Goal: Task Accomplishment & Management: Manage account settings

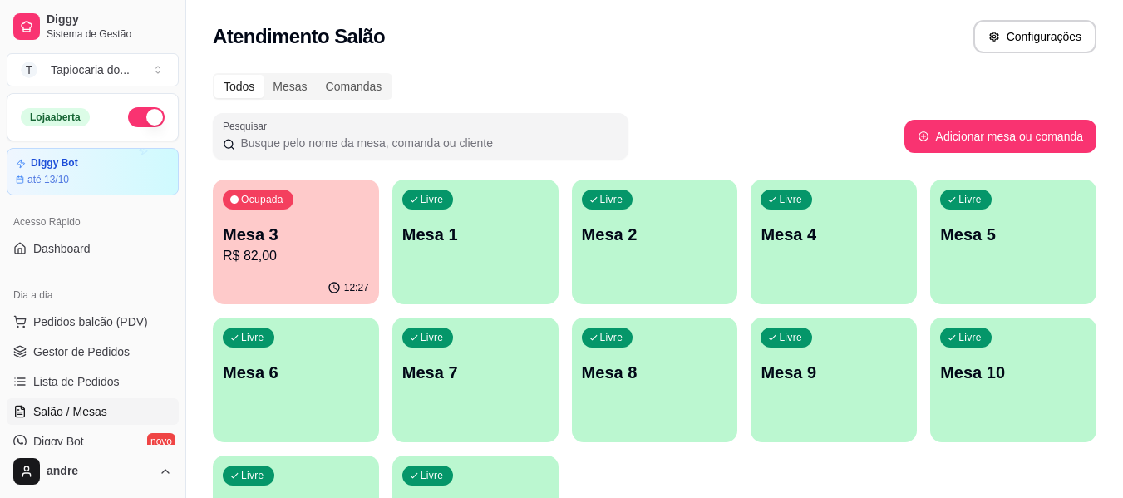
click at [323, 210] on body "Diggy Sistema de Gestão T Tapiocaria do ... Loja aberta Diggy Bot até 13/10 Ace…" at bounding box center [561, 249] width 1123 height 498
click at [245, 229] on p "Mesa 3" at bounding box center [296, 235] width 142 height 22
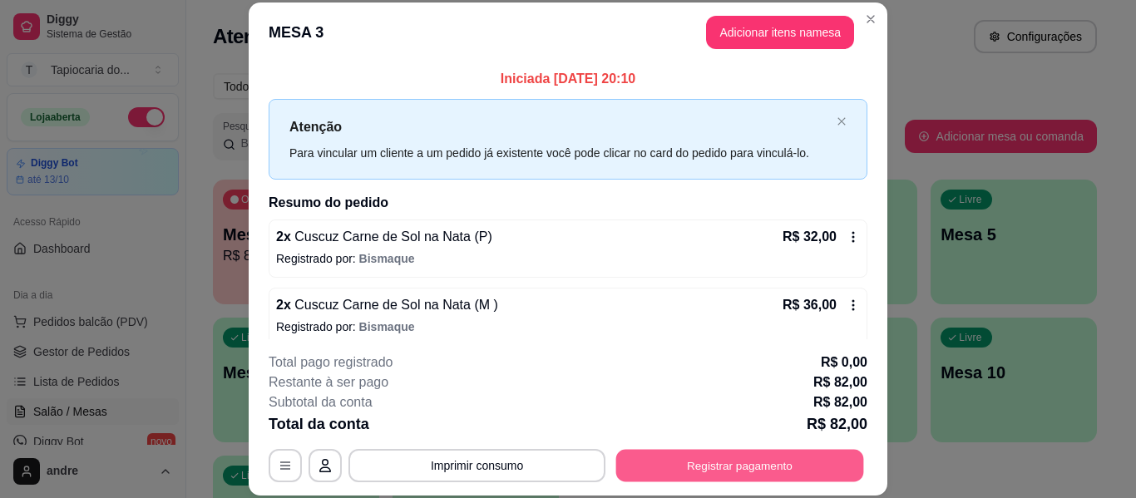
click at [743, 471] on button "Registrar pagamento" at bounding box center [740, 466] width 248 height 32
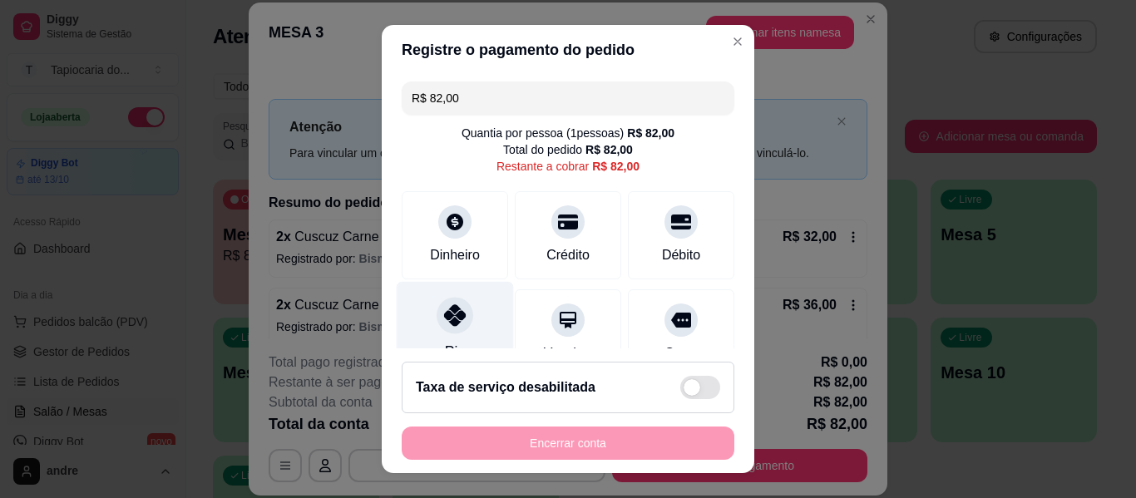
click at [473, 329] on div "Pix" at bounding box center [455, 330] width 117 height 97
click at [626, 441] on div "Encerrar conta" at bounding box center [568, 442] width 333 height 33
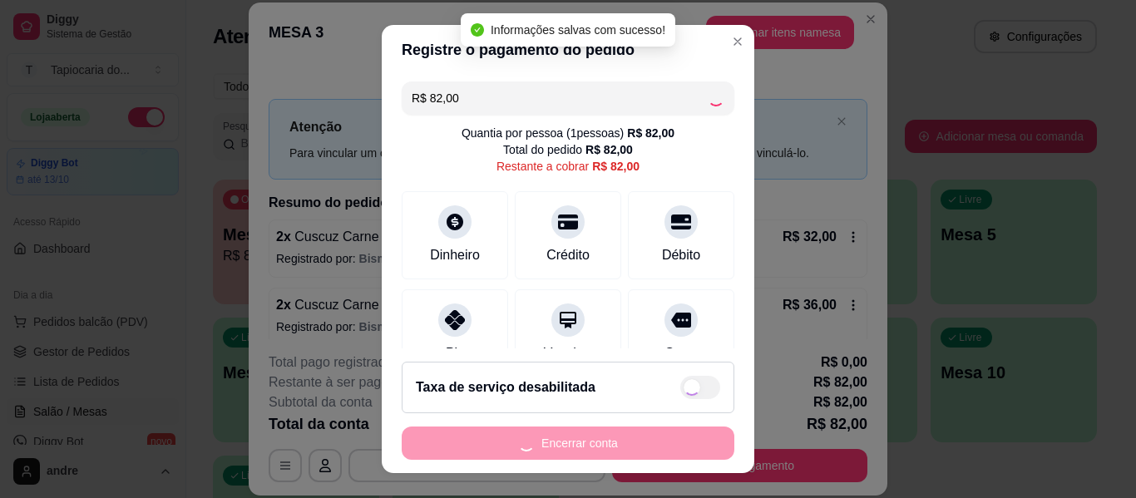
type input "R$ 0,00"
click at [626, 441] on button "Encerrar conta" at bounding box center [568, 442] width 333 height 33
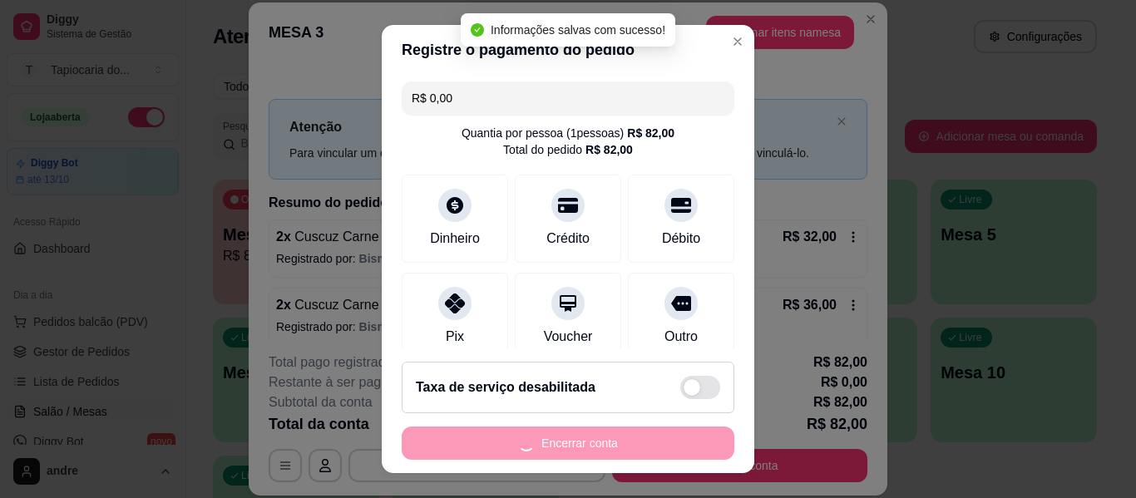
click at [626, 441] on div "Encerrar conta" at bounding box center [568, 442] width 333 height 33
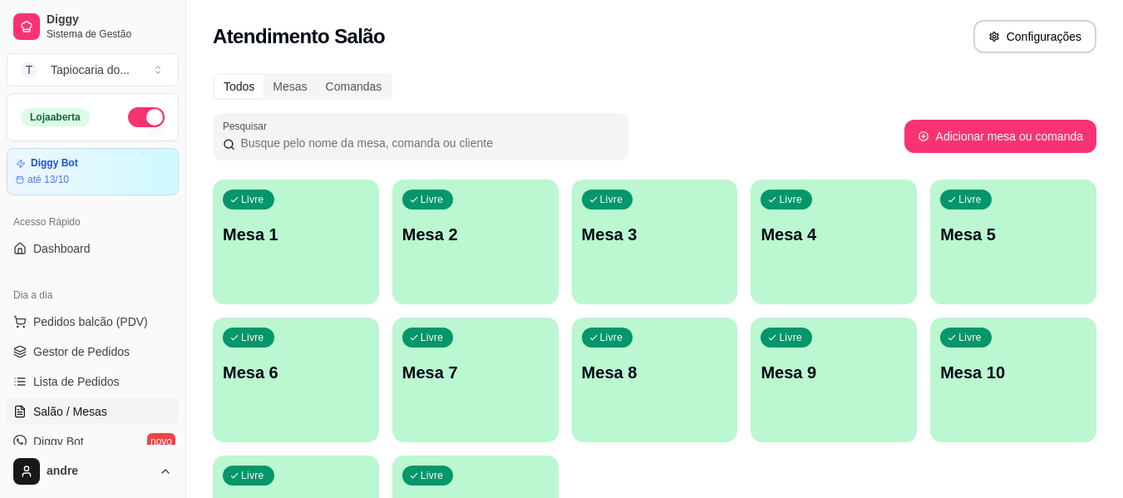
click at [309, 231] on p "Mesa 1" at bounding box center [296, 234] width 146 height 23
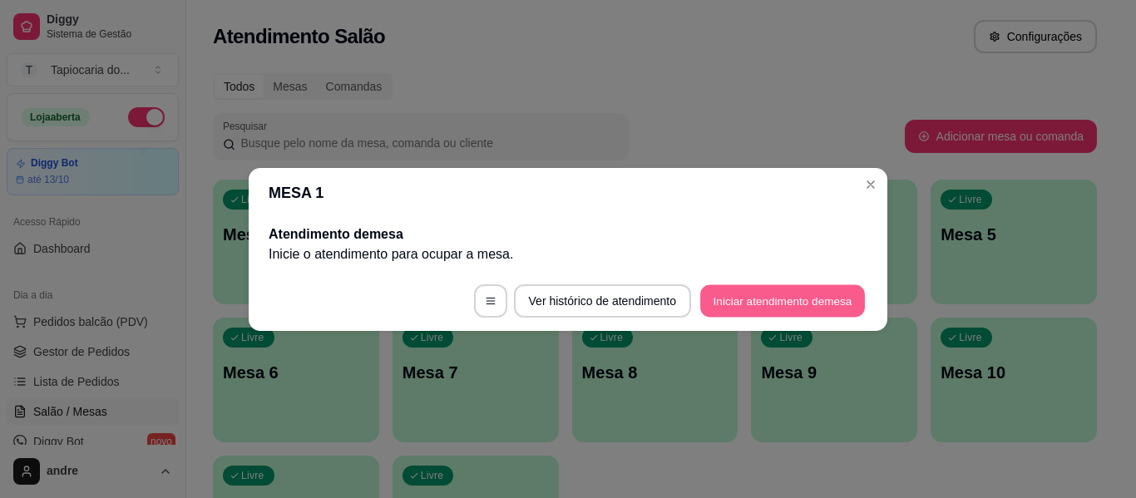
click at [780, 291] on button "Iniciar atendimento de mesa" at bounding box center [782, 300] width 165 height 32
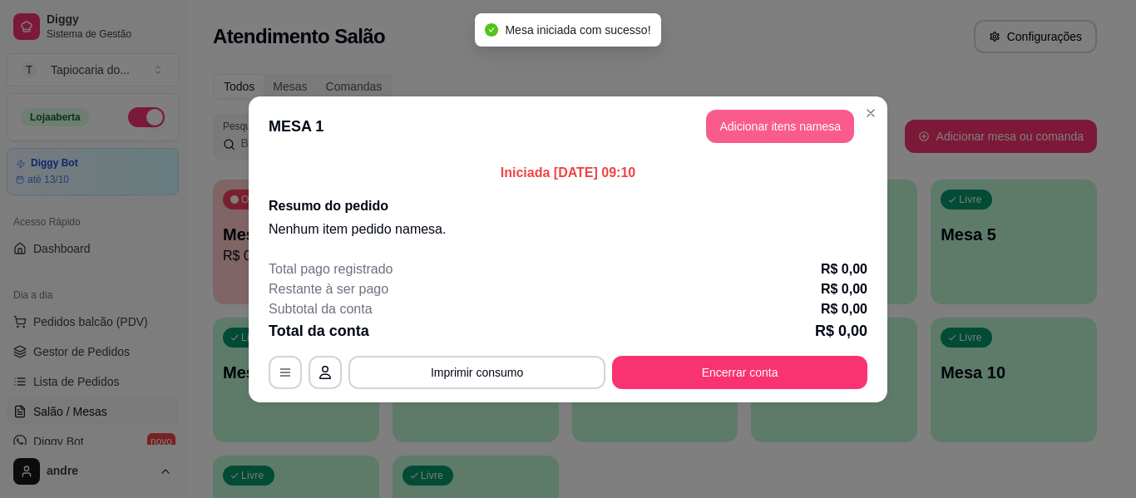
click at [804, 123] on button "Adicionar itens na mesa" at bounding box center [780, 126] width 148 height 33
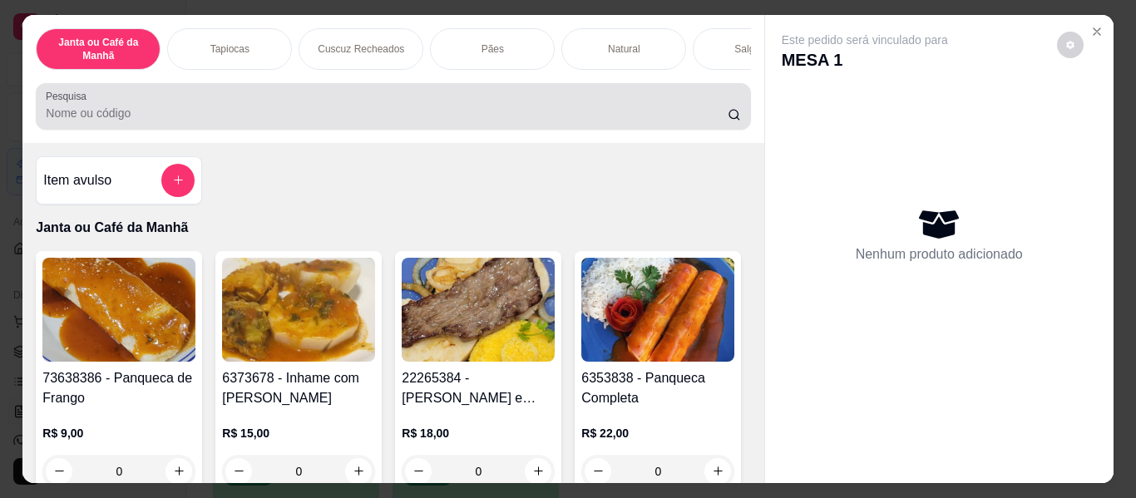
click at [294, 107] on div at bounding box center [393, 106] width 694 height 33
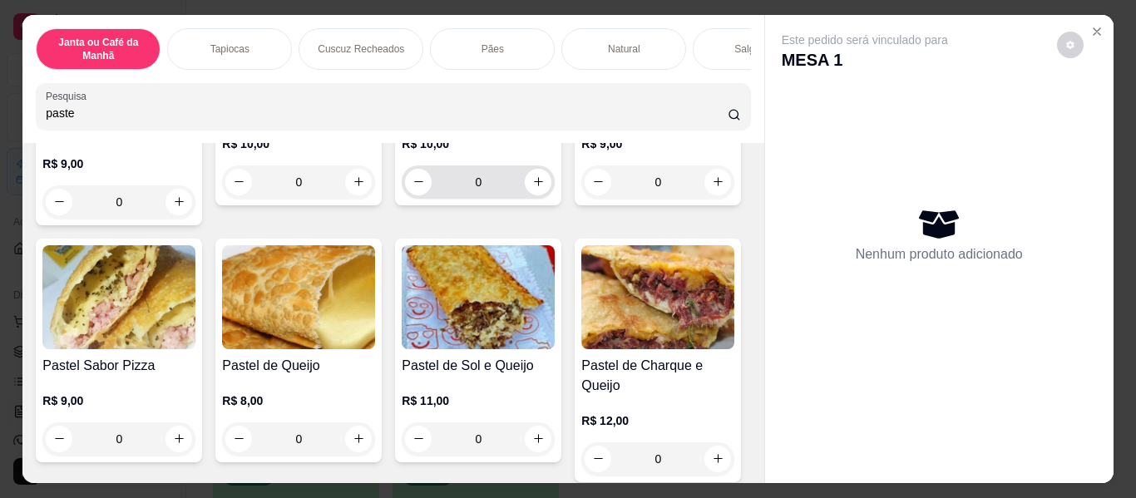
scroll to position [416, 0]
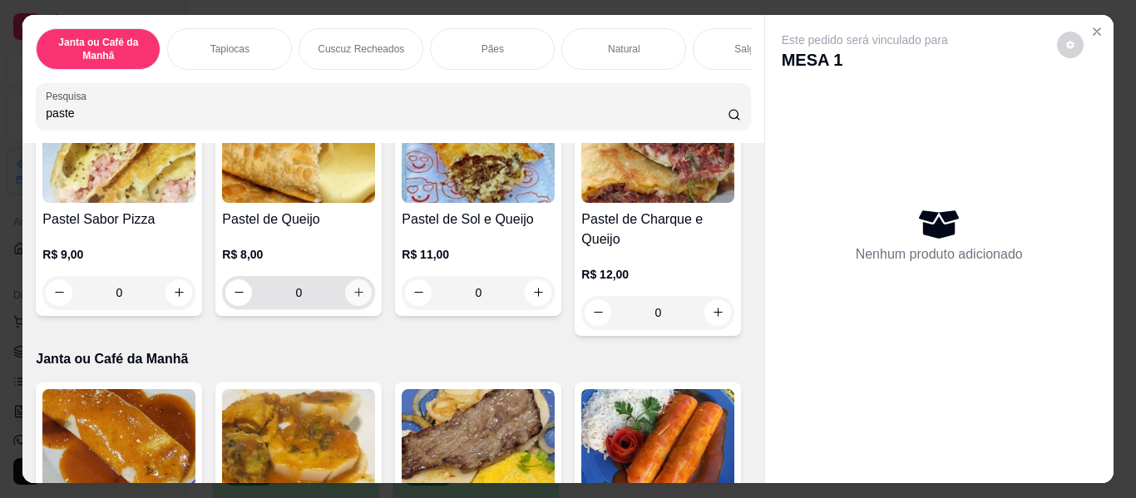
type input "paste"
click at [362, 297] on icon "increase-product-quantity" at bounding box center [358, 292] width 8 height 8
type input "1"
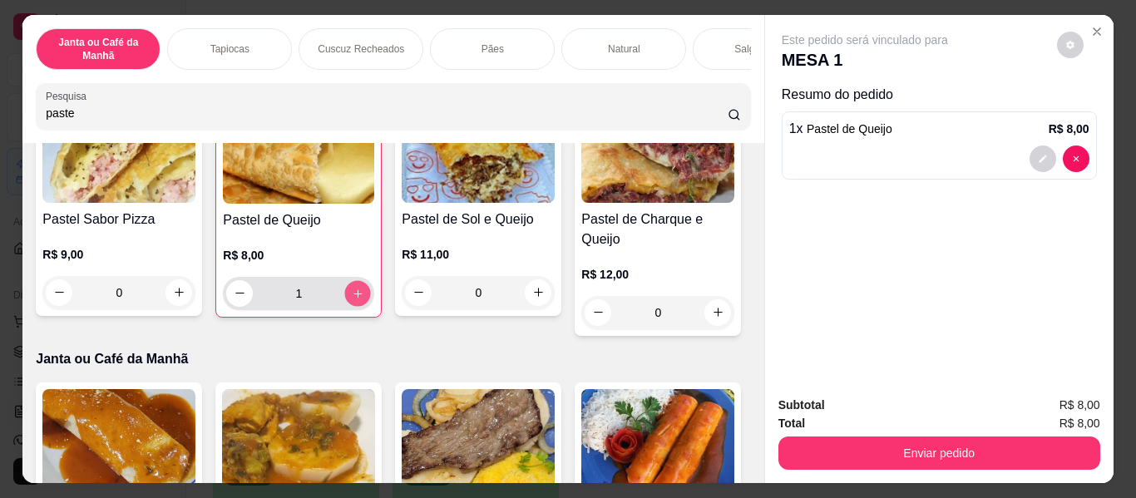
click at [364, 300] on icon "increase-product-quantity" at bounding box center [358, 294] width 12 height 12
type input "2"
drag, startPoint x: 406, startPoint y: 116, endPoint x: 0, endPoint y: 132, distance: 406.0
click at [0, 132] on div "Janta ou Café da Manhã Tapiocas Cuscuz Recheados Pães Natural Salgados Tapiocas…" at bounding box center [568, 249] width 1136 height 498
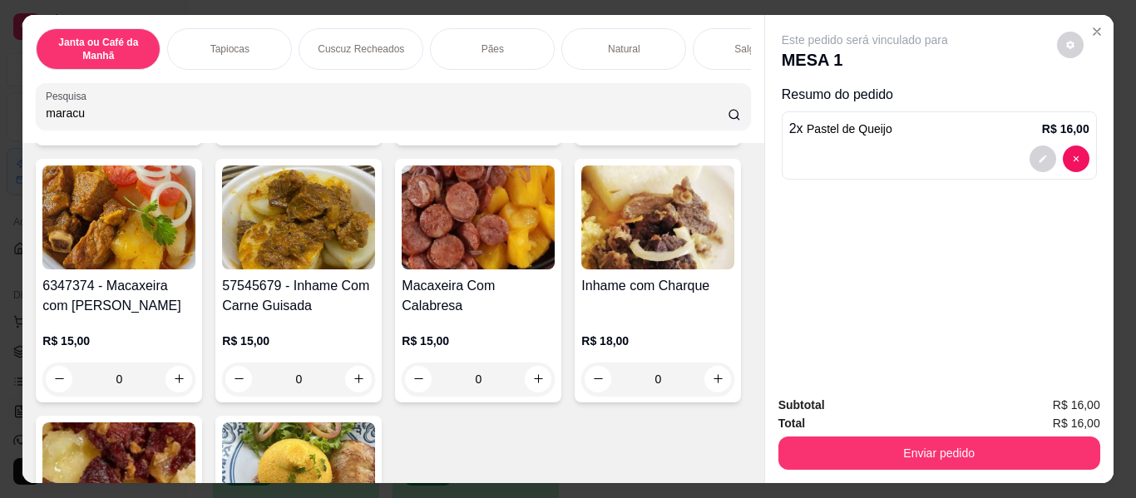
scroll to position [482, 0]
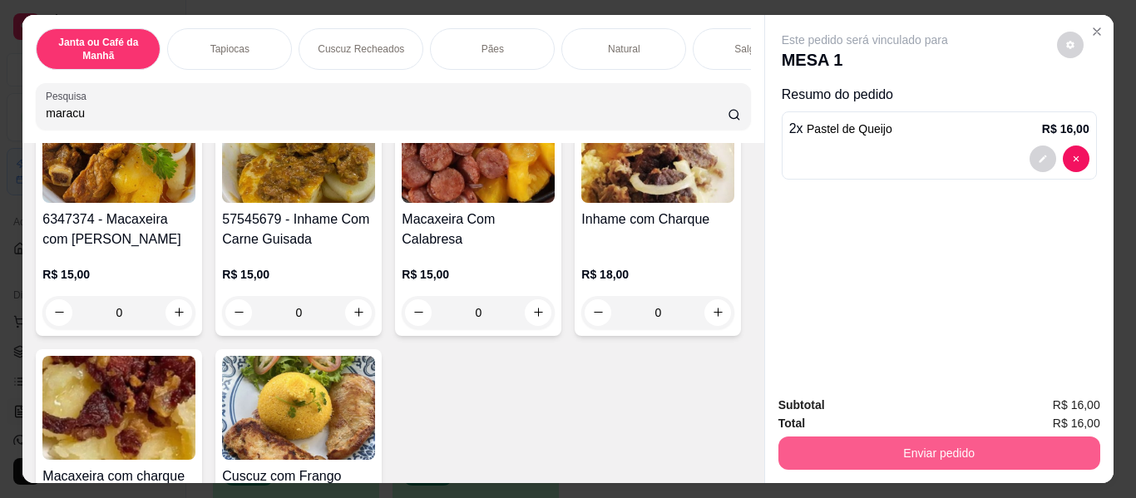
type input "maracu"
click at [910, 438] on button "Enviar pedido" at bounding box center [938, 453] width 312 height 32
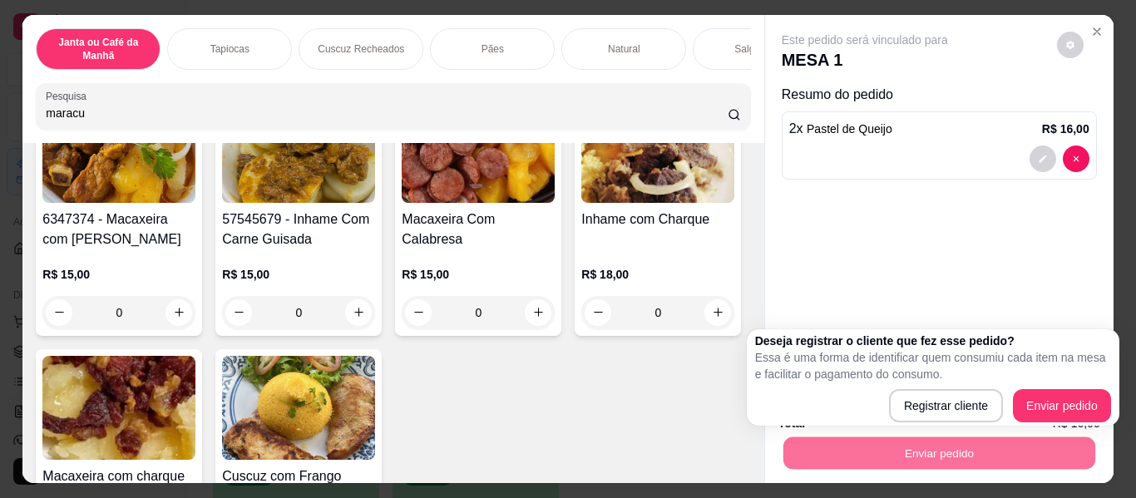
click at [599, 208] on div "73638386 - Panqueca de Frango R$ 9,00 0 6373678 - Inhame com Galinha R$ 15,00 0…" at bounding box center [393, 213] width 714 height 757
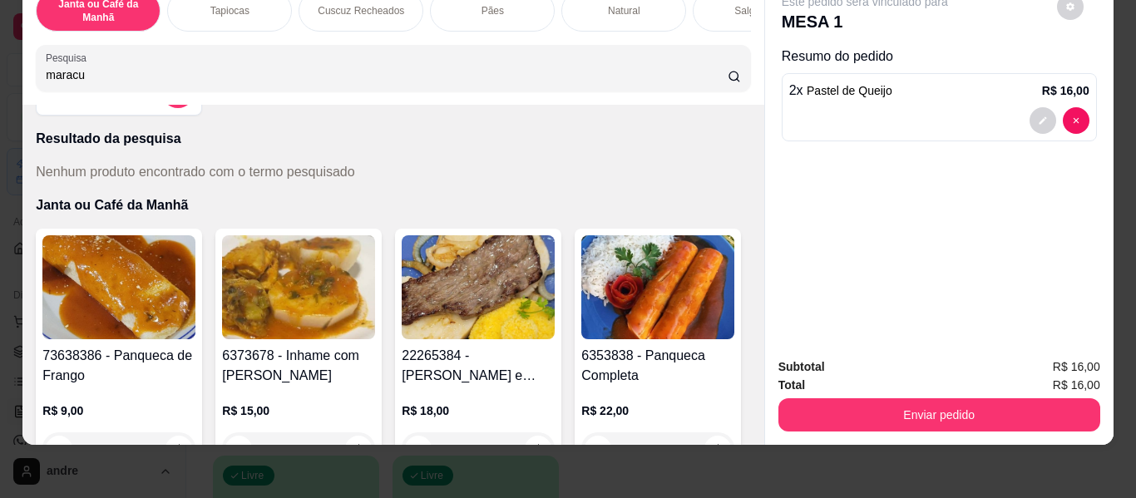
scroll to position [0, 0]
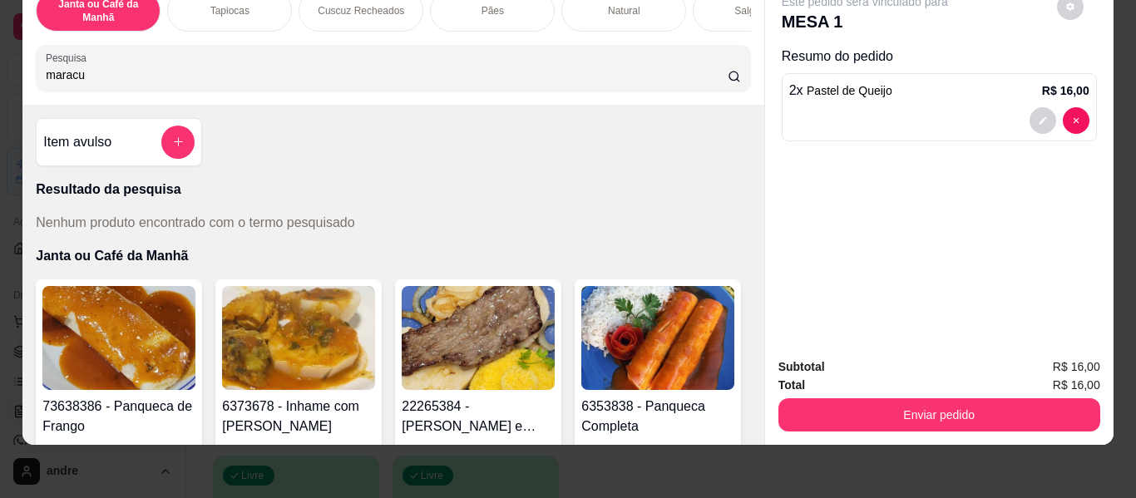
drag, startPoint x: 112, startPoint y: 70, endPoint x: 0, endPoint y: 61, distance: 112.6
click at [0, 61] on div "Janta ou Café da Manhã Tapiocas Cuscuz Recheados Pães Natural Salgados Tapiocas…" at bounding box center [568, 249] width 1136 height 498
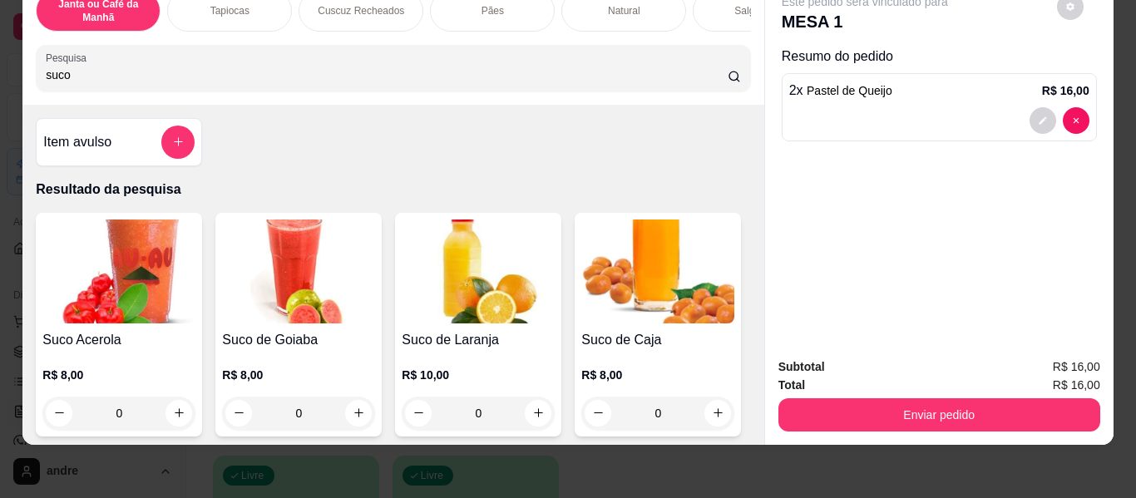
scroll to position [166, 0]
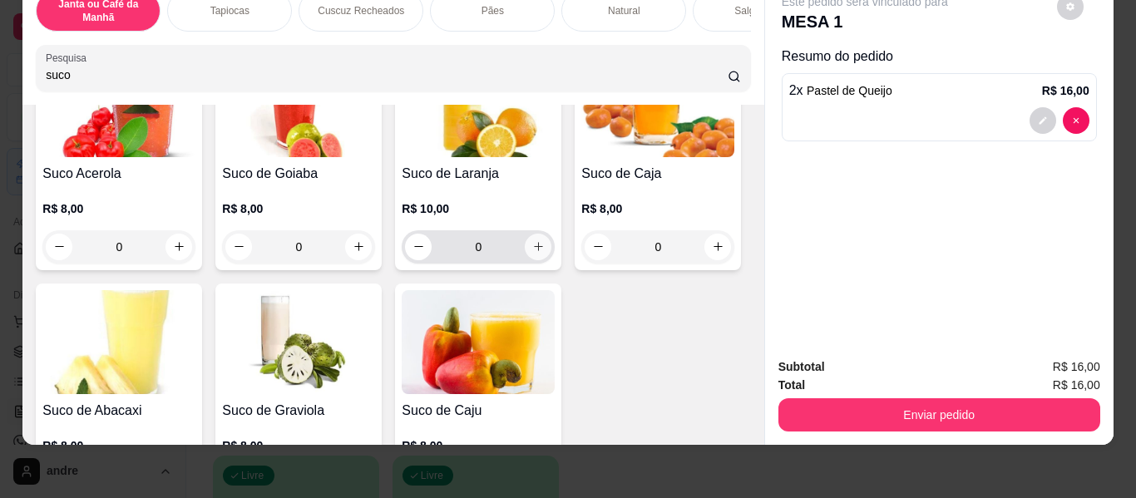
type input "suco"
click at [532, 247] on icon "increase-product-quantity" at bounding box center [538, 247] width 12 height 12
type input "1"
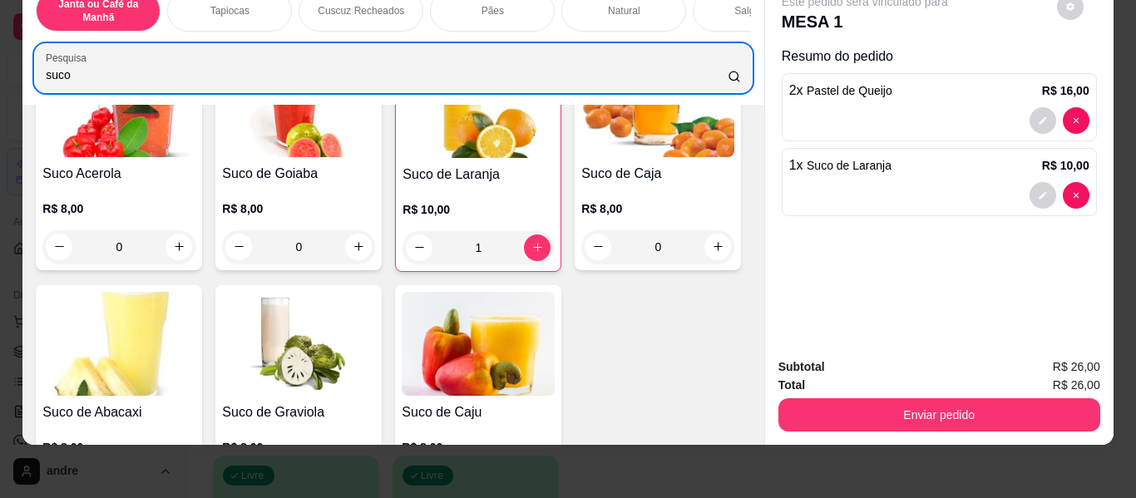
drag, startPoint x: 394, startPoint y: 64, endPoint x: 11, endPoint y: 51, distance: 383.5
click at [0, 75] on div "Janta ou Café da Manhã Tapiocas Cuscuz Recheados Pães Natural Salgados Tapiocas…" at bounding box center [568, 249] width 1136 height 498
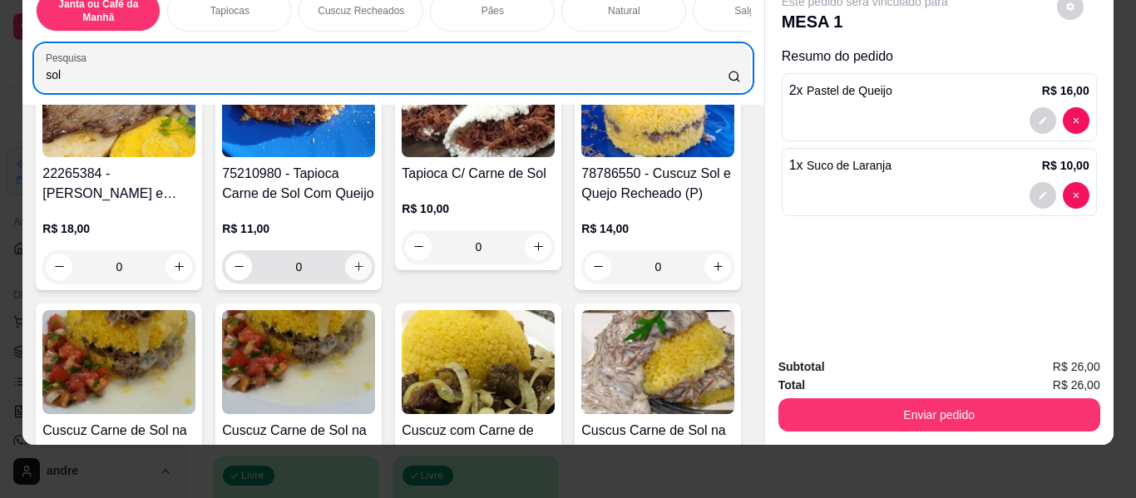
type input "sol"
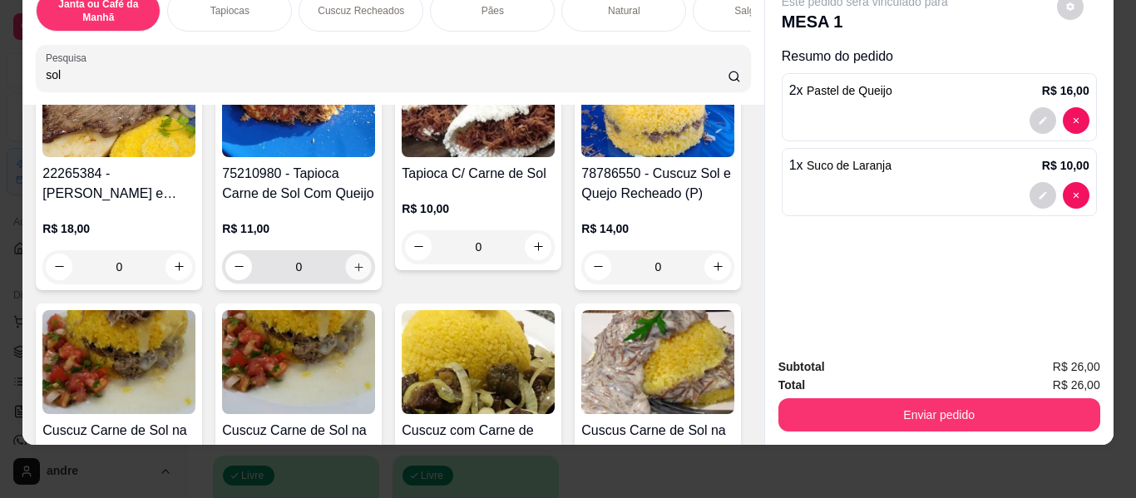
click at [352, 263] on icon "increase-product-quantity" at bounding box center [358, 267] width 12 height 12
type input "1"
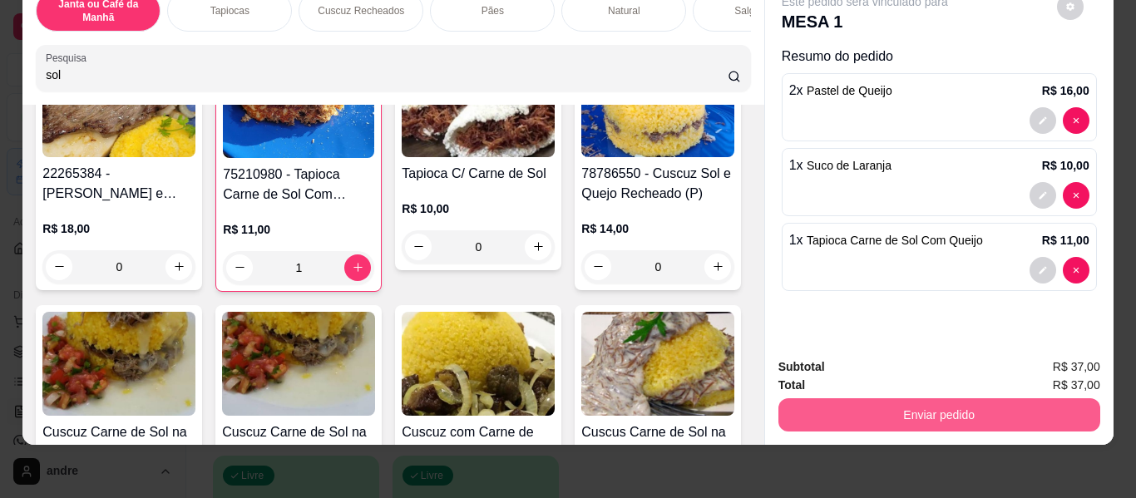
click at [951, 402] on button "Enviar pedido" at bounding box center [939, 414] width 322 height 33
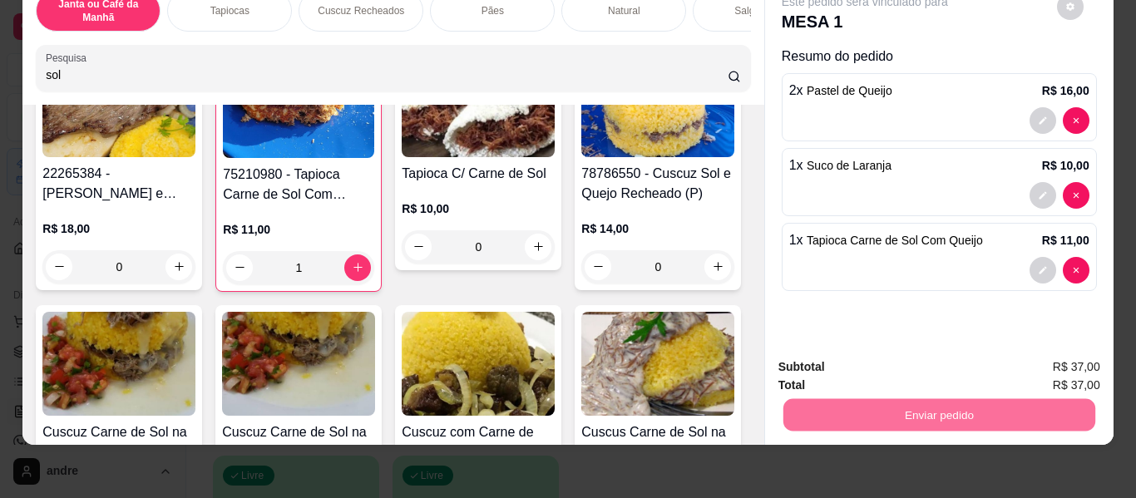
click at [1057, 352] on button "Enviar pedido" at bounding box center [1056, 360] width 91 height 31
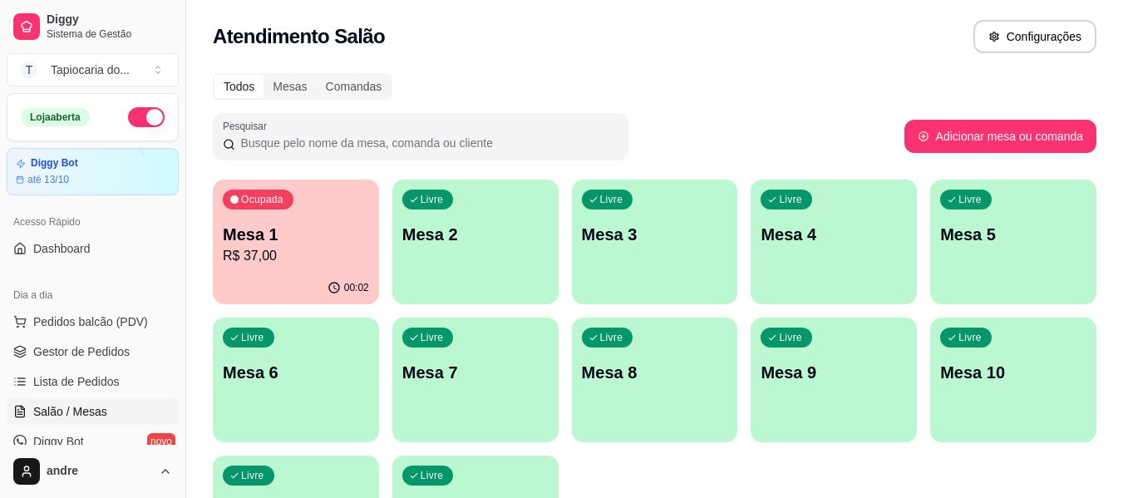
click at [323, 234] on p "Mesa 1" at bounding box center [296, 234] width 146 height 23
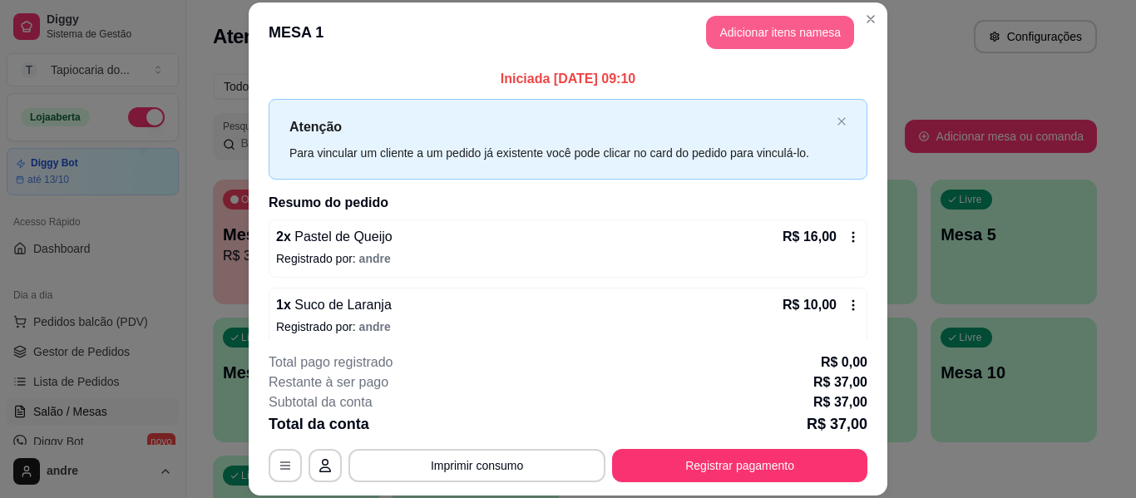
click at [761, 34] on button "Adicionar itens na mesa" at bounding box center [780, 32] width 148 height 33
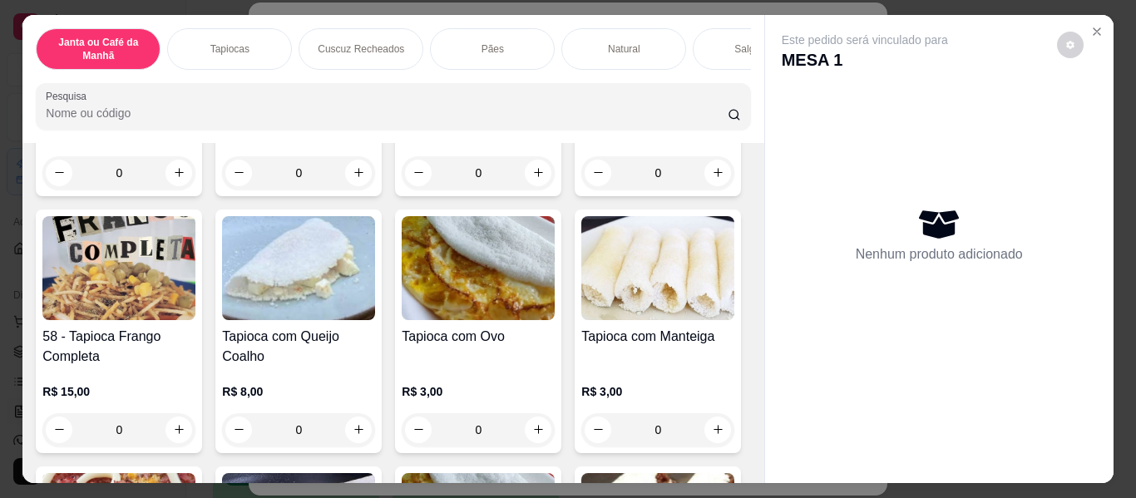
scroll to position [1330, 0]
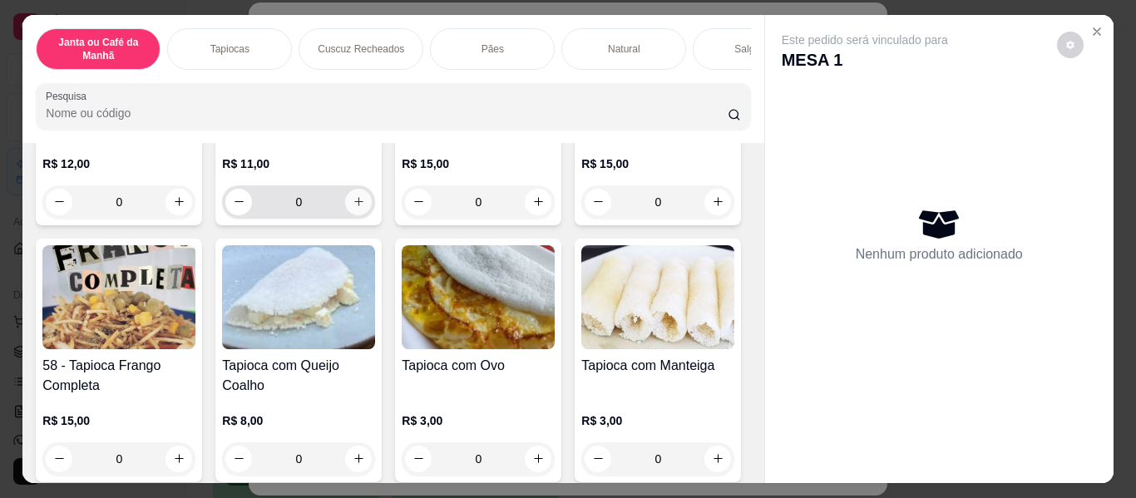
click at [365, 208] on icon "increase-product-quantity" at bounding box center [358, 201] width 12 height 12
type input "1"
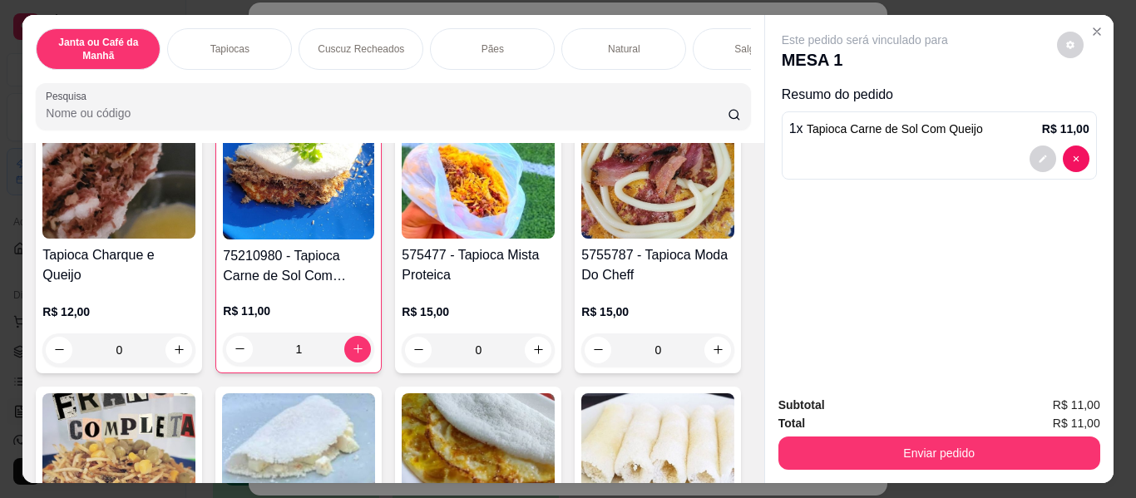
scroll to position [1081, 0]
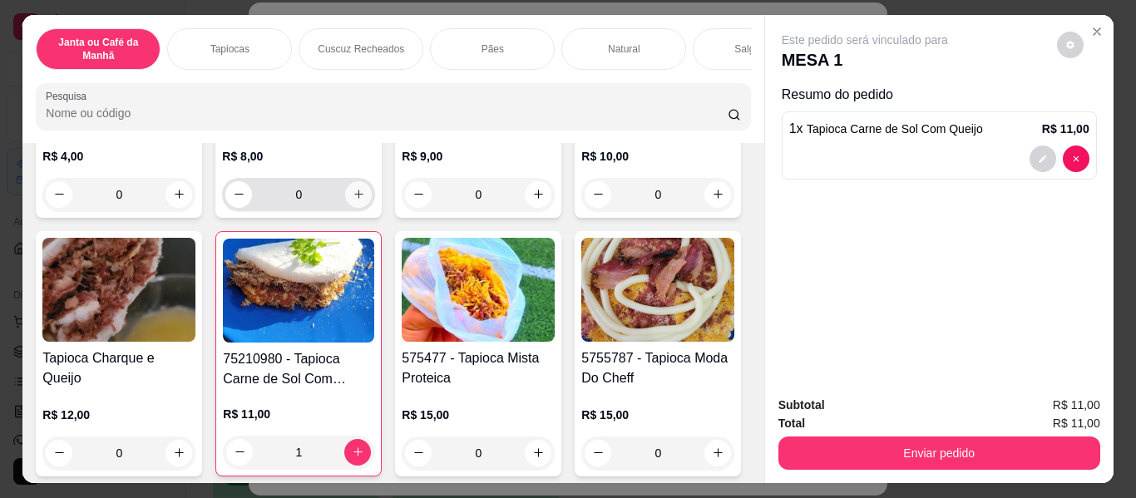
click at [352, 208] on button "increase-product-quantity" at bounding box center [358, 194] width 27 height 27
type input "1"
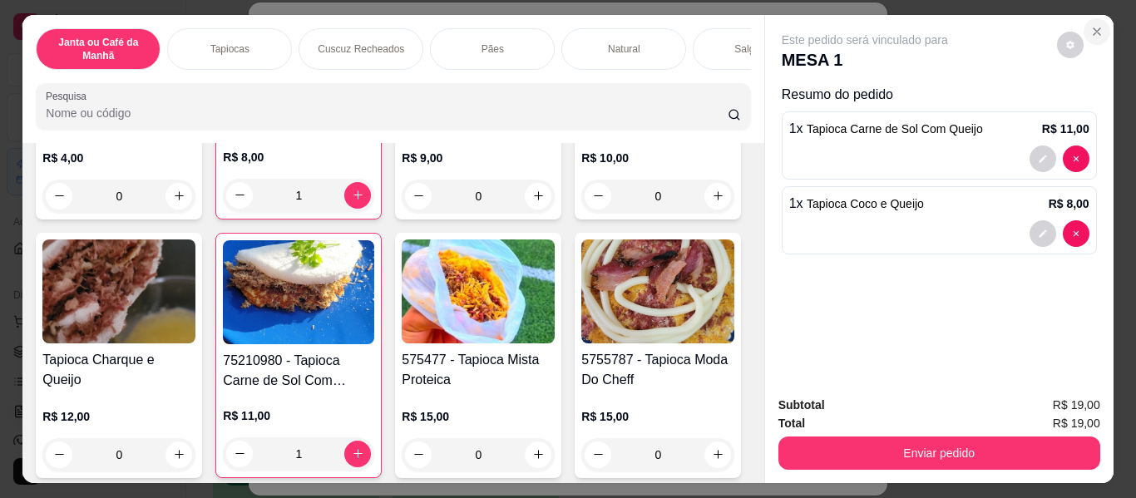
click at [1083, 21] on button "Close" at bounding box center [1096, 31] width 27 height 27
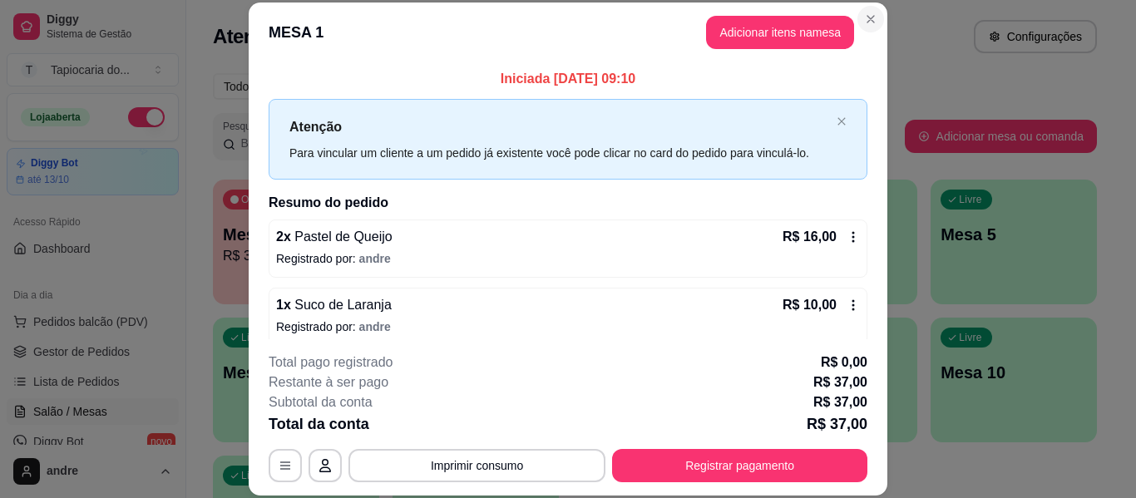
click at [890, 322] on div "**********" at bounding box center [568, 249] width 1136 height 498
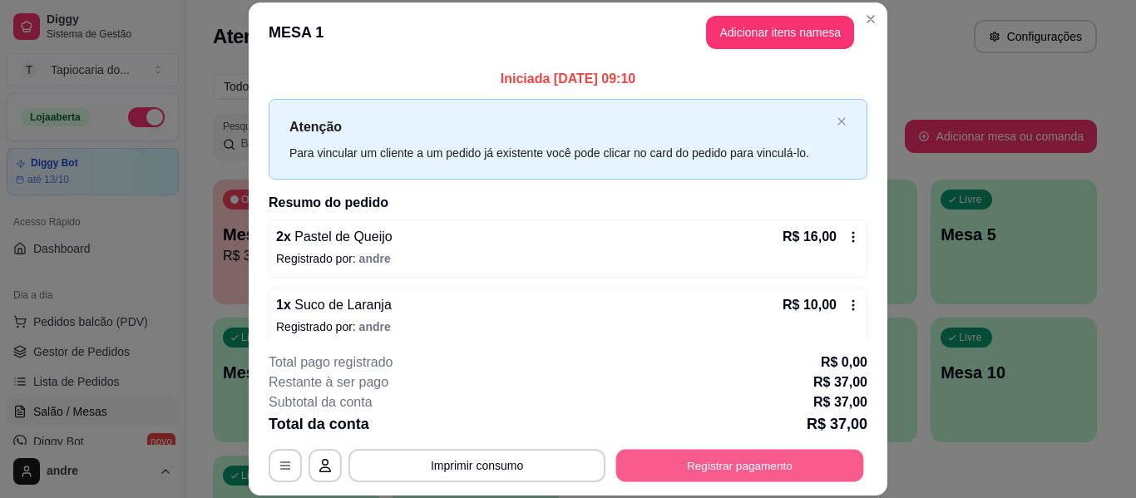
click at [717, 466] on button "Registrar pagamento" at bounding box center [740, 466] width 248 height 32
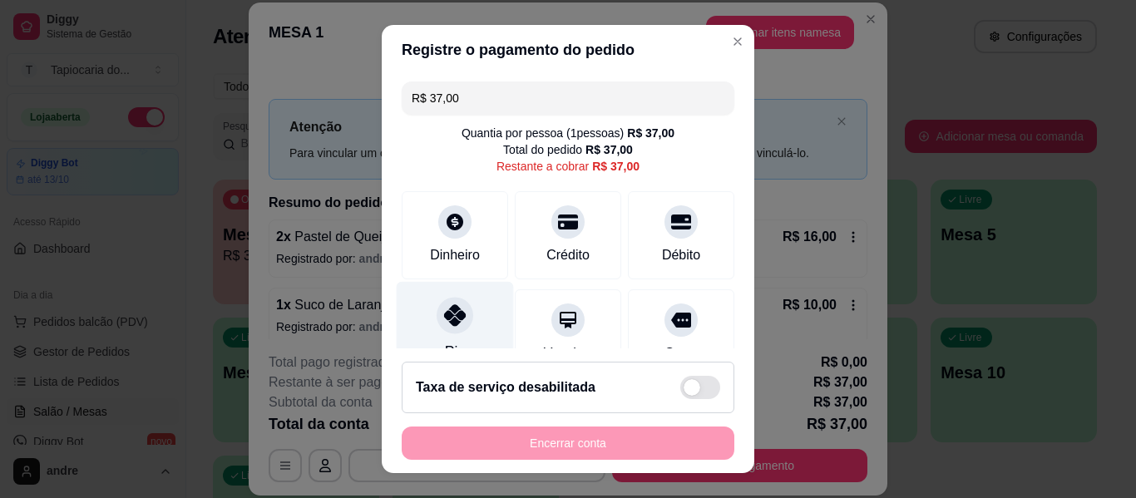
click at [440, 331] on div at bounding box center [454, 315] width 37 height 37
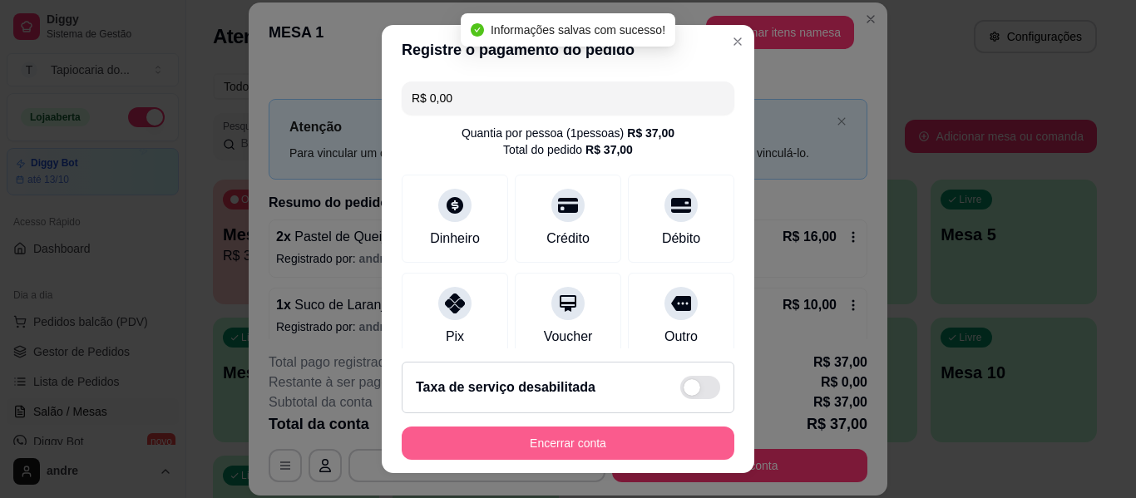
type input "R$ 0,00"
click at [637, 443] on button "Encerrar conta" at bounding box center [568, 443] width 323 height 32
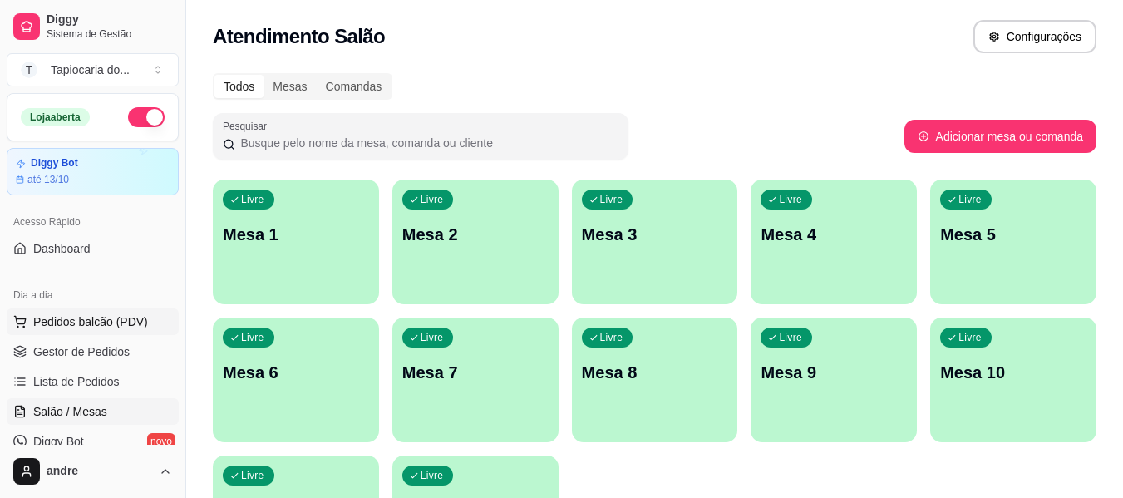
drag, startPoint x: 76, startPoint y: 343, endPoint x: 100, endPoint y: 333, distance: 25.7
click at [76, 346] on span "Gestor de Pedidos" at bounding box center [81, 351] width 96 height 17
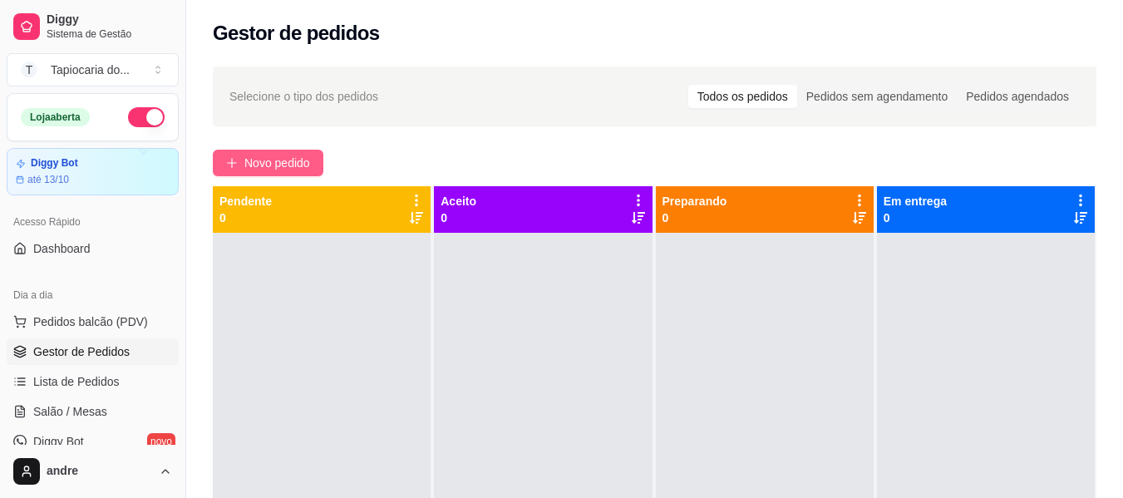
click at [296, 160] on span "Novo pedido" at bounding box center [277, 163] width 66 height 18
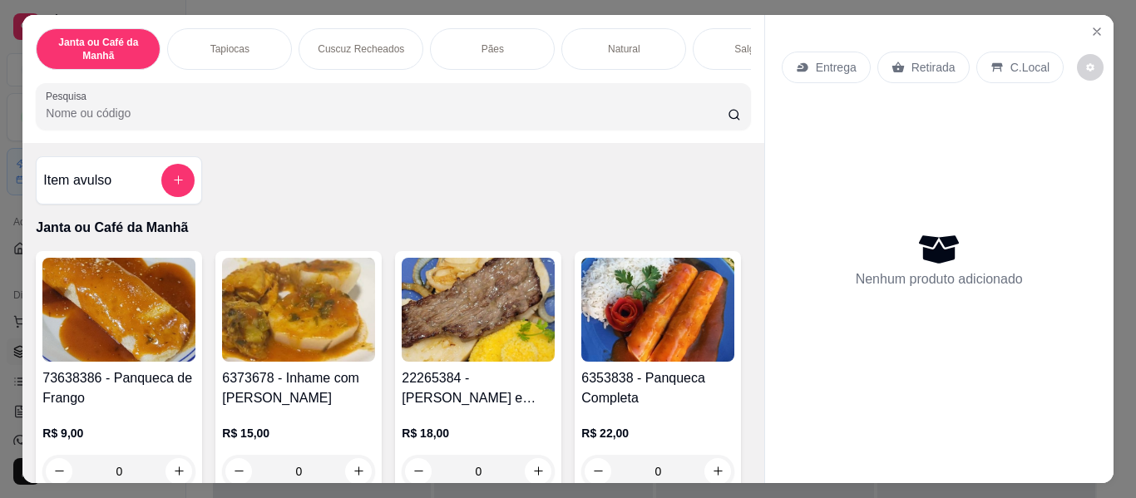
click at [835, 60] on p "Entrega" at bounding box center [836, 67] width 41 height 17
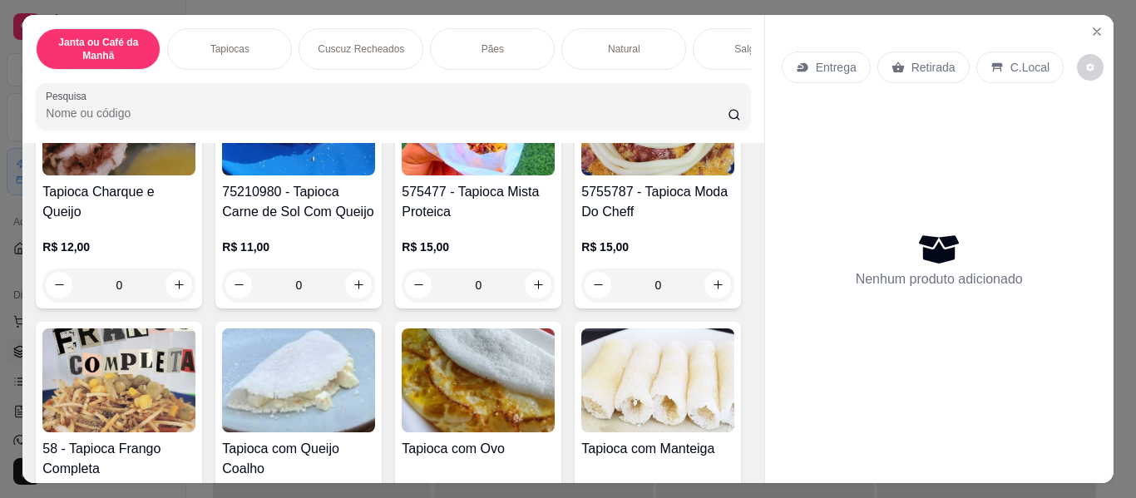
scroll to position [1081, 0]
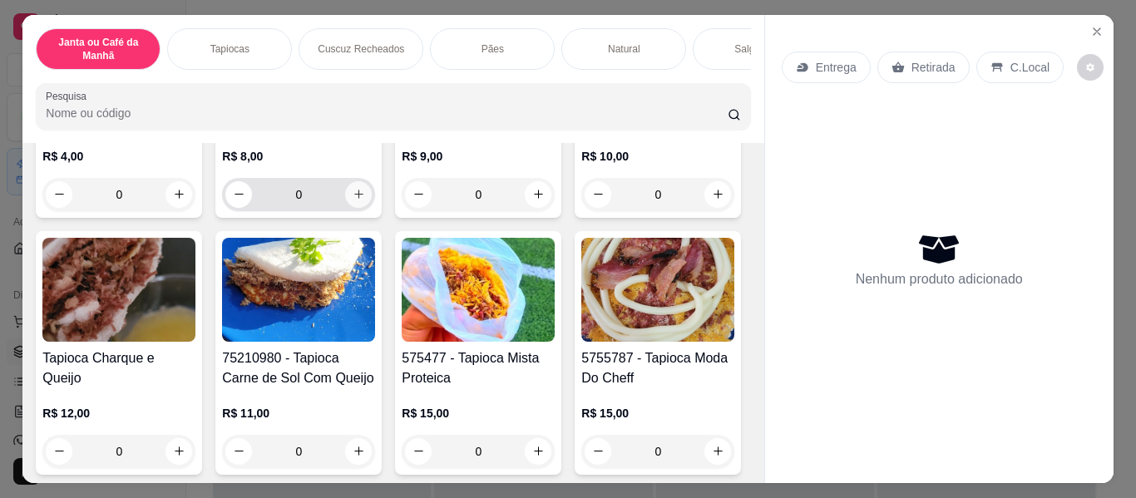
click at [352, 200] on icon "increase-product-quantity" at bounding box center [358, 194] width 12 height 12
type input "1"
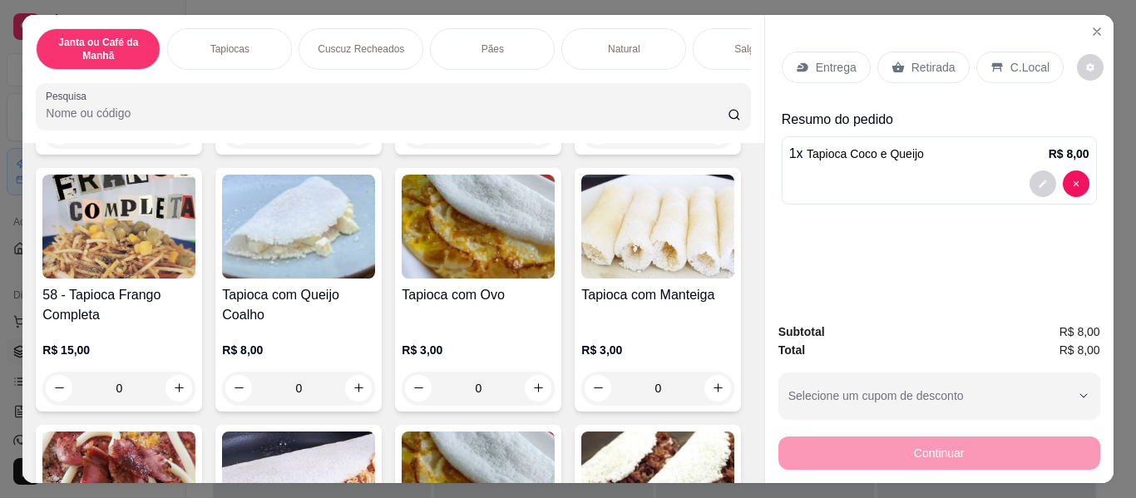
scroll to position [1330, 0]
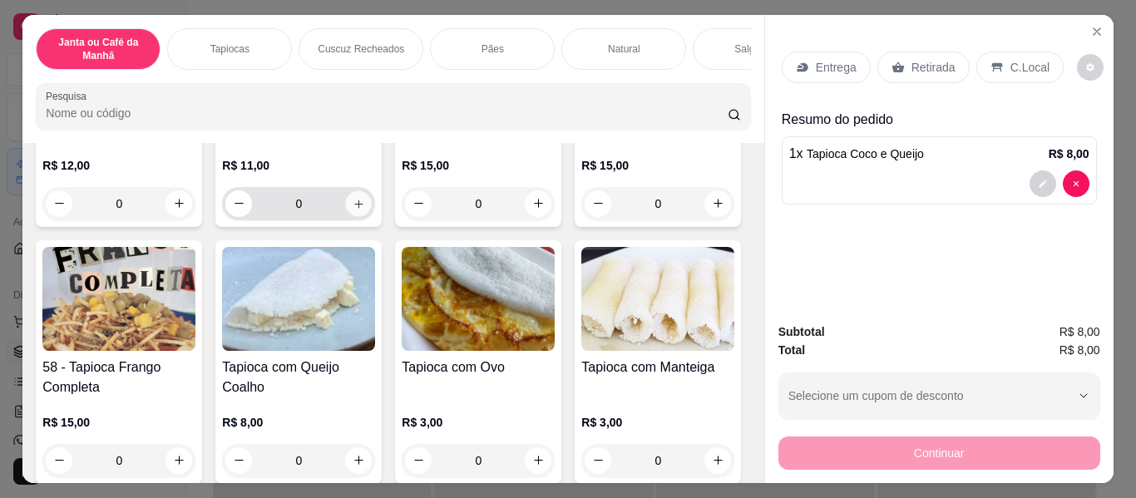
click at [365, 210] on icon "increase-product-quantity" at bounding box center [358, 204] width 12 height 12
type input "1"
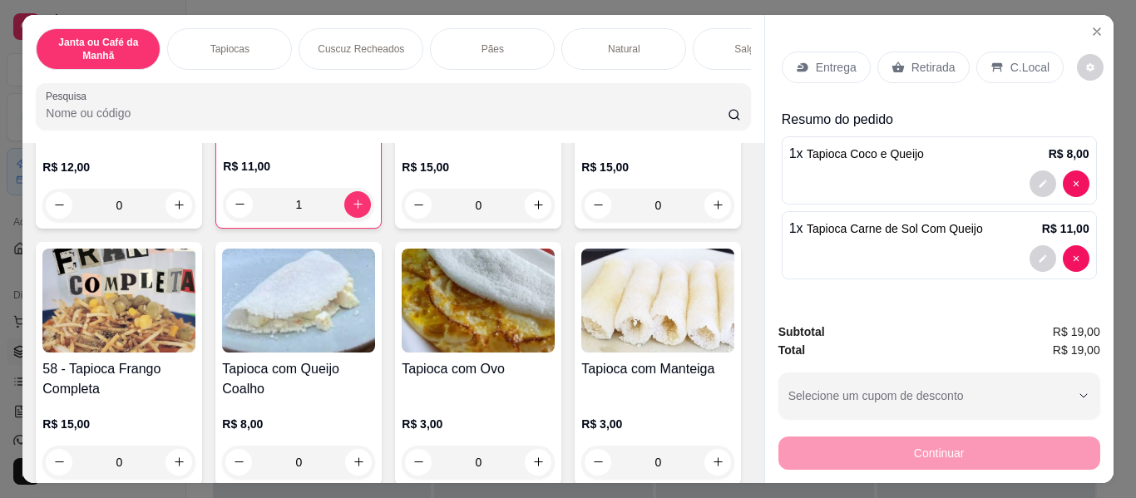
click at [816, 59] on p "Entrega" at bounding box center [836, 67] width 41 height 17
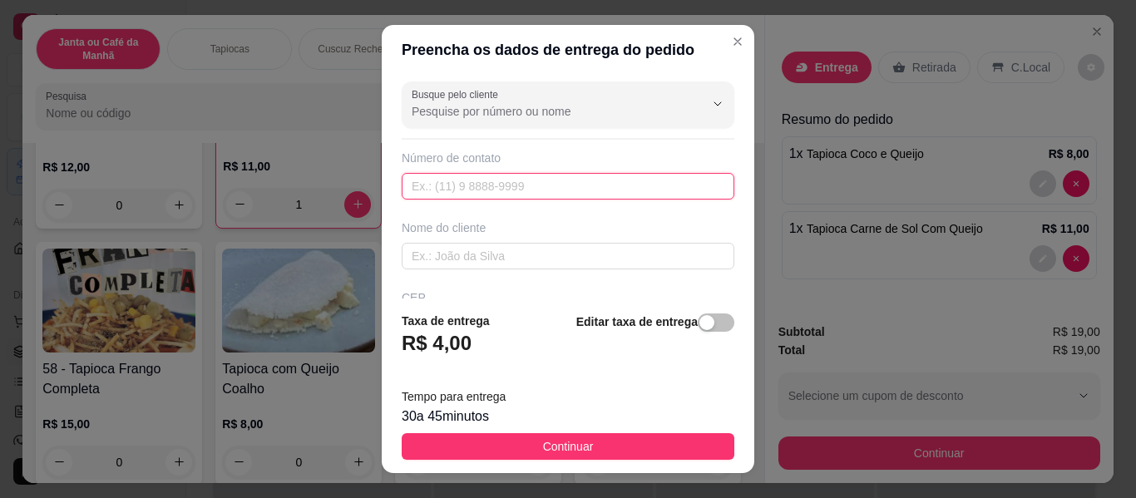
click at [435, 185] on input "text" at bounding box center [568, 186] width 333 height 27
click at [461, 184] on input "text" at bounding box center [568, 186] width 333 height 27
paste input "[PHONE_NUMBER]"
type input "[PHONE_NUMBER]"
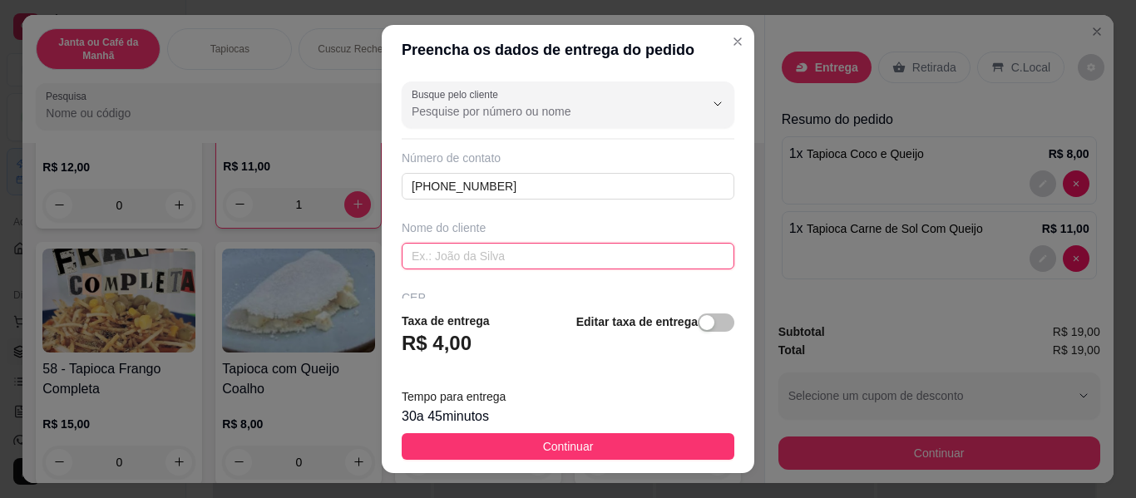
click at [472, 259] on input "text" at bounding box center [568, 256] width 333 height 27
type input "lIVIA mARIA"
drag, startPoint x: 477, startPoint y: 259, endPoint x: 445, endPoint y: 82, distance: 180.0
click at [315, 223] on div "Preencha os dados de entrega do pedido Busque pelo cliente Número de contato [P…" at bounding box center [568, 249] width 1136 height 498
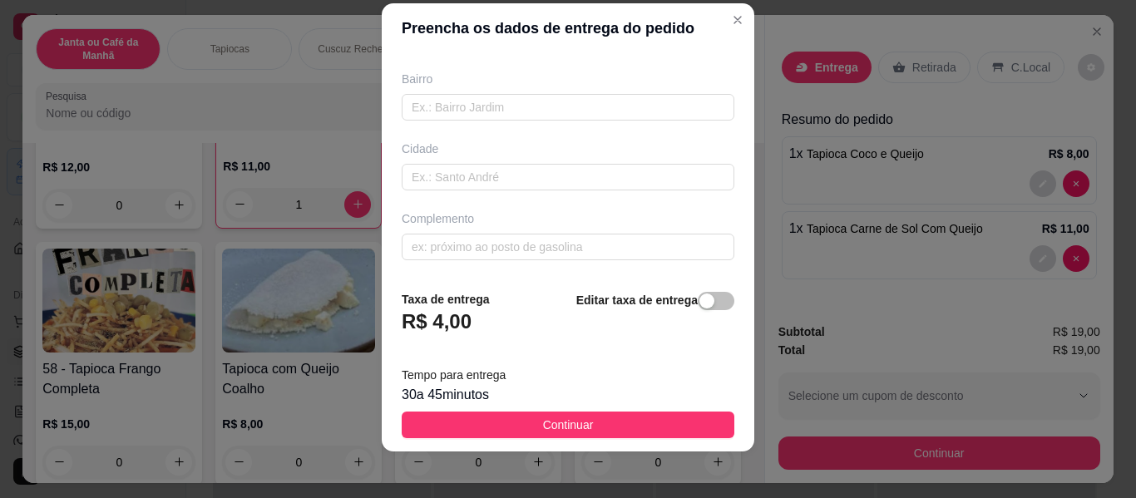
scroll to position [28, 0]
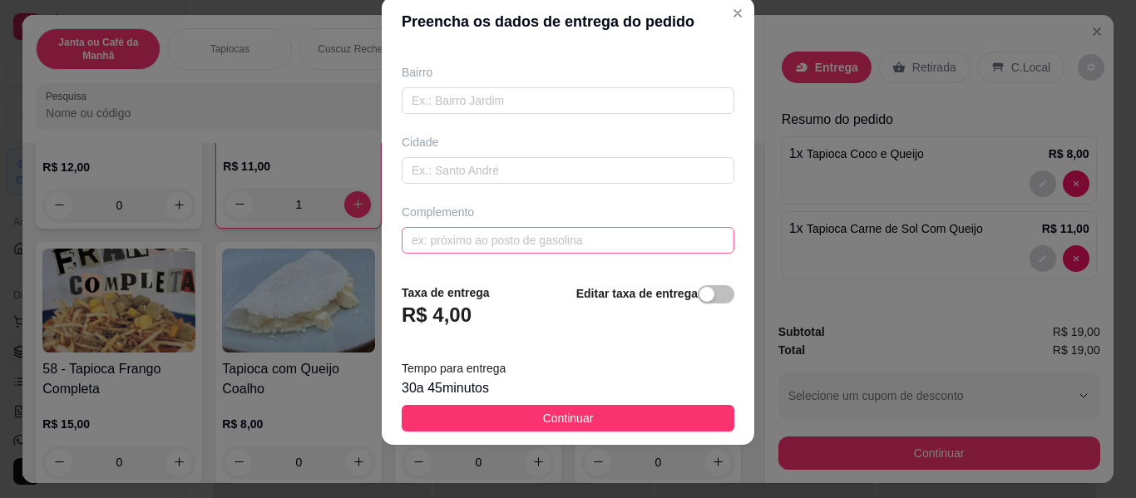
type input "[PERSON_NAME]"
click at [465, 237] on input "text" at bounding box center [568, 240] width 333 height 27
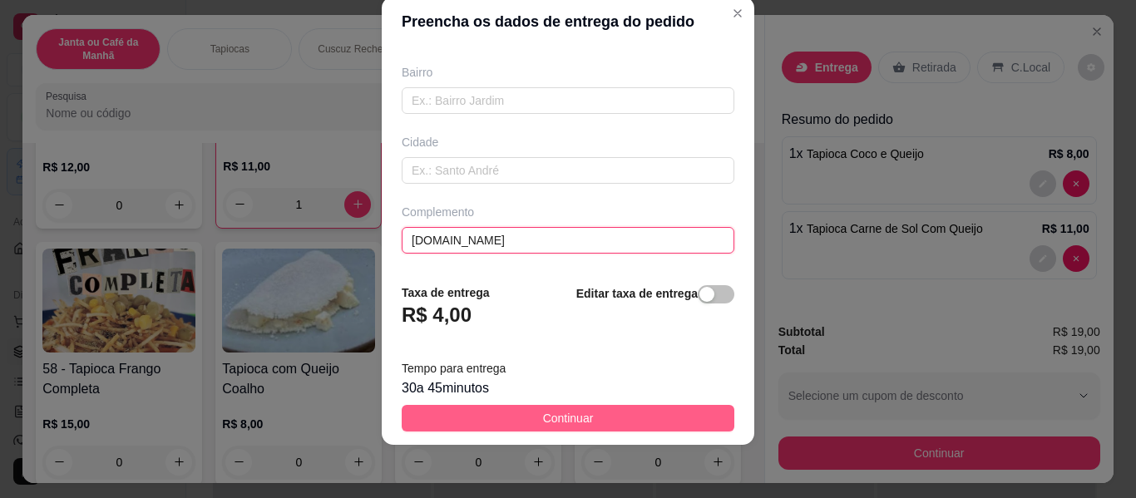
type input "[DOMAIN_NAME]"
click at [563, 421] on span "Continuar" at bounding box center [568, 418] width 51 height 18
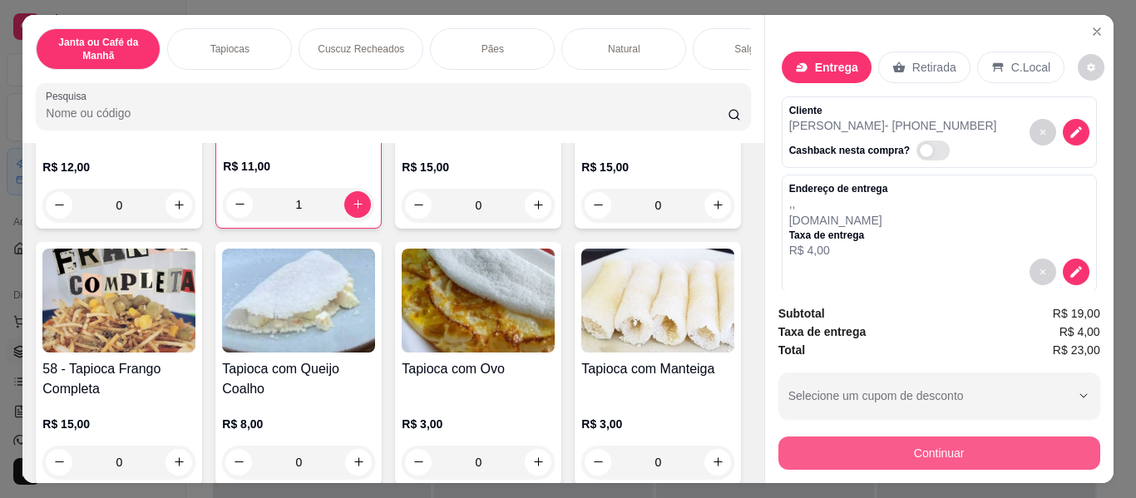
click at [936, 453] on button "Continuar" at bounding box center [939, 452] width 322 height 33
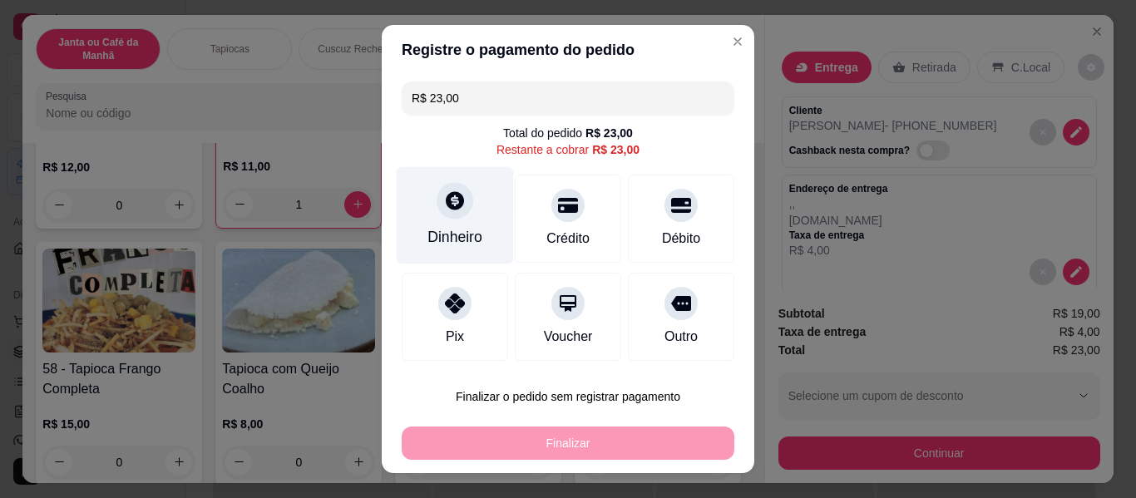
click at [439, 235] on div "Dinheiro" at bounding box center [454, 237] width 55 height 22
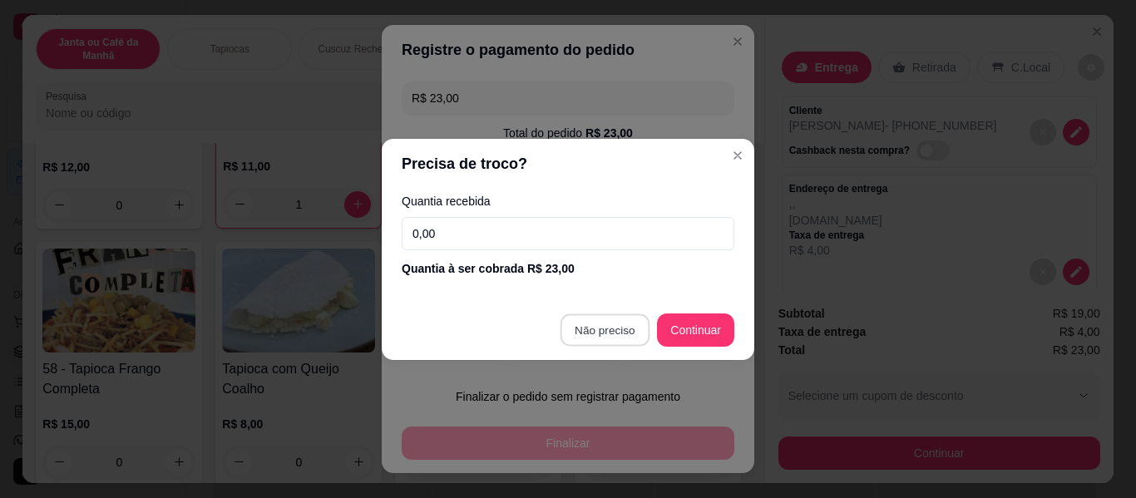
type input "R$ 0,00"
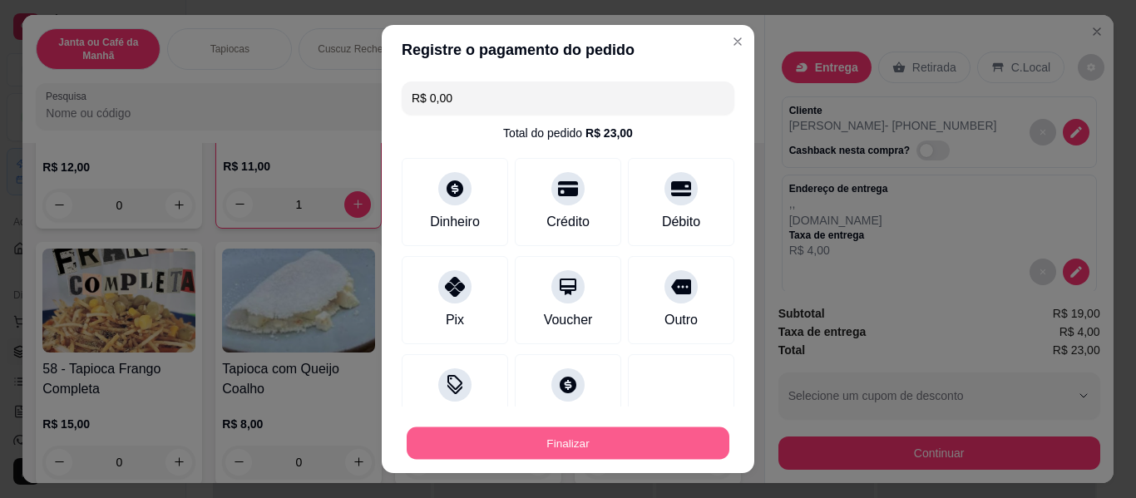
click at [633, 439] on button "Finalizar" at bounding box center [568, 443] width 323 height 32
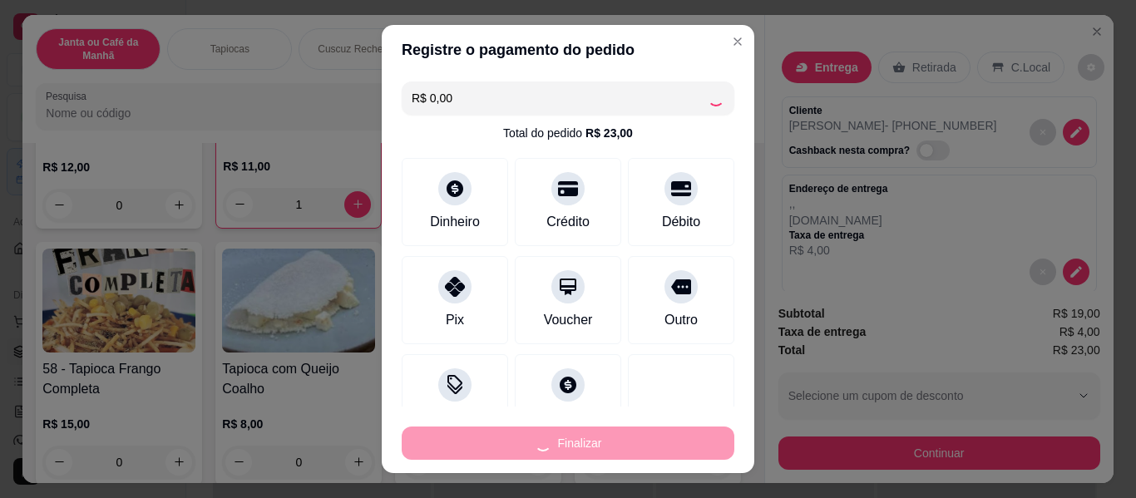
type input "0"
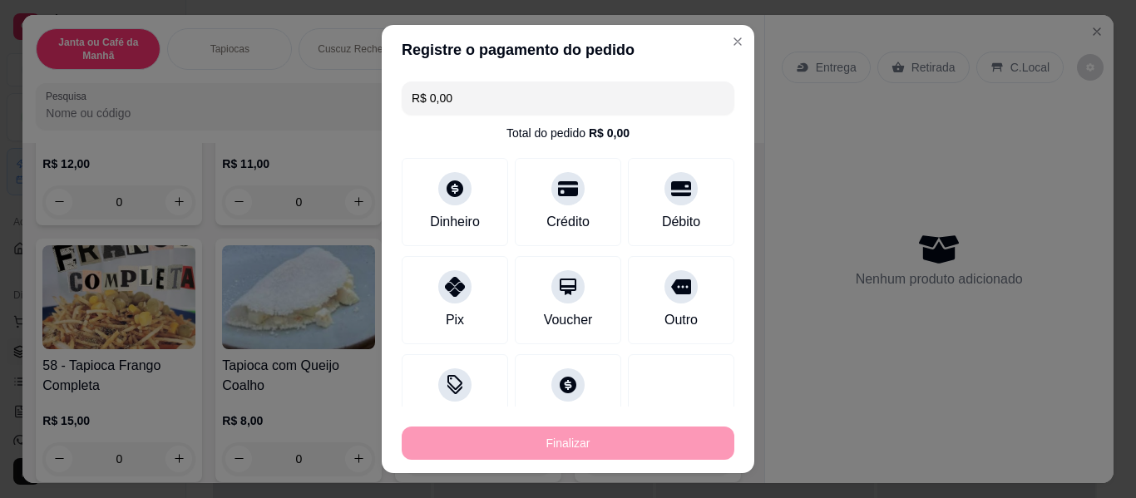
type input "-R$ 23,00"
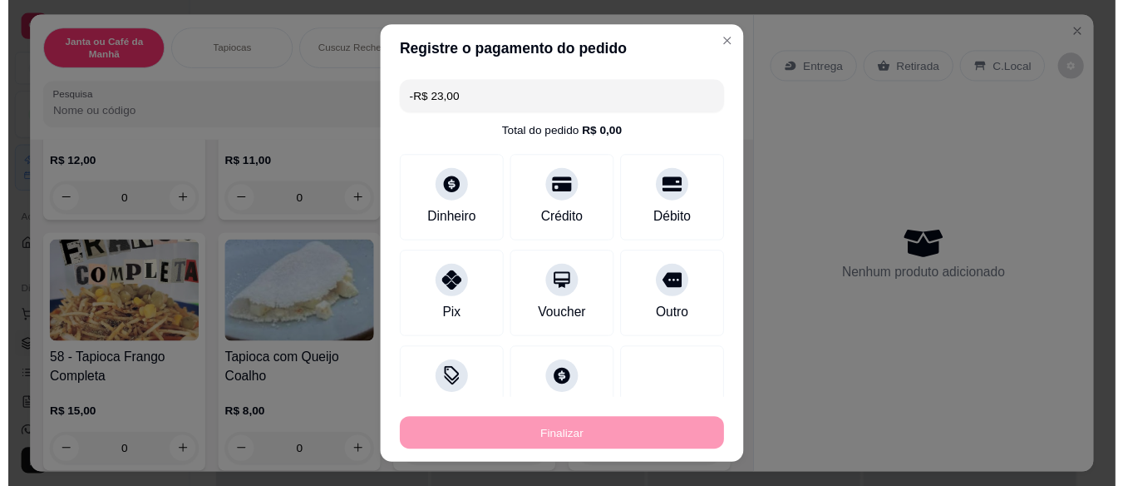
scroll to position [1329, 0]
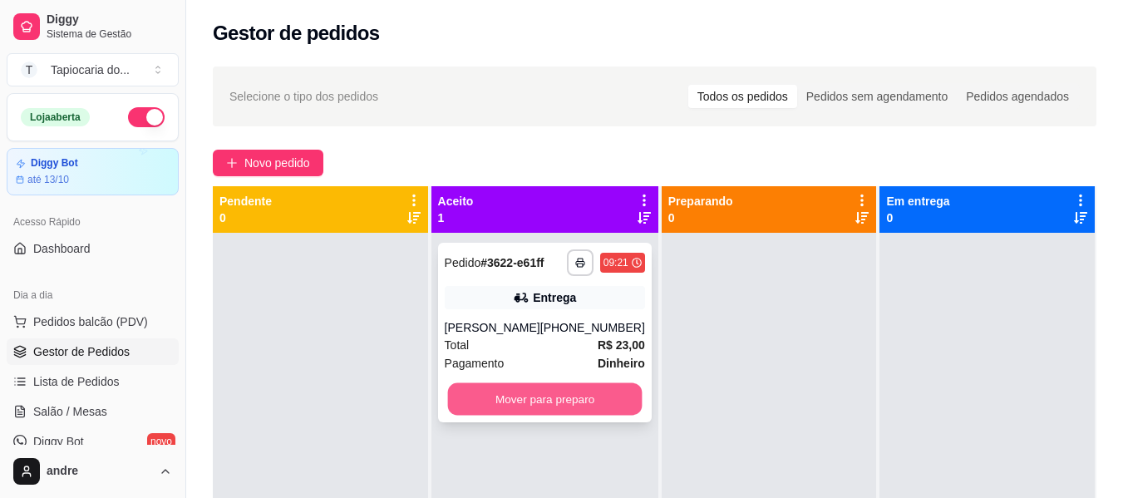
click at [558, 407] on button "Mover para preparo" at bounding box center [544, 399] width 195 height 32
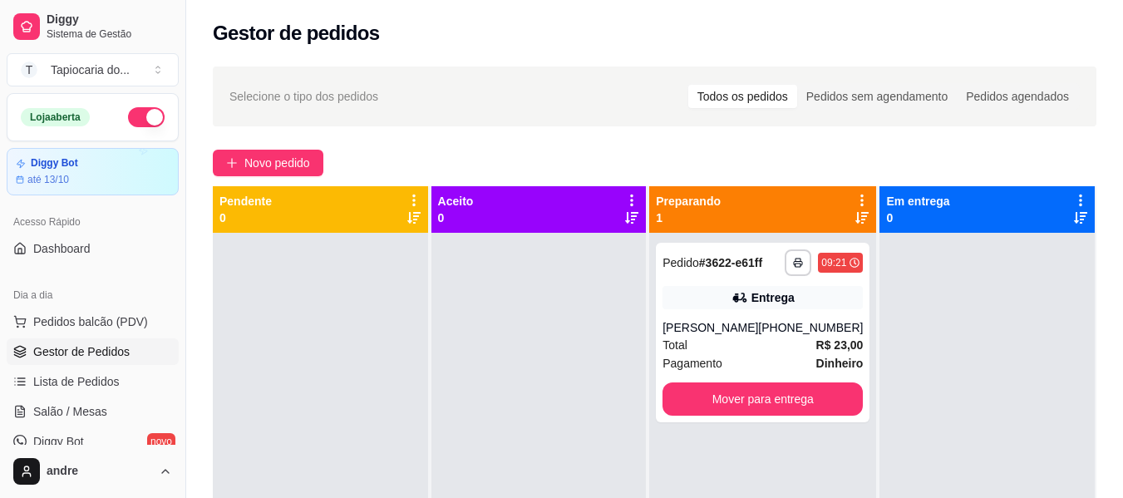
click at [565, 66] on div "**********" at bounding box center [654, 381] width 937 height 648
drag, startPoint x: 713, startPoint y: 142, endPoint x: 714, endPoint y: 86, distance: 55.7
click at [712, 141] on div "**********" at bounding box center [654, 381] width 937 height 648
click at [695, 49] on div "Gestor de pedidos" at bounding box center [654, 28] width 937 height 57
click at [102, 353] on span "Gestor de Pedidos" at bounding box center [81, 351] width 96 height 17
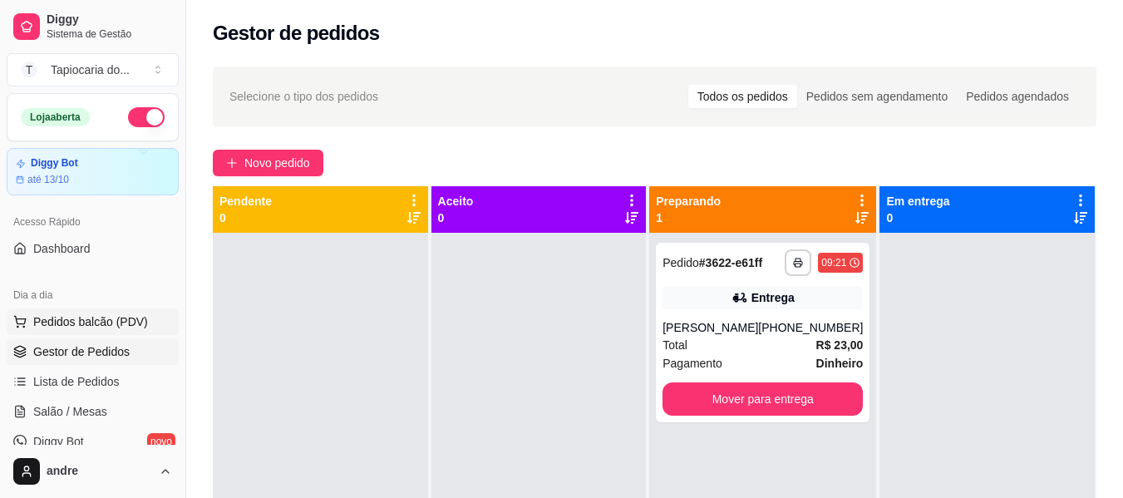
drag, startPoint x: 101, startPoint y: 326, endPoint x: 96, endPoint y: 308, distance: 17.9
click at [101, 327] on span "Pedidos balcão (PDV)" at bounding box center [90, 321] width 115 height 17
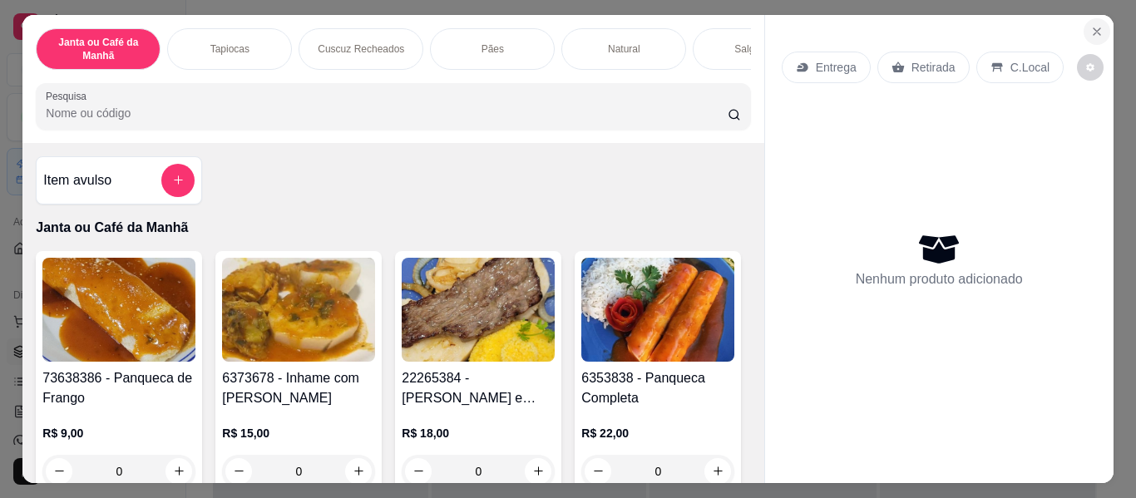
click at [1093, 28] on icon "Close" at bounding box center [1096, 31] width 7 height 7
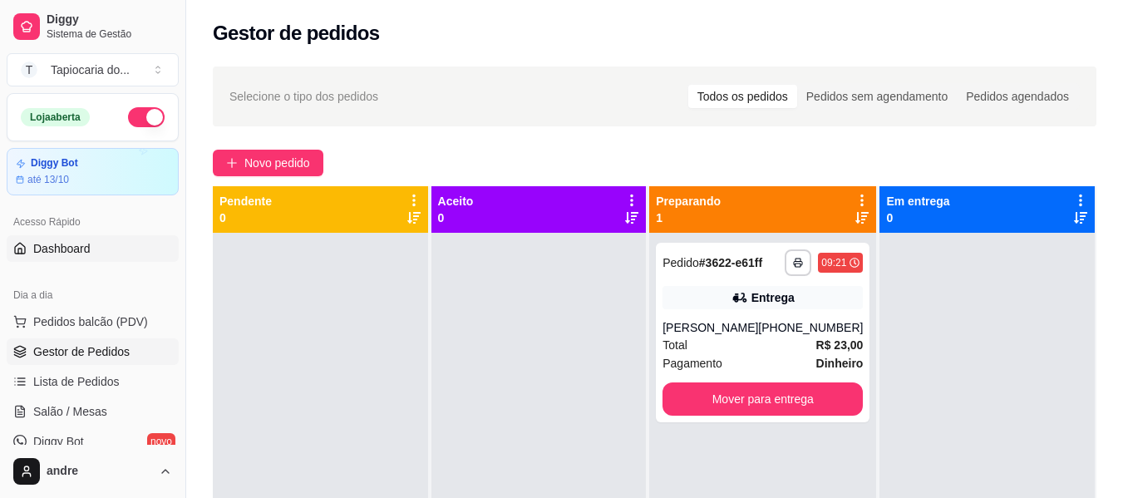
click at [38, 251] on span "Dashboard" at bounding box center [61, 248] width 57 height 17
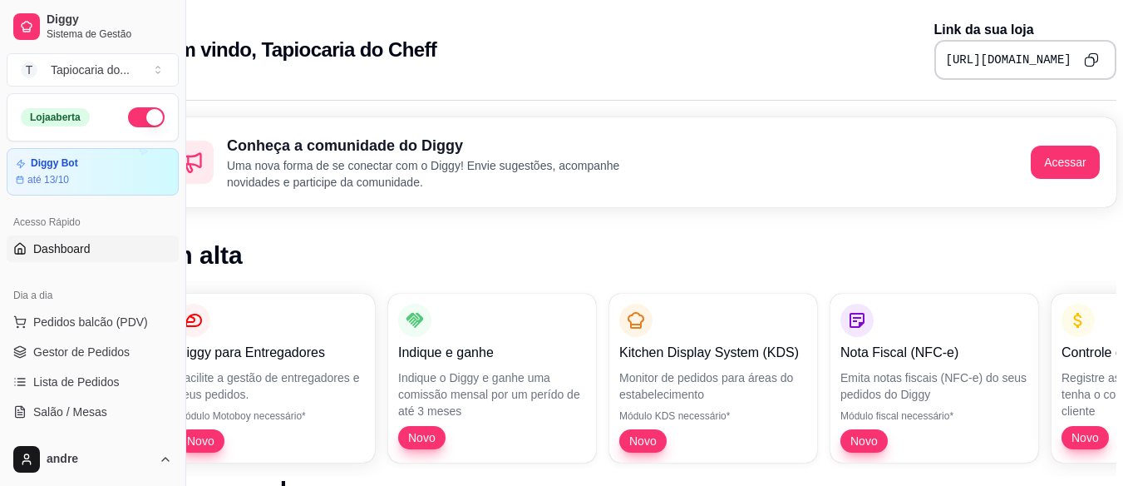
scroll to position [0, 75]
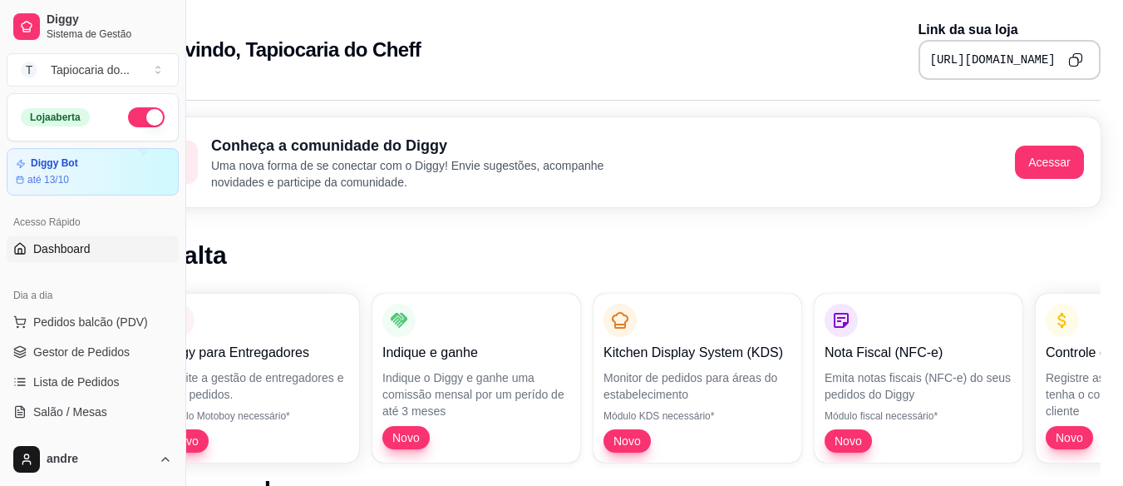
drag, startPoint x: 895, startPoint y: 62, endPoint x: 1093, endPoint y: 55, distance: 198.8
click at [1048, 52] on html "Diggy Sistema de Gestão T Tapiocaria do ... Loja aberta Diggy Bot até 13/10 Ace…" at bounding box center [486, 243] width 1123 height 486
click at [1068, 62] on icon "Copy to clipboard" at bounding box center [1075, 59] width 15 height 15
click at [107, 355] on span "Gestor de Pedidos" at bounding box center [81, 351] width 96 height 17
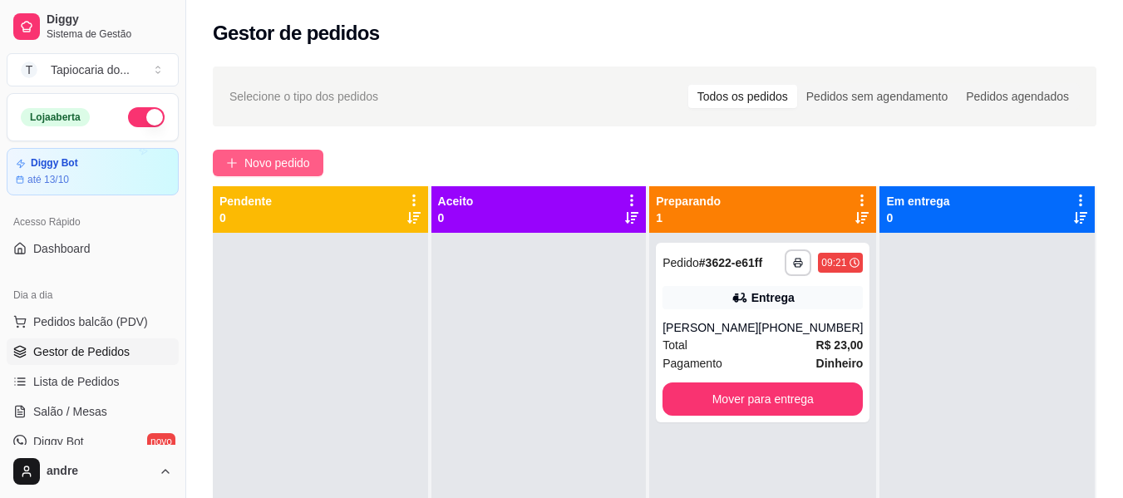
click at [244, 160] on span "Novo pedido" at bounding box center [277, 163] width 66 height 18
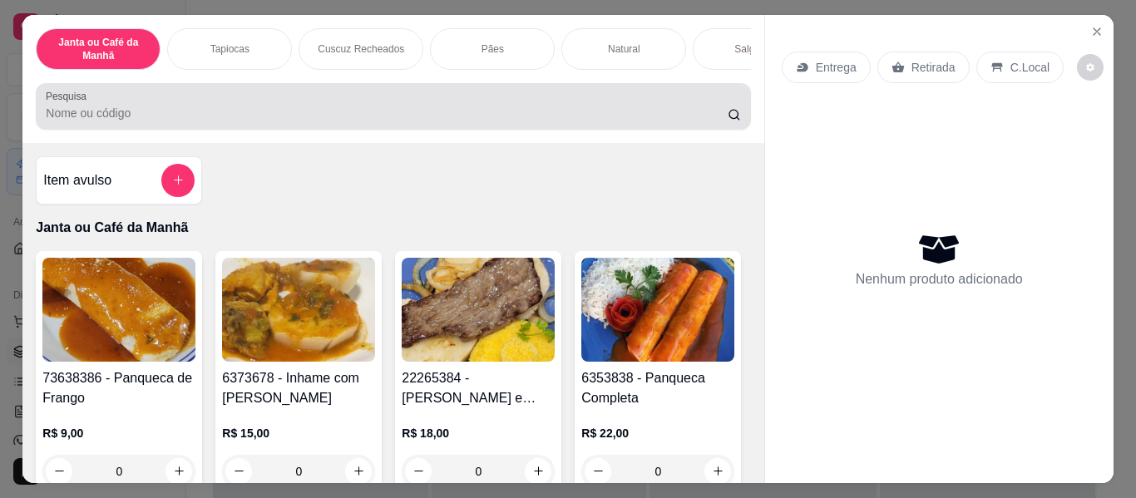
click at [287, 108] on div at bounding box center [393, 106] width 694 height 33
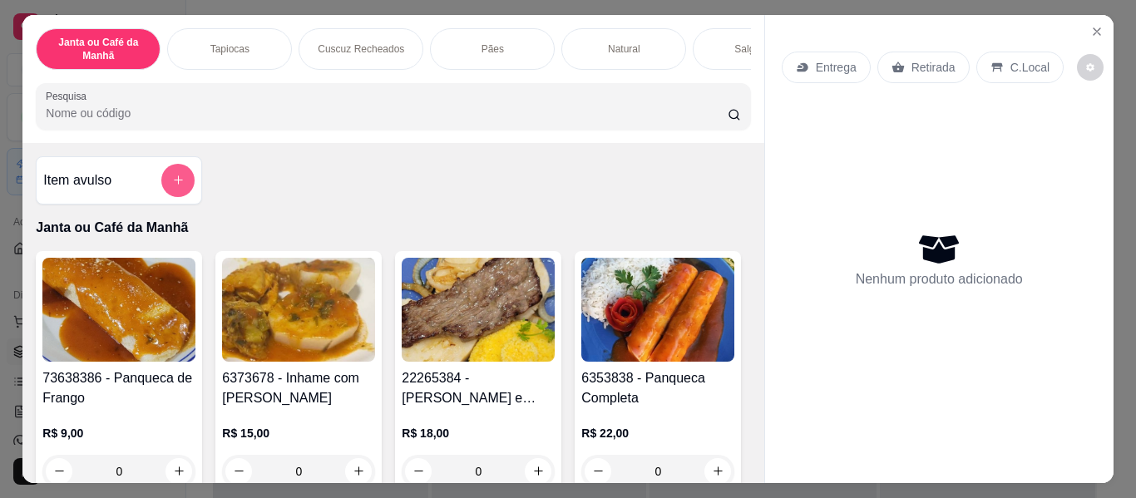
click at [175, 177] on button "add-separate-item" at bounding box center [177, 180] width 33 height 33
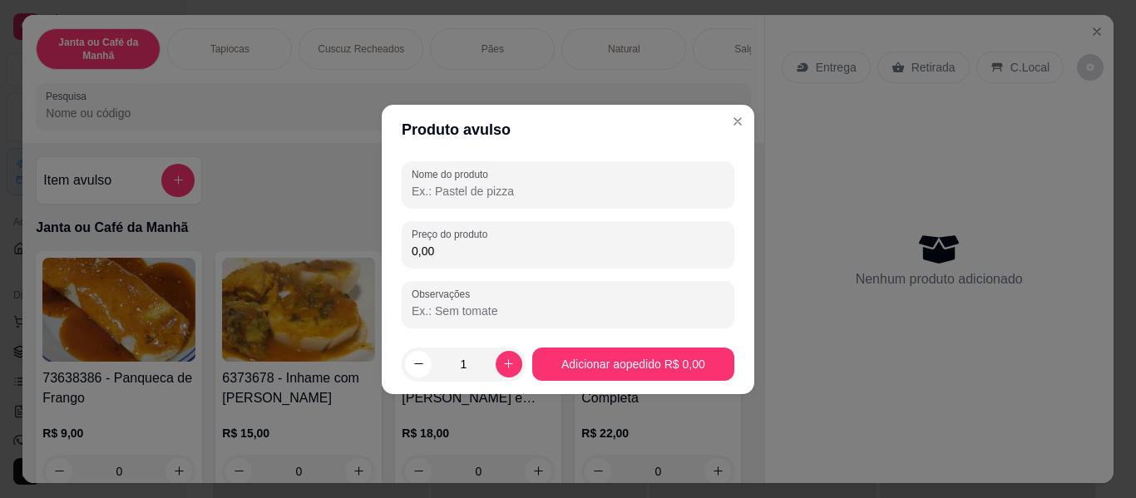
click at [543, 187] on input "Nome do produto" at bounding box center [568, 191] width 313 height 17
type input "Macaxeira, Cuscus e"
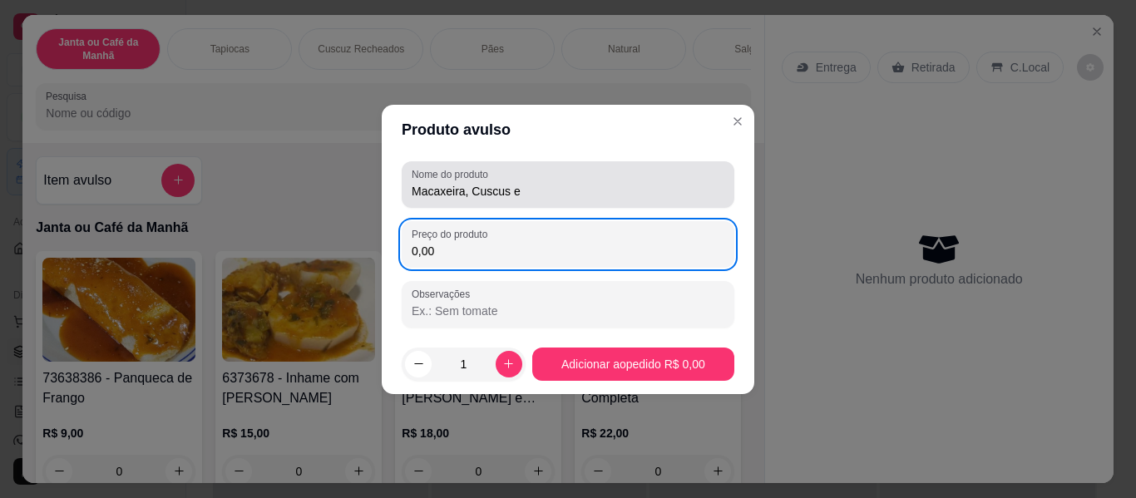
type input "0,00"
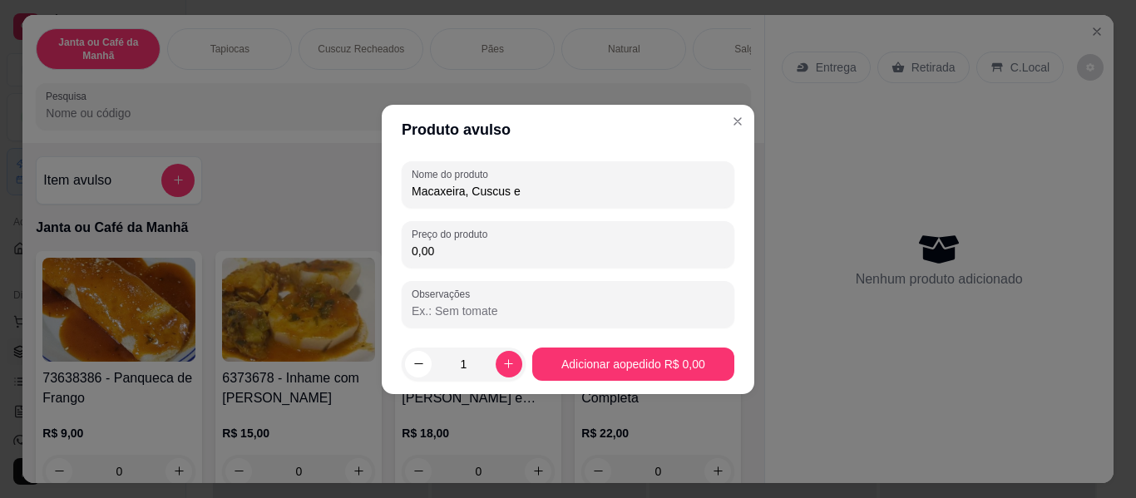
click at [592, 189] on input "Macaxeira, Cuscus e" at bounding box center [568, 191] width 313 height 17
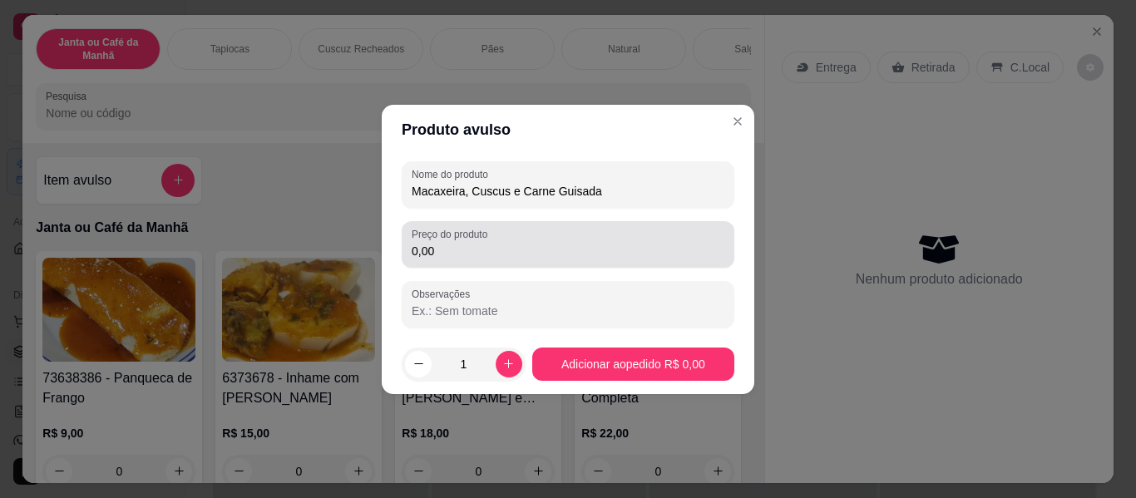
type input "Macaxeira, Cuscus e Carne Guisada"
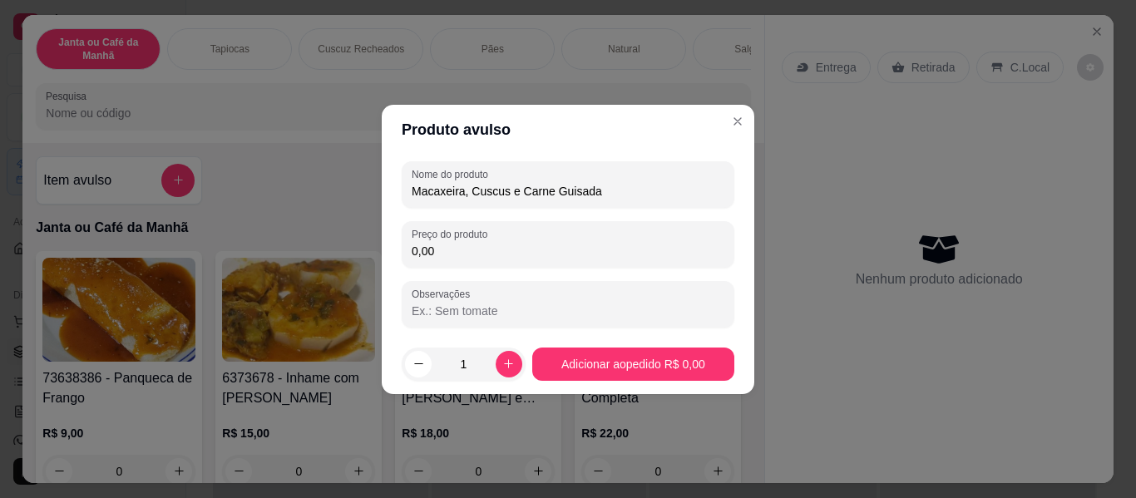
click at [577, 254] on input "0,00" at bounding box center [568, 251] width 313 height 17
type input "15,00"
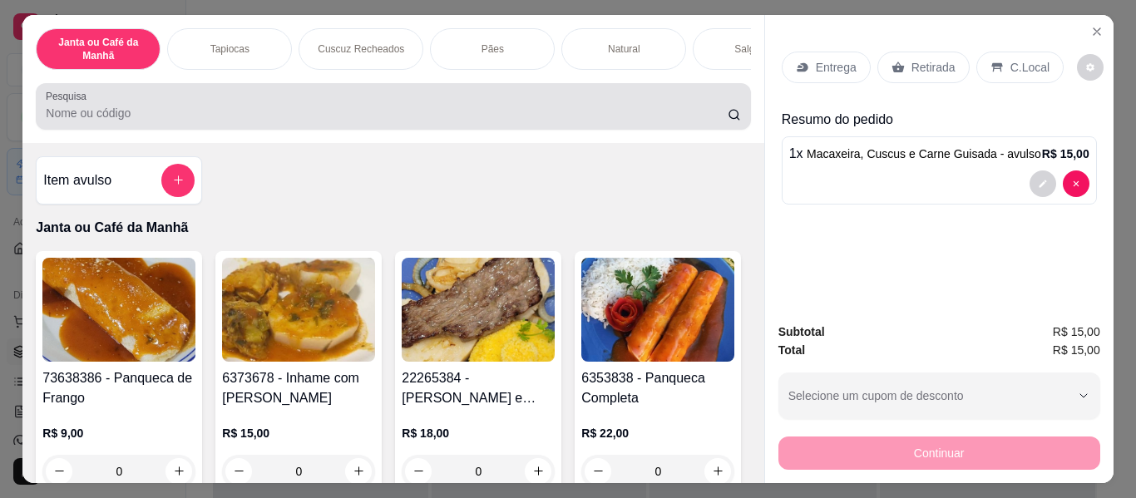
click at [395, 110] on div at bounding box center [393, 106] width 694 height 33
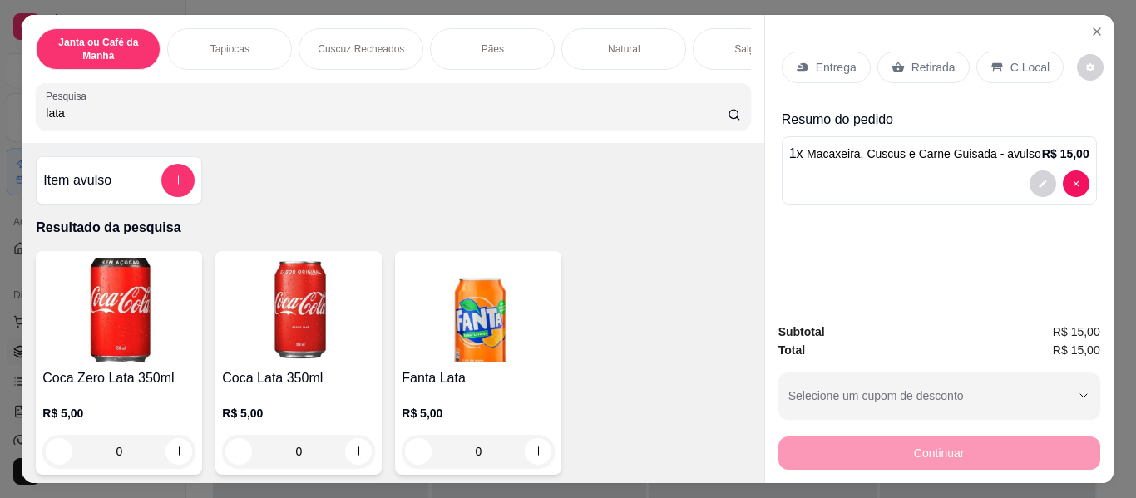
click at [393, 112] on input "lata" at bounding box center [387, 113] width 682 height 17
type input "lata"
click at [175, 458] on icon "increase-product-quantity" at bounding box center [179, 452] width 12 height 12
type input "1"
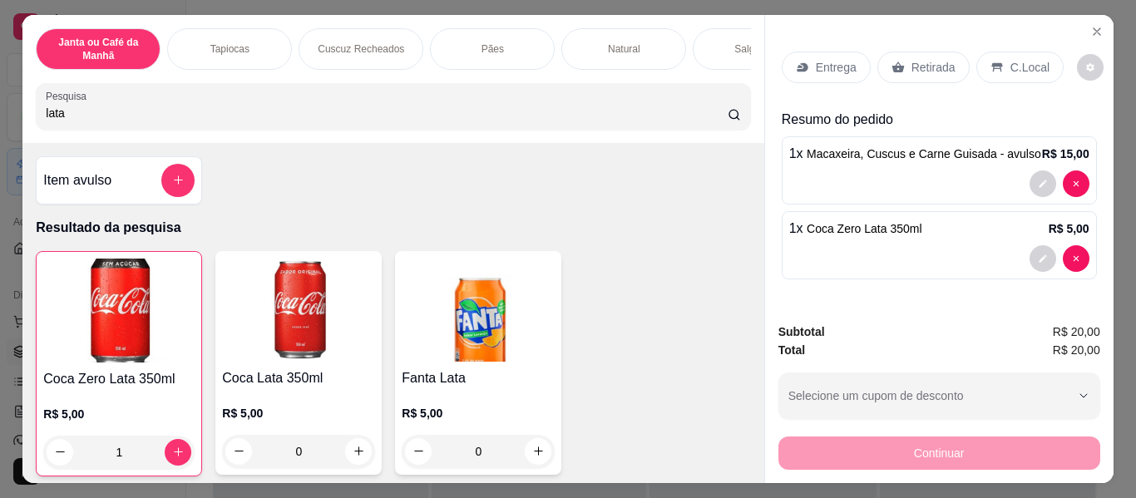
click at [839, 59] on p "Entrega" at bounding box center [836, 67] width 41 height 17
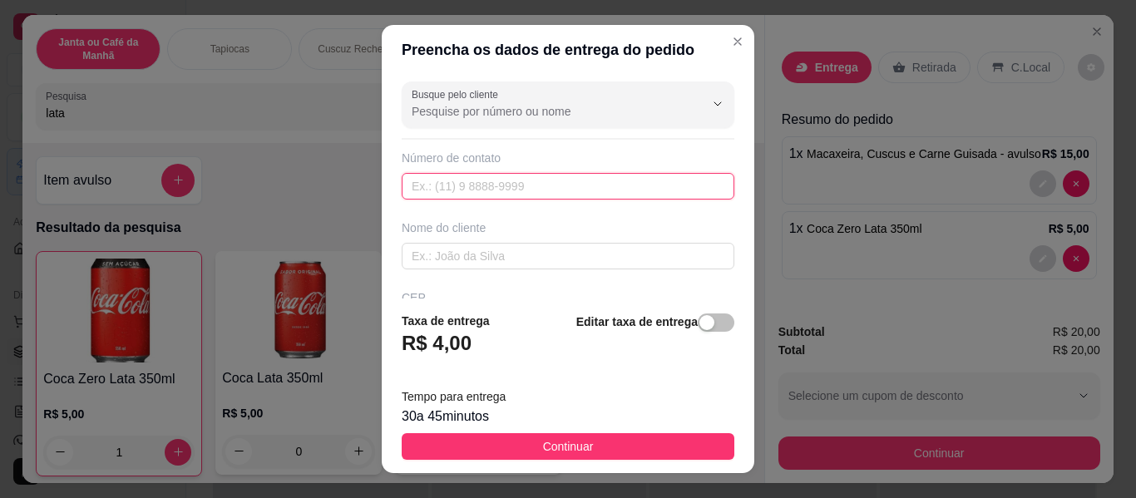
click at [478, 192] on input "text" at bounding box center [568, 186] width 333 height 27
paste input "[PHONE_NUMBER]"
type input "[PHONE_NUMBER]"
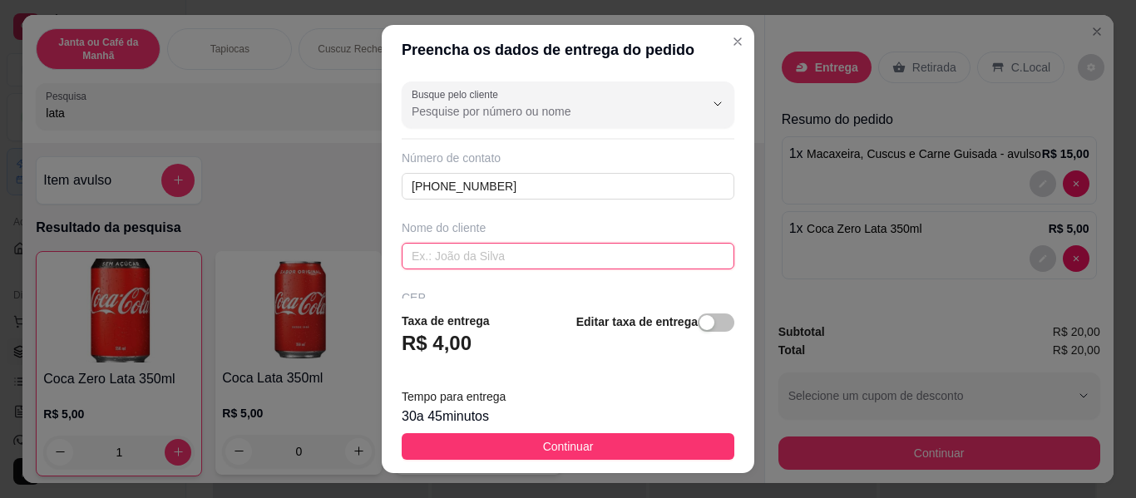
click at [493, 252] on input "text" at bounding box center [568, 256] width 333 height 27
paste input "Ruan Dos Leds"
type input "Ruan Dos Leds"
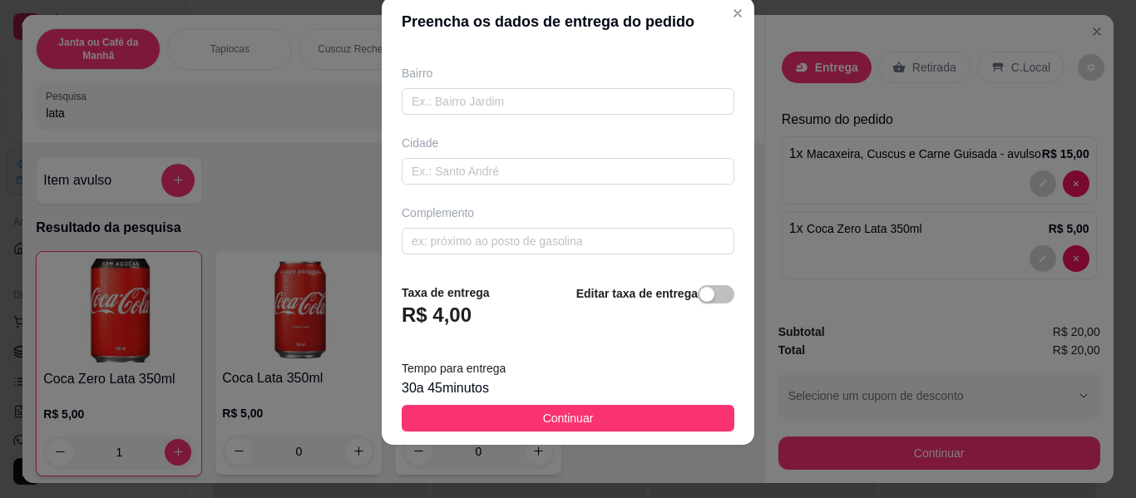
scroll to position [337, 0]
click at [554, 239] on input "text" at bounding box center [568, 240] width 333 height 27
paste input "Oficina de moto avenida comendador [PERSON_NAME] 2068"
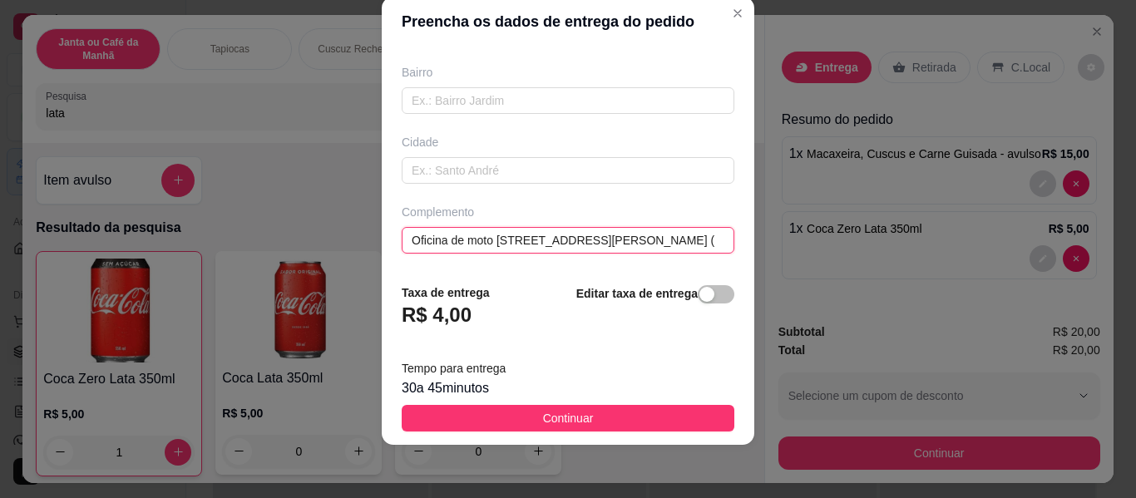
scroll to position [0, 0]
click at [692, 239] on input "Oficina de moto [STREET_ADDRESS][PERSON_NAME] (" at bounding box center [568, 240] width 333 height 27
drag, startPoint x: 692, startPoint y: 239, endPoint x: 774, endPoint y: 260, distance: 84.9
click at [774, 260] on div "Preencha os dados de entrega do pedido Busque pelo cliente Número de contato [P…" at bounding box center [568, 249] width 1136 height 498
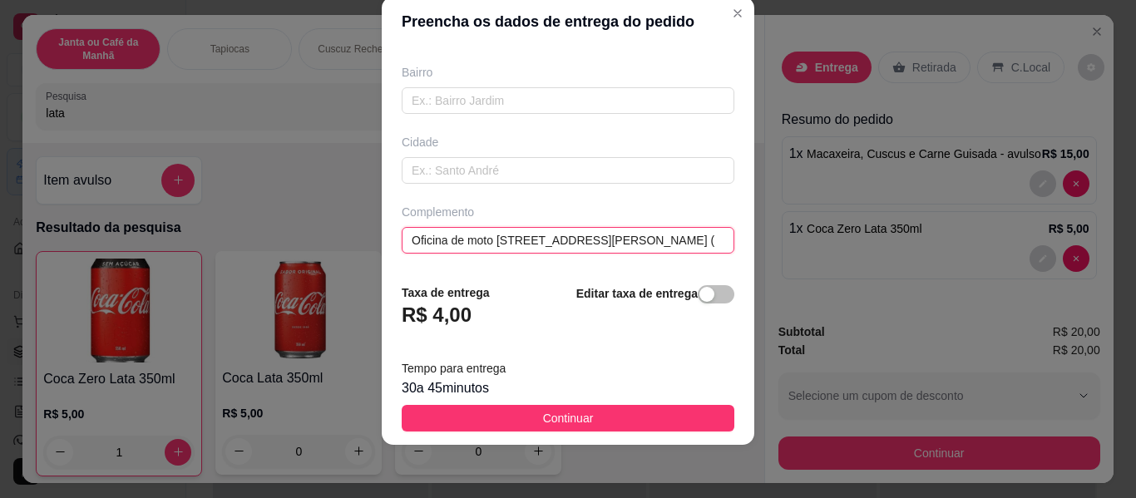
drag, startPoint x: 500, startPoint y: 237, endPoint x: 890, endPoint y: 275, distance: 391.8
click at [934, 274] on div "Preencha os dados de entrega do pedido Busque pelo cliente Número de contato [P…" at bounding box center [568, 249] width 1136 height 498
click at [699, 240] on input "Oficina de moto [STREET_ADDRESS][PERSON_NAME] (" at bounding box center [568, 240] width 333 height 27
paste input "Próximo ao bar 2 irmão"
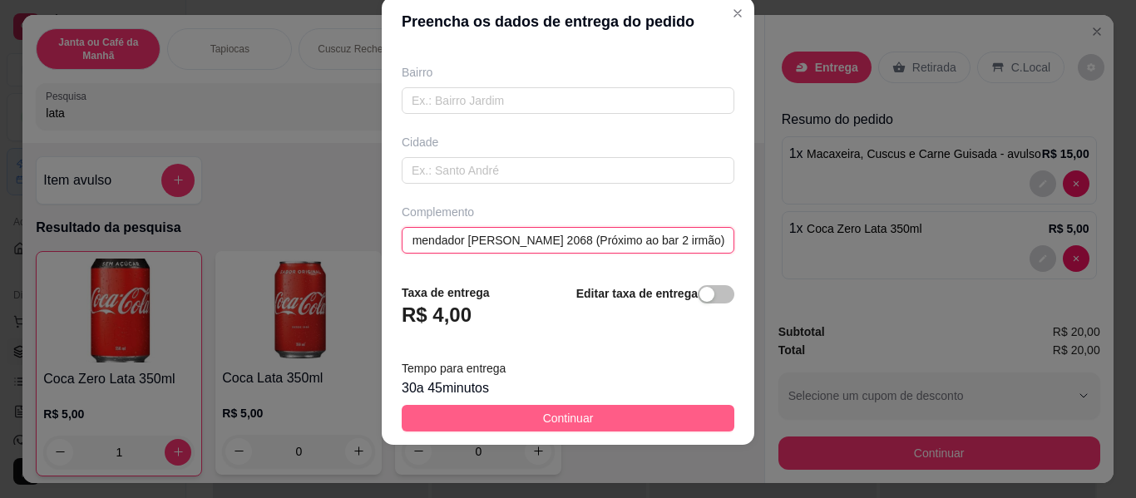
type input "Oficina de moto avenida comendador [PERSON_NAME] 2068 (Próximo ao bar 2 irmão)"
click at [548, 421] on span "Continuar" at bounding box center [568, 418] width 51 height 18
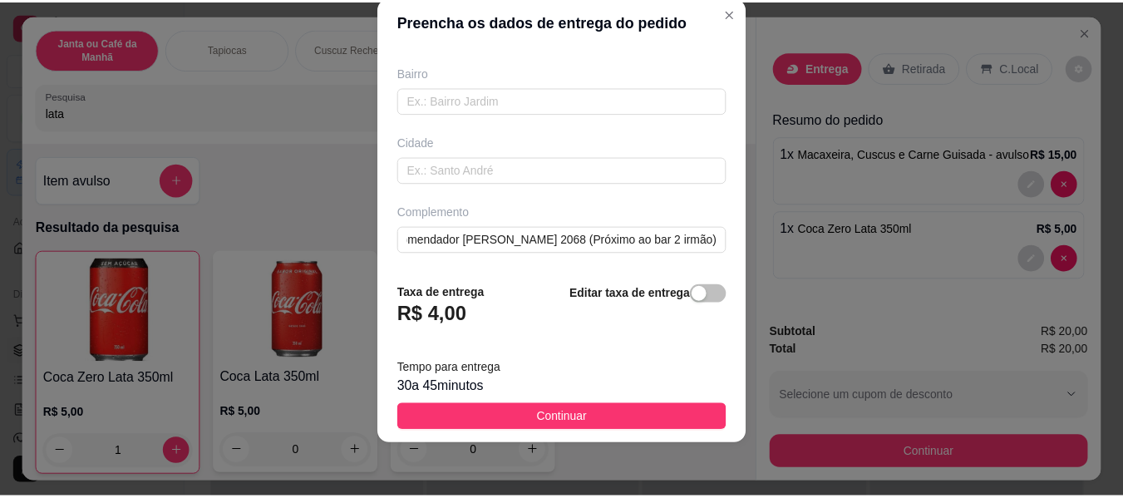
scroll to position [0, 0]
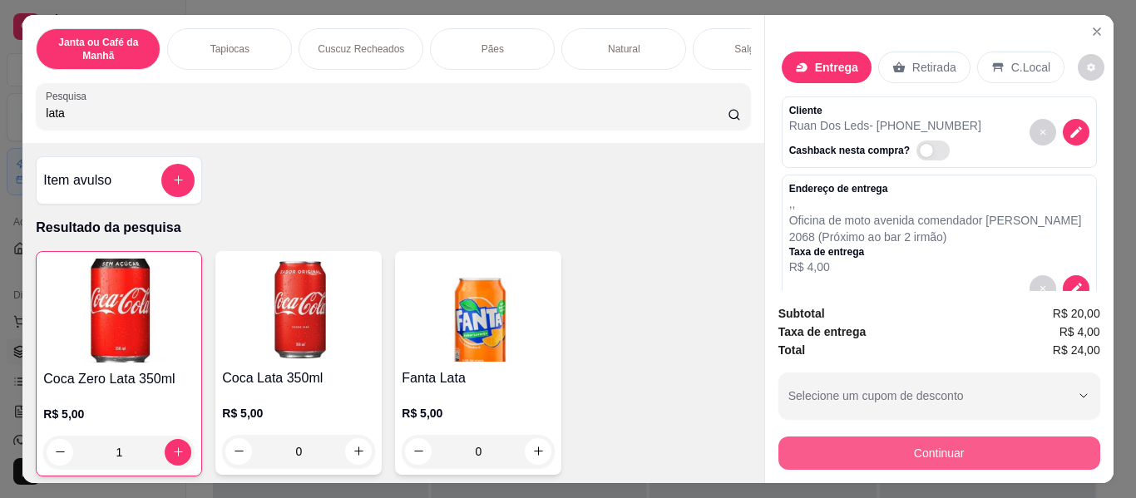
click at [917, 452] on button "Continuar" at bounding box center [939, 452] width 322 height 33
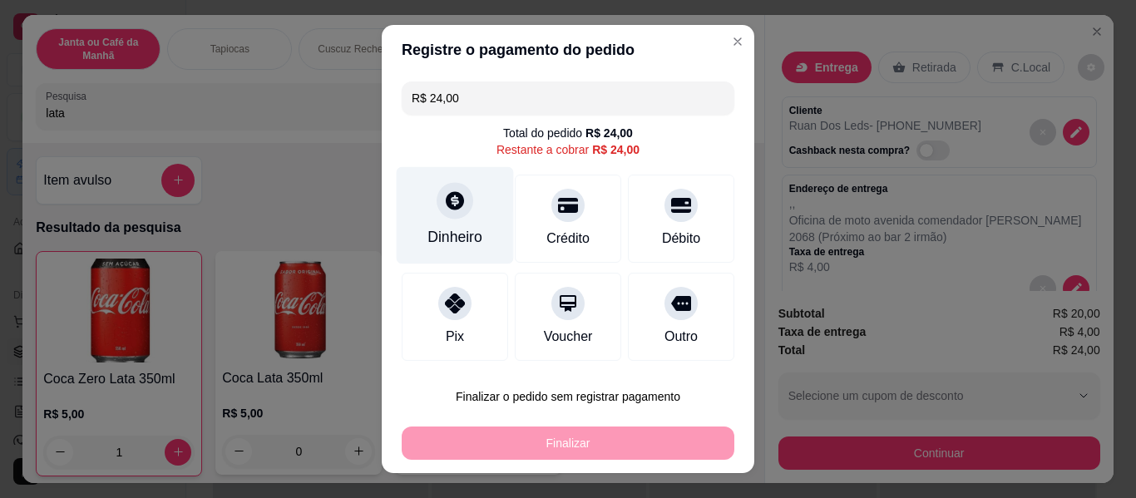
click at [441, 185] on div at bounding box center [454, 200] width 37 height 37
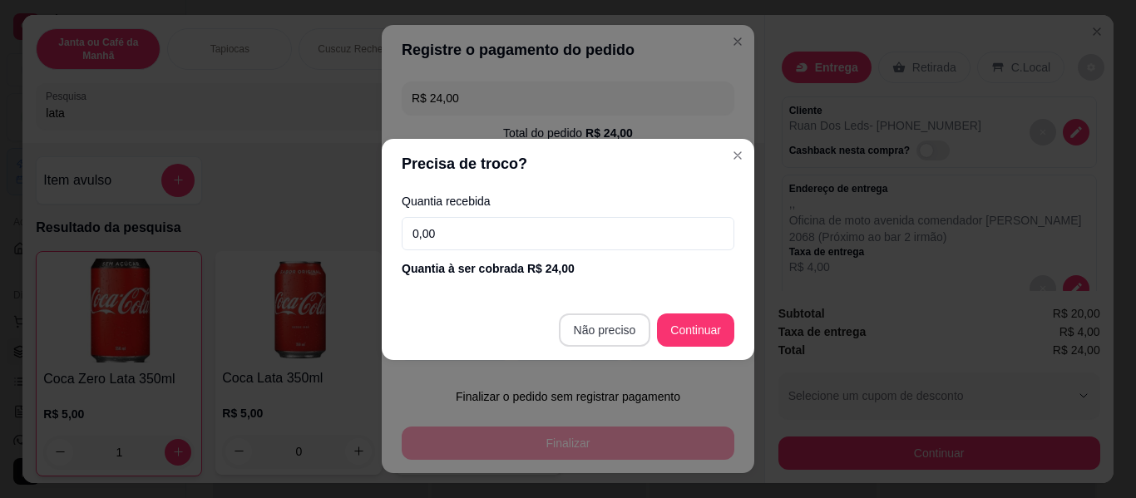
type input "R$ 0,00"
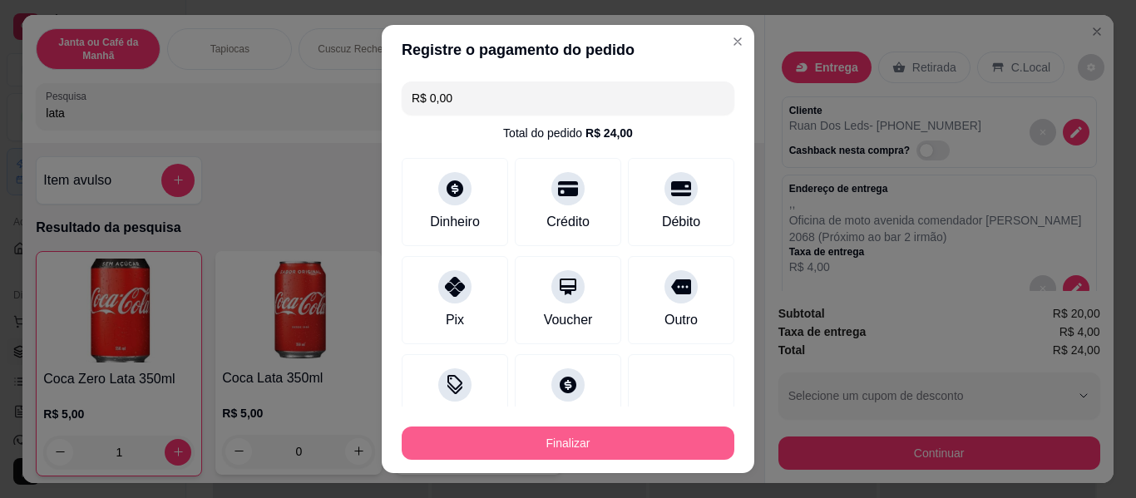
click at [641, 433] on button "Finalizar" at bounding box center [568, 442] width 333 height 33
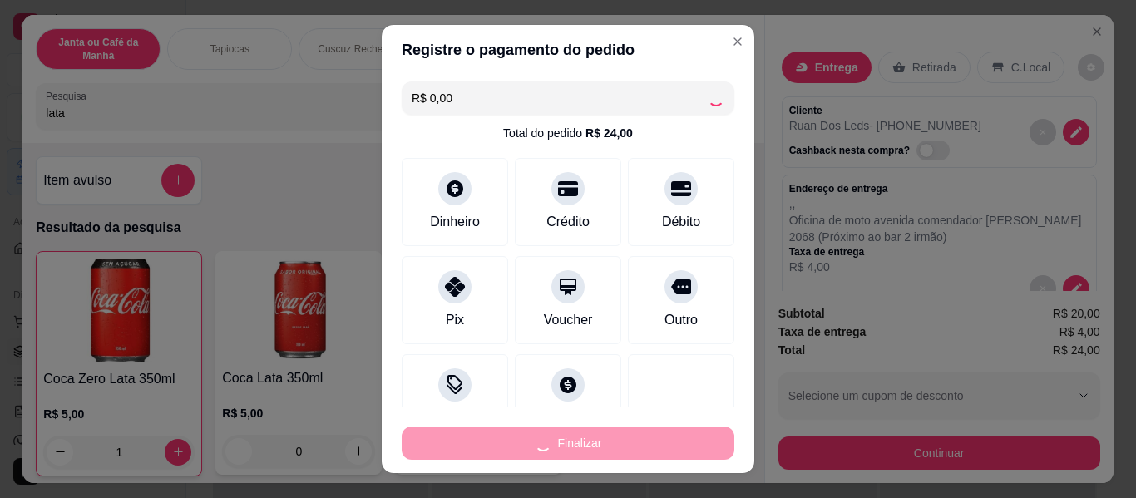
type input "0"
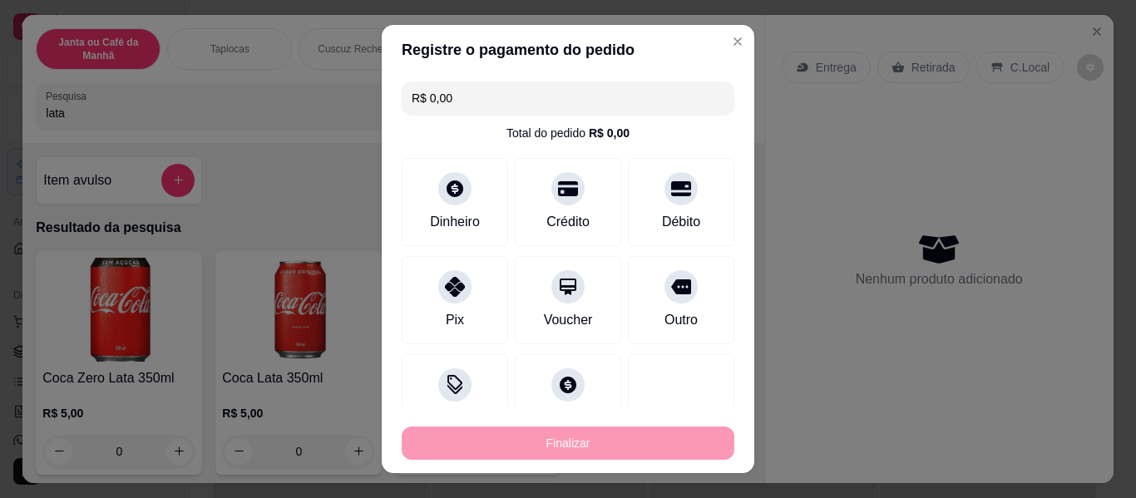
type input "-R$ 24,00"
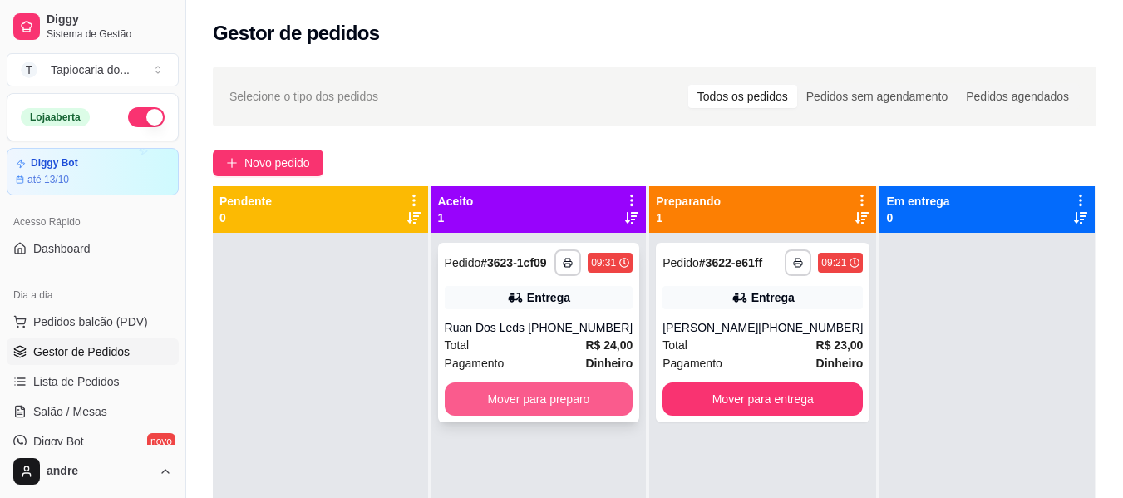
click at [586, 387] on button "Mover para preparo" at bounding box center [539, 398] width 189 height 33
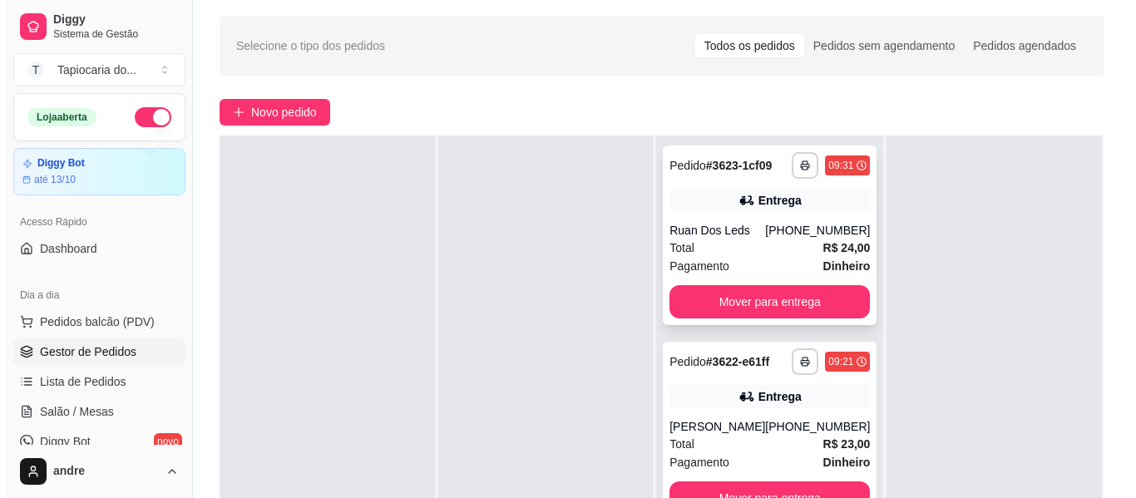
scroll to position [249, 0]
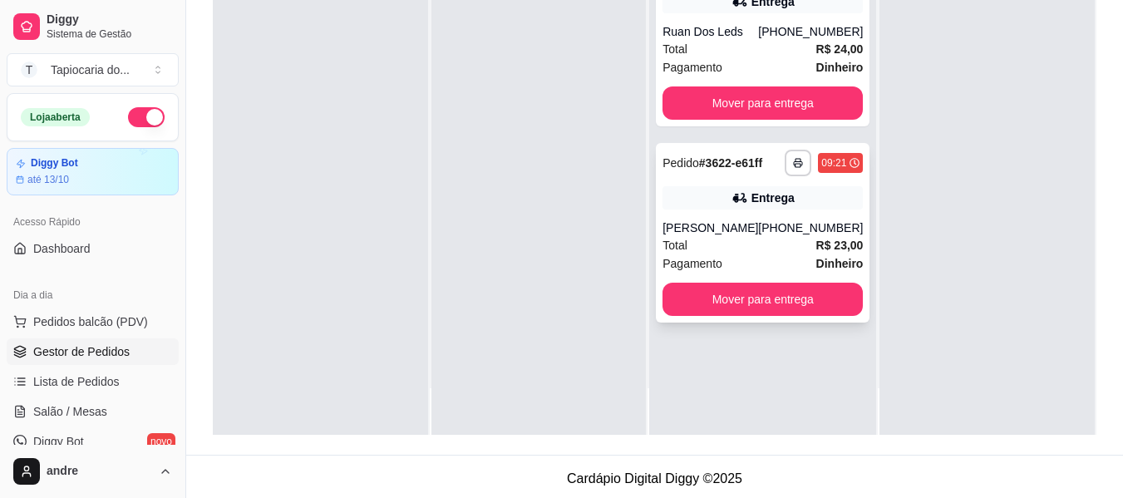
click at [802, 235] on div "[PHONE_NUMBER]" at bounding box center [810, 227] width 105 height 17
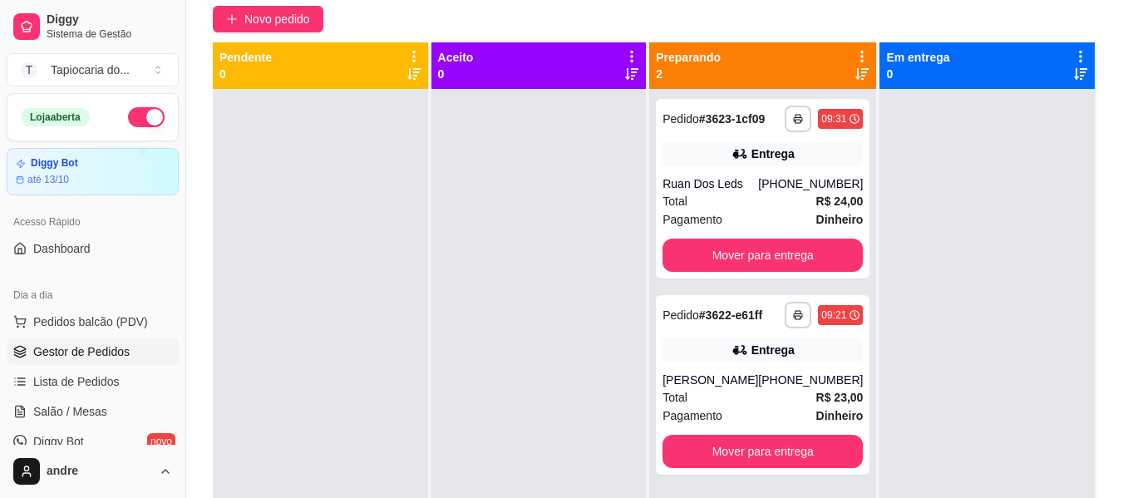
scroll to position [0, 0]
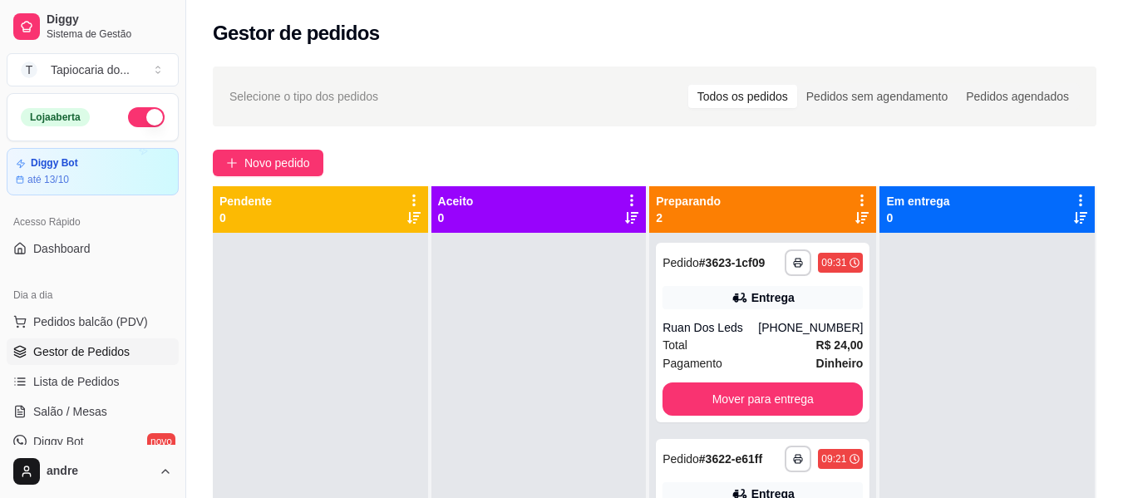
click at [547, 28] on div "Gestor de pedidos" at bounding box center [655, 33] width 884 height 27
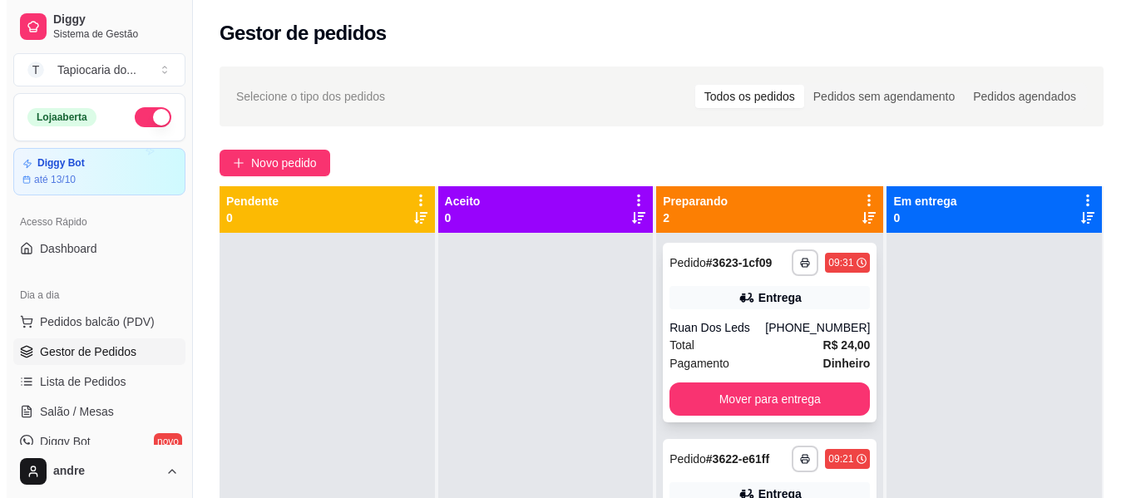
scroll to position [47, 0]
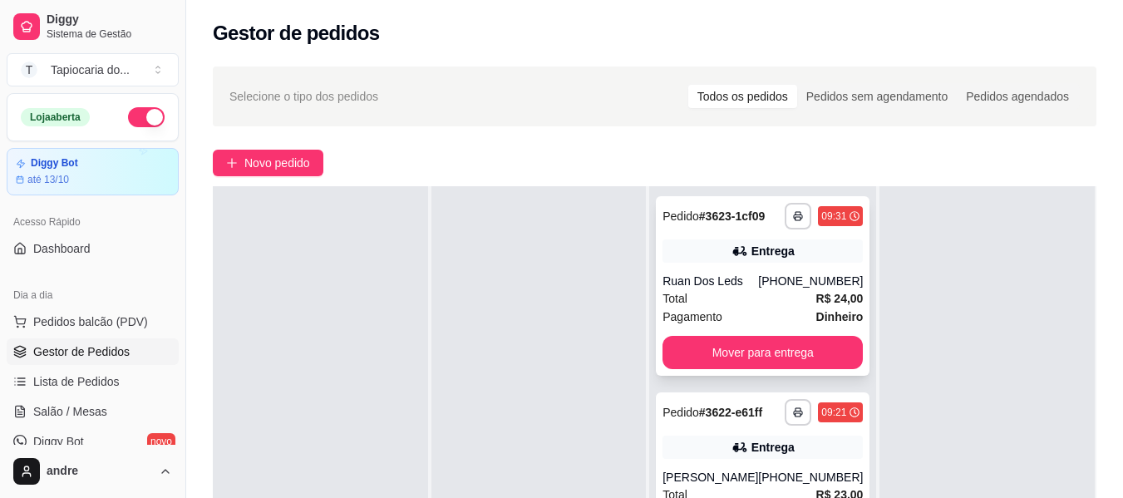
click at [802, 279] on div "[PHONE_NUMBER]" at bounding box center [810, 281] width 105 height 17
click at [738, 51] on div "Gestor de pedidos" at bounding box center [654, 28] width 937 height 57
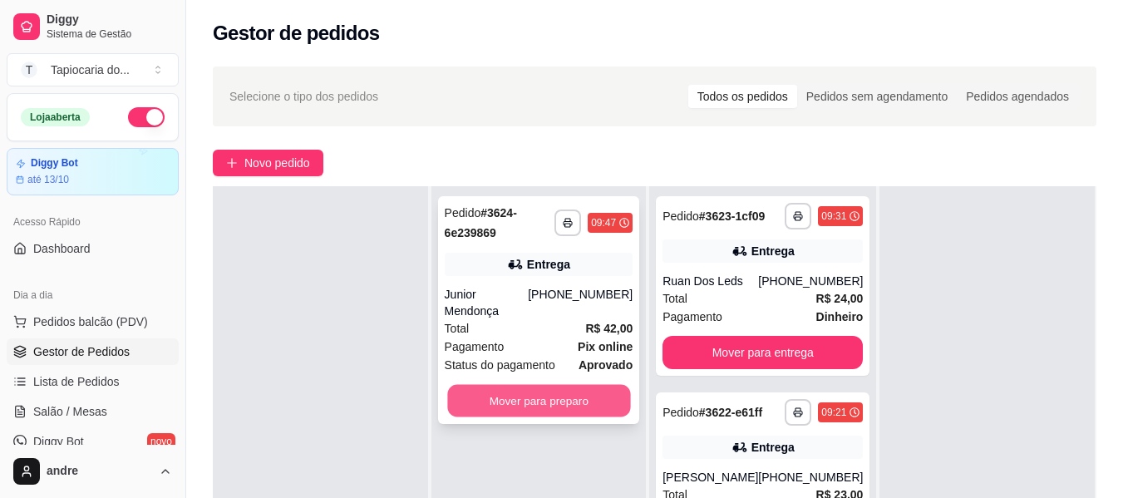
click at [508, 391] on button "Mover para preparo" at bounding box center [538, 401] width 183 height 32
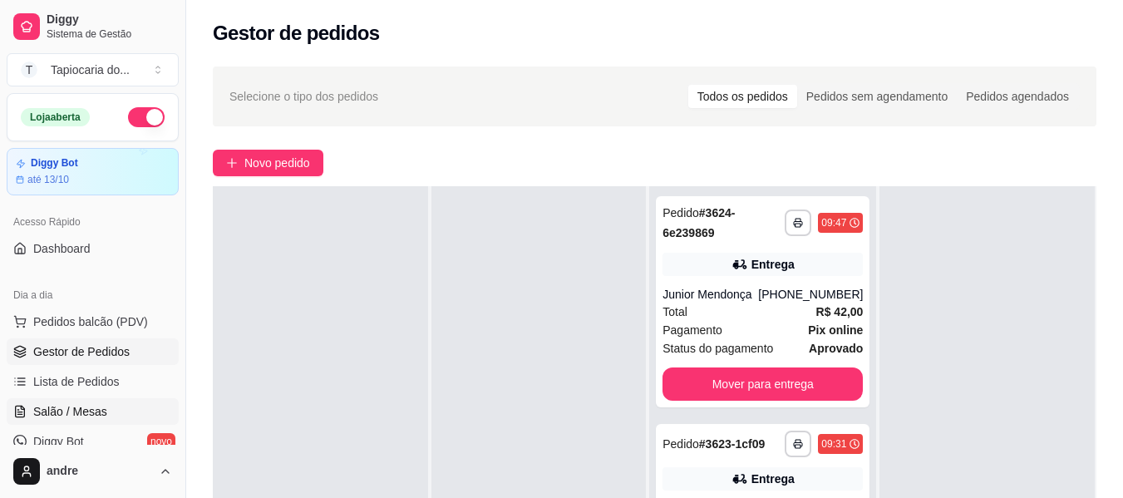
click at [87, 407] on span "Salão / Mesas" at bounding box center [70, 411] width 74 height 17
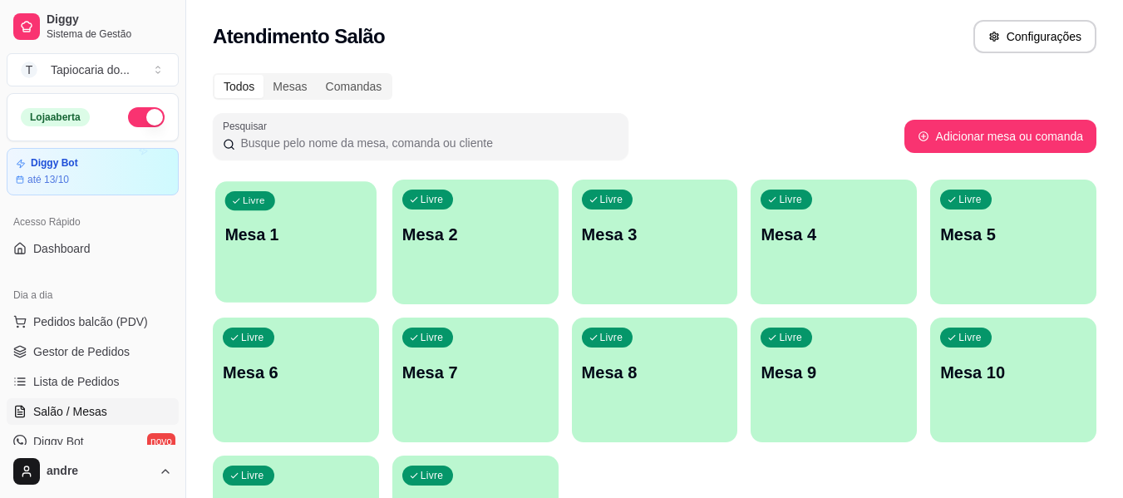
click at [245, 219] on div "Livre Mesa 1" at bounding box center [295, 231] width 161 height 101
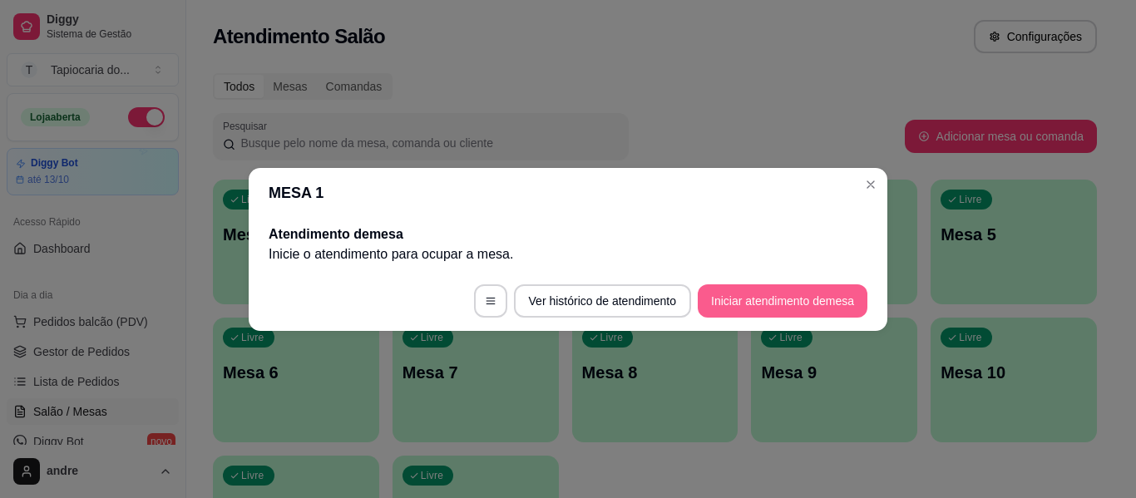
click at [769, 299] on button "Iniciar atendimento de mesa" at bounding box center [783, 300] width 170 height 33
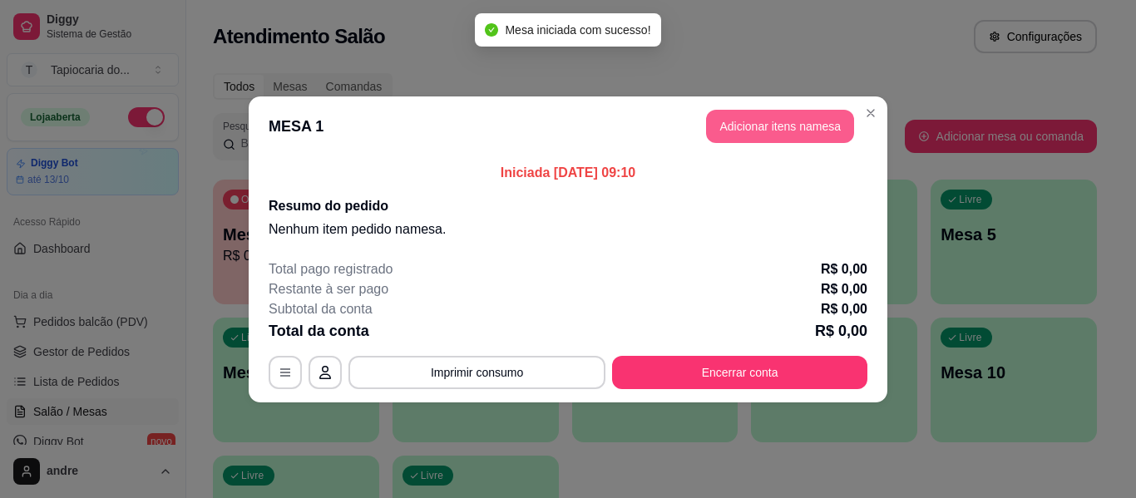
click at [838, 128] on button "Adicionar itens na mesa" at bounding box center [780, 126] width 148 height 33
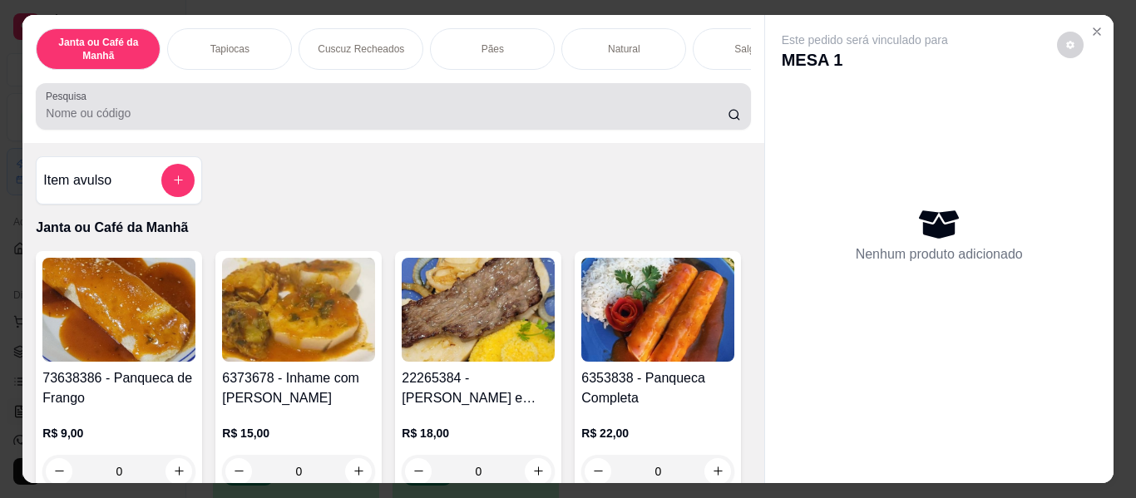
click at [438, 121] on input "Pesquisa" at bounding box center [387, 113] width 682 height 17
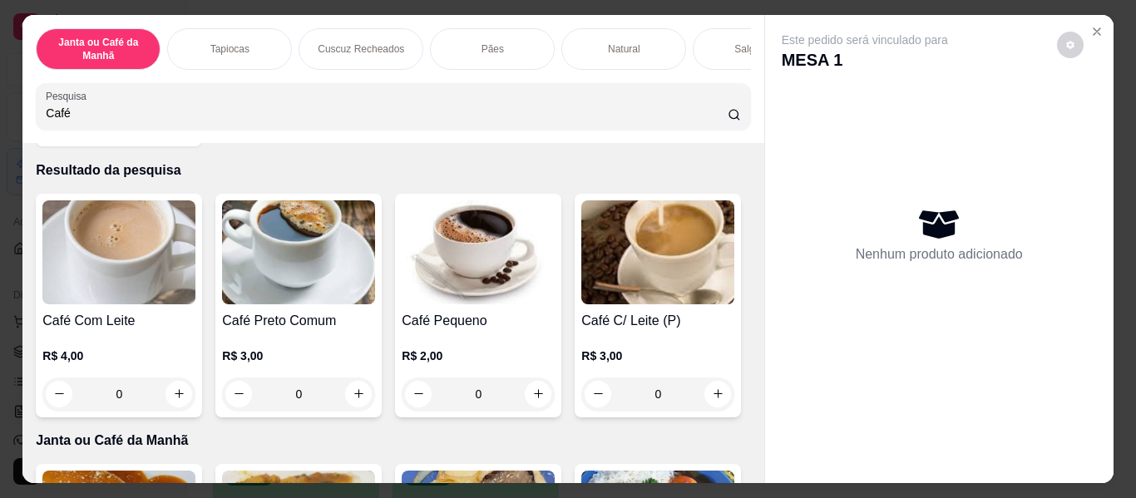
scroll to position [83, 0]
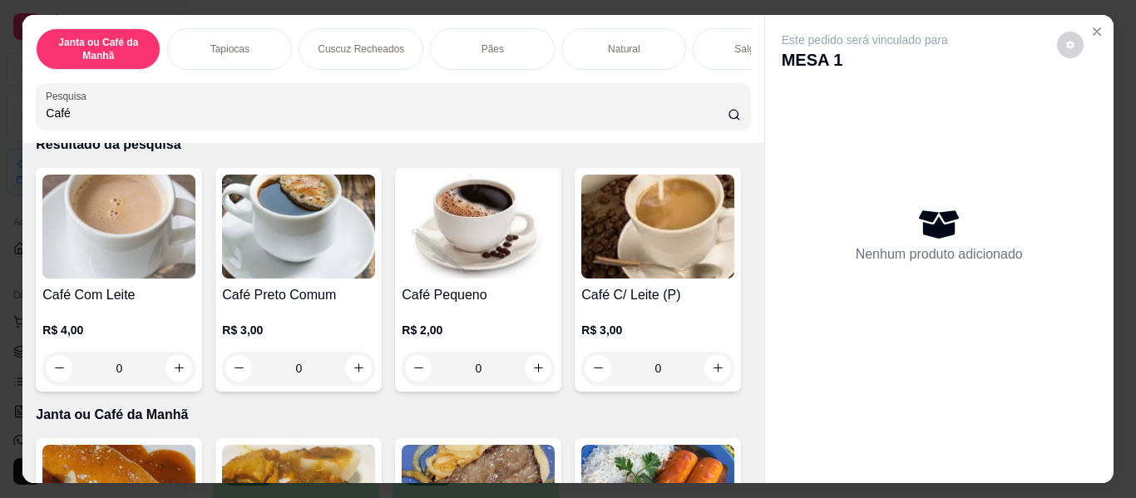
type input "Café"
click at [537, 375] on icon "increase-product-quantity" at bounding box center [538, 368] width 12 height 12
type input "1"
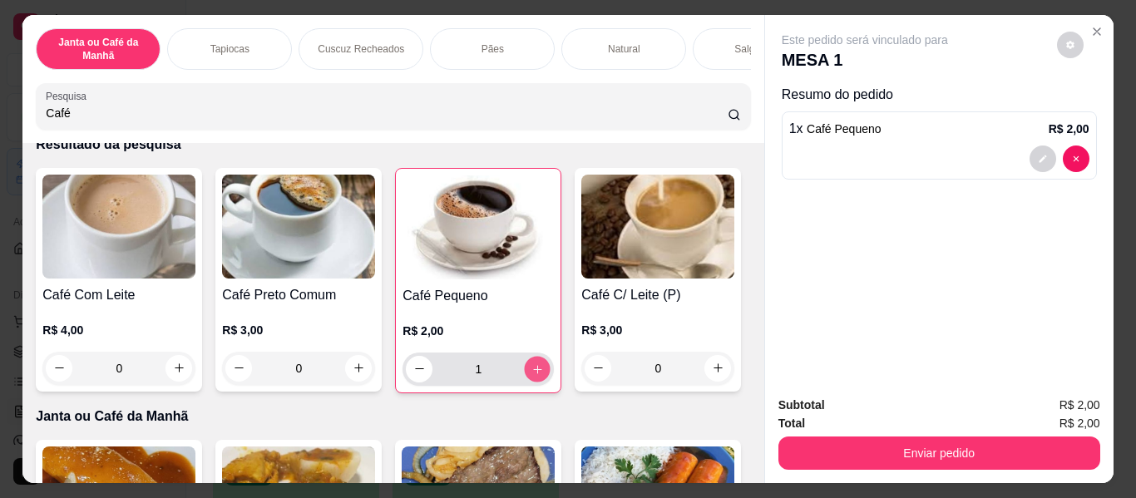
click at [537, 376] on icon "increase-product-quantity" at bounding box center [537, 369] width 12 height 12
type input "2"
click at [533, 367] on button "increase-product-quantity" at bounding box center [538, 369] width 26 height 26
type input "3"
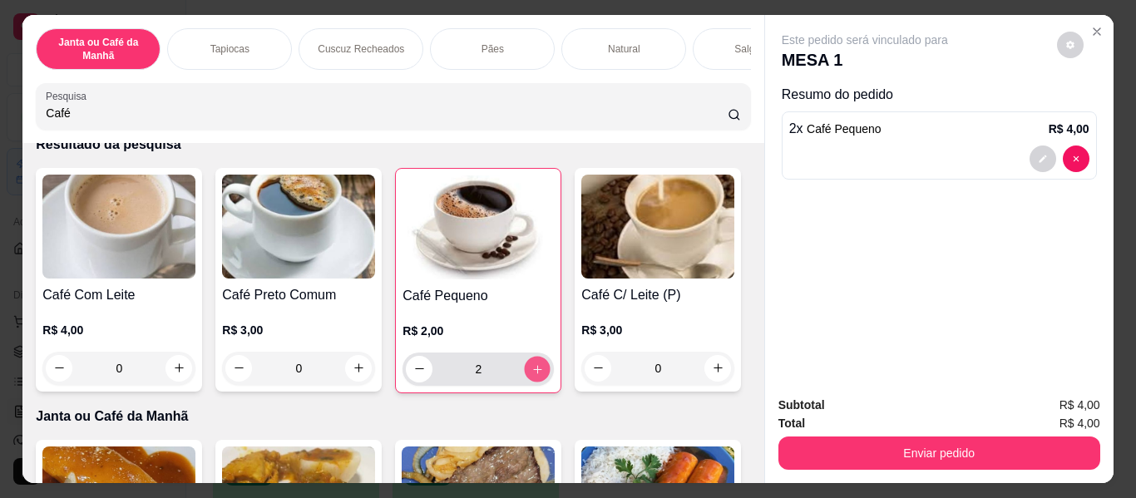
type input "3"
click at [533, 367] on button "increase-product-quantity" at bounding box center [537, 369] width 27 height 27
type input "4"
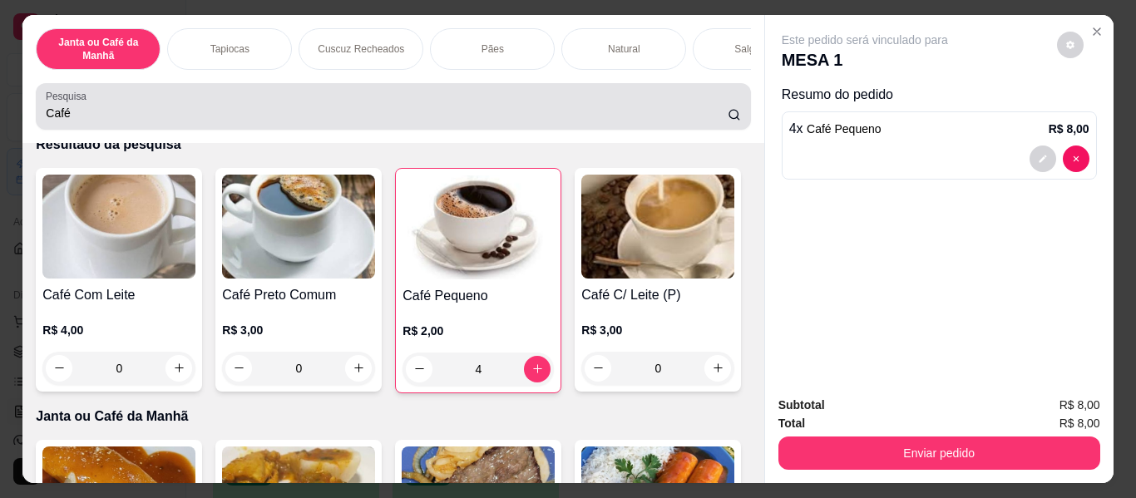
drag, startPoint x: 362, startPoint y: 87, endPoint x: 343, endPoint y: 102, distance: 24.3
click at [343, 102] on div "Janta ou Café da Manhã Tapiocas Cuscuz Recheados Pães Natural Salgados Tapiocas…" at bounding box center [392, 79] width 741 height 128
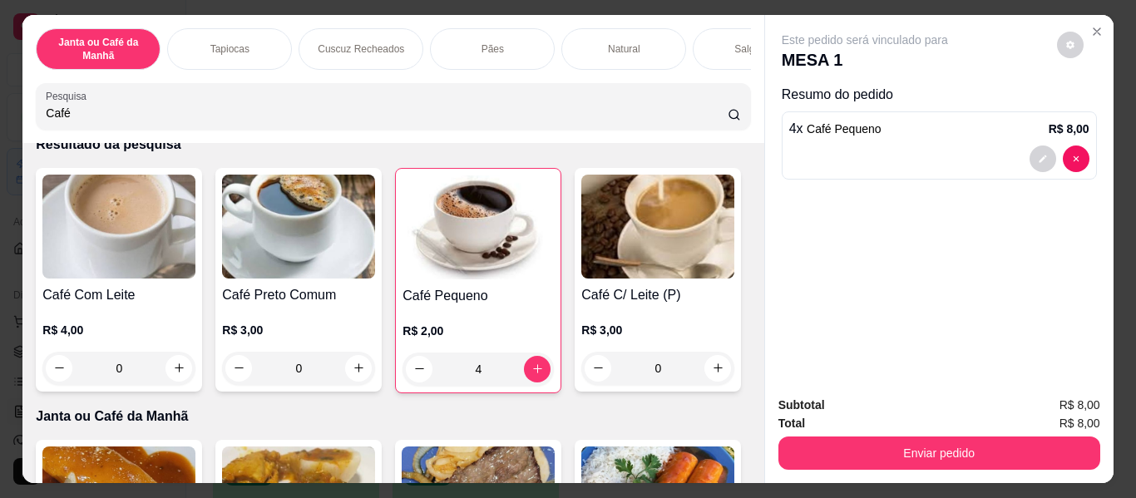
scroll to position [79, 0]
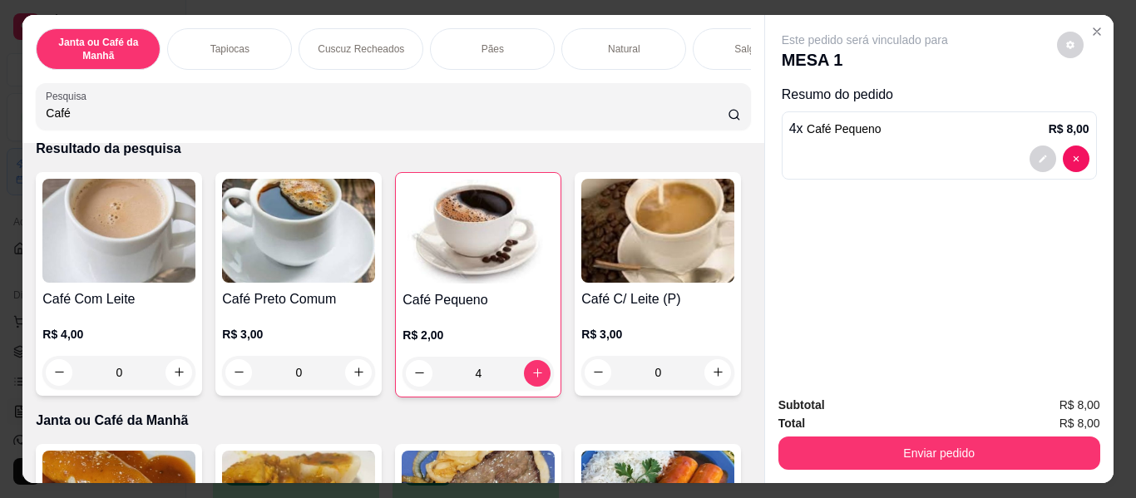
click at [22, 165] on div "Janta ou Café da Manhã Tapiocas Cuscuz Recheados Pães Natural Salgados Tapiocas…" at bounding box center [392, 249] width 741 height 468
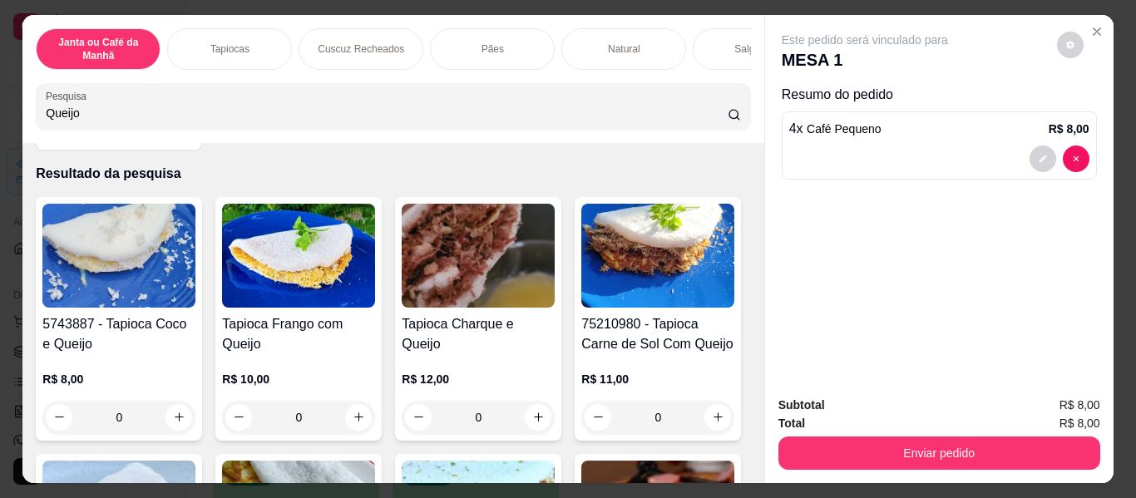
scroll to position [83, 0]
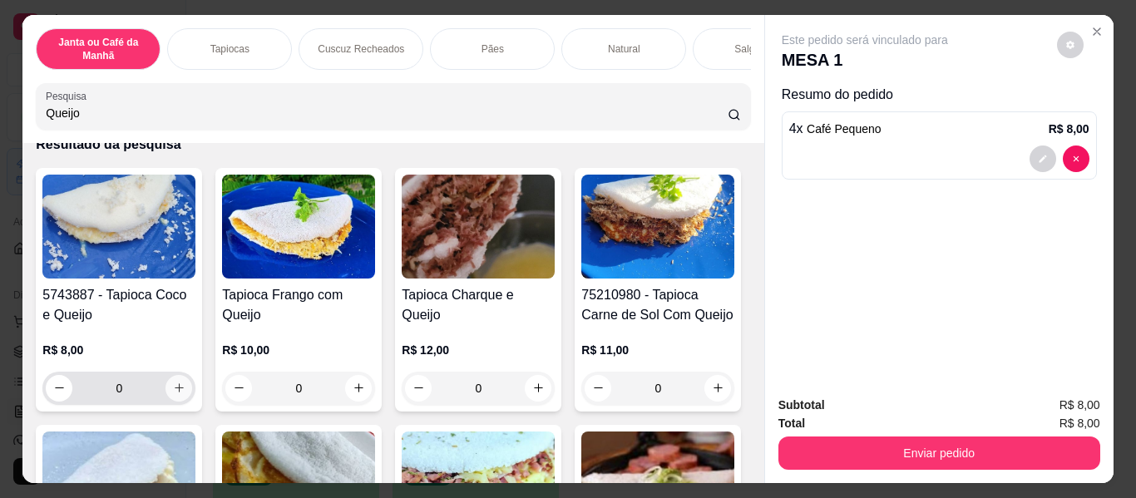
type input "Queijo"
click at [175, 395] on icon "increase-product-quantity" at bounding box center [179, 388] width 12 height 12
type input "1"
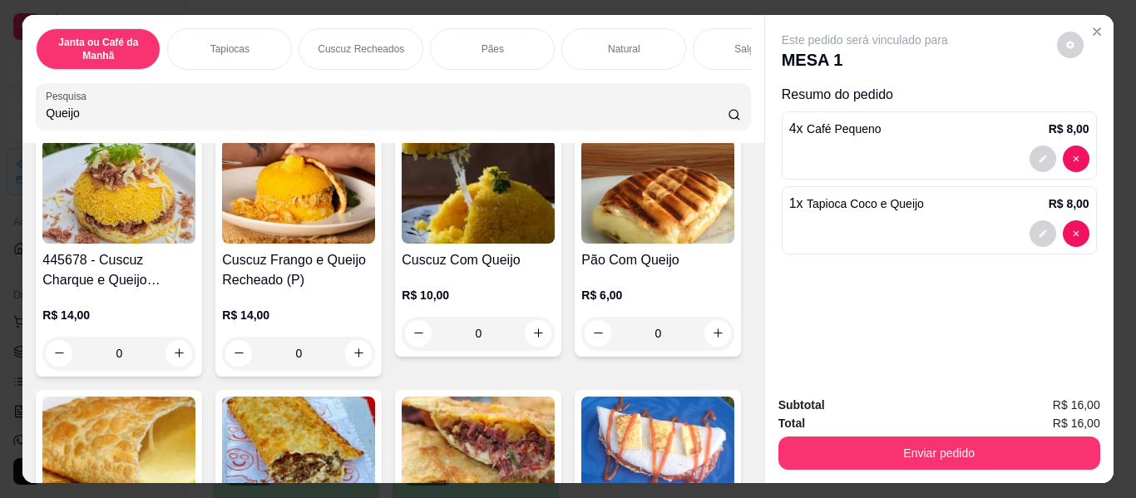
scroll to position [665, 0]
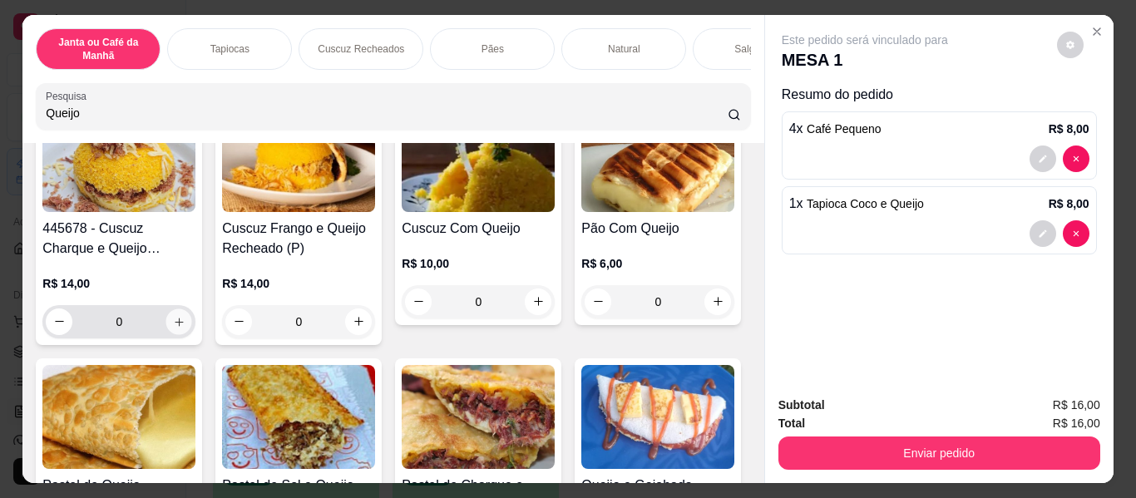
click at [185, 324] on icon "increase-product-quantity" at bounding box center [179, 322] width 12 height 12
type input "1"
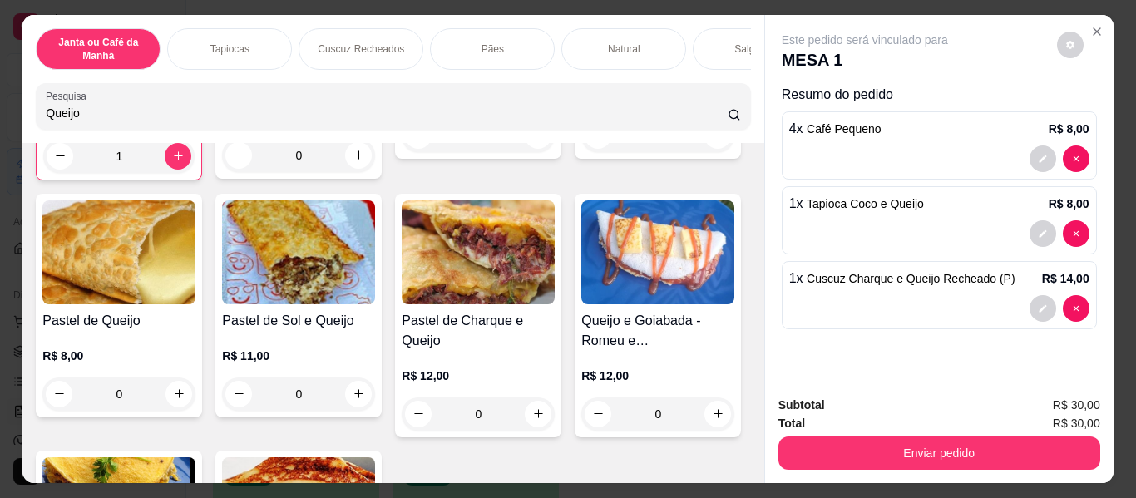
scroll to position [914, 0]
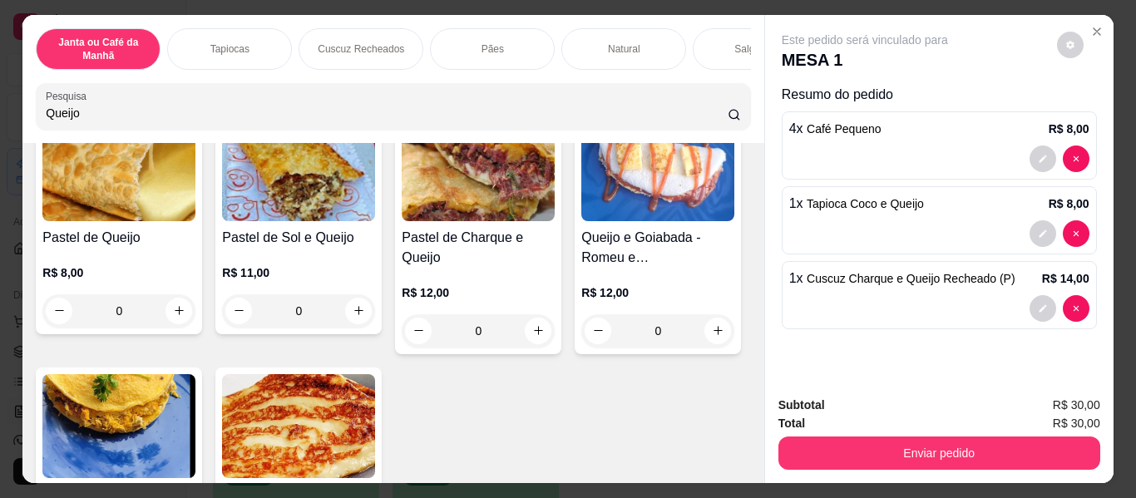
click at [402, 69] on div "0" at bounding box center [478, 52] width 153 height 33
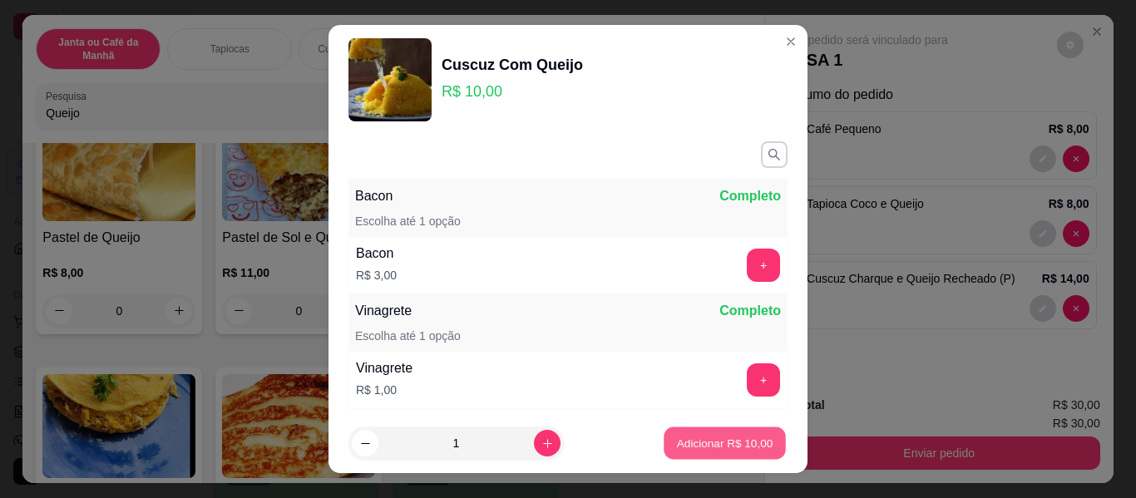
click at [730, 435] on button "Adicionar R$ 10,00" at bounding box center [724, 443] width 122 height 32
type input "1"
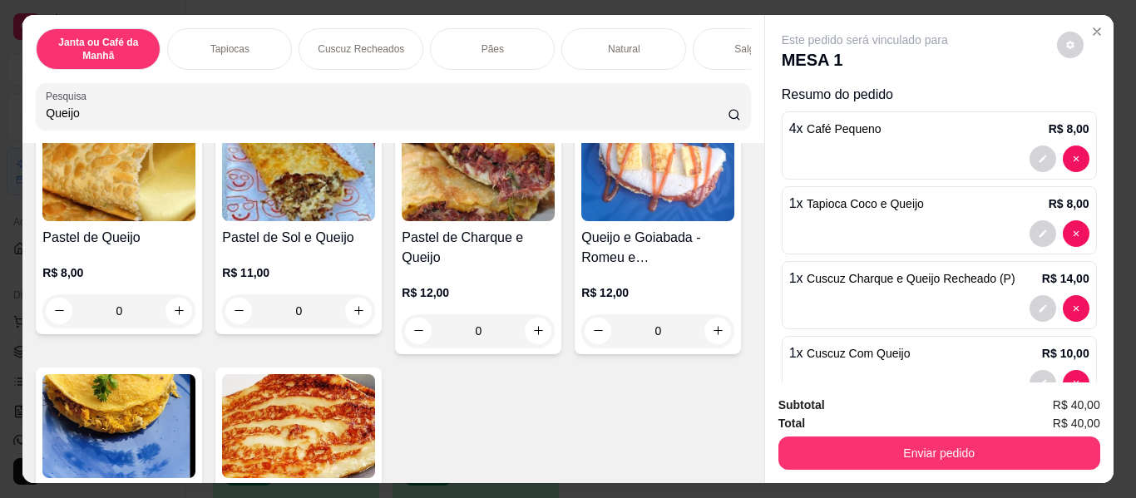
drag, startPoint x: 464, startPoint y: 106, endPoint x: 0, endPoint y: 64, distance: 465.8
click at [0, 111] on div "Janta ou Café da Manhã Tapiocas Cuscuz Recheados Pães Natural Salgados Tapiocas…" at bounding box center [568, 249] width 1136 height 498
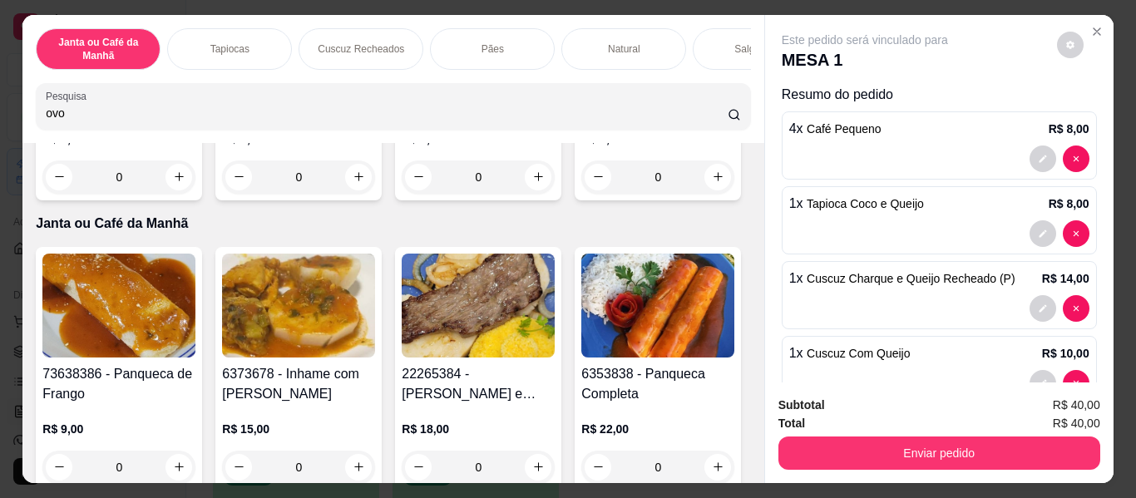
scroll to position [245, 0]
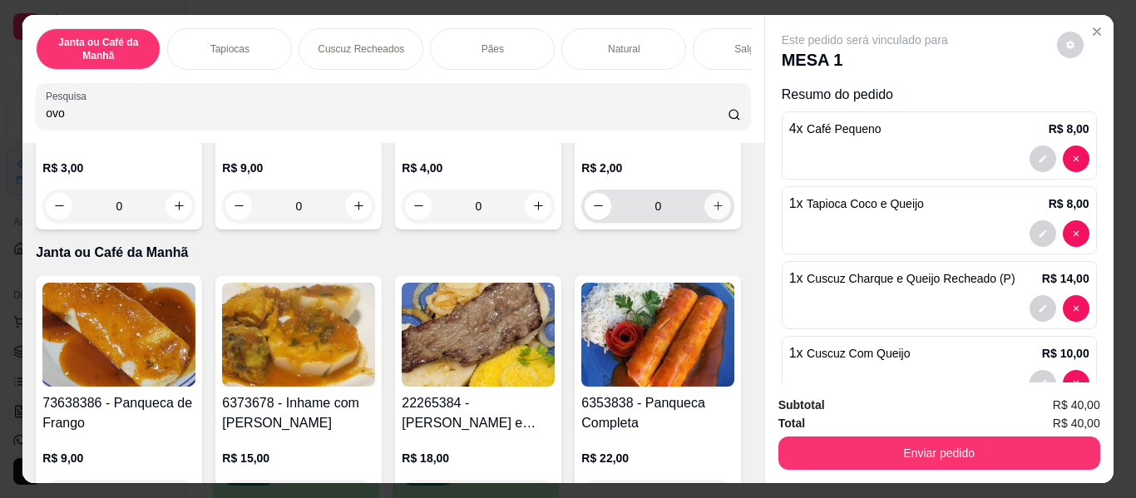
type input "ovo"
click at [712, 213] on icon "increase-product-quantity" at bounding box center [718, 206] width 12 height 12
type input "1"
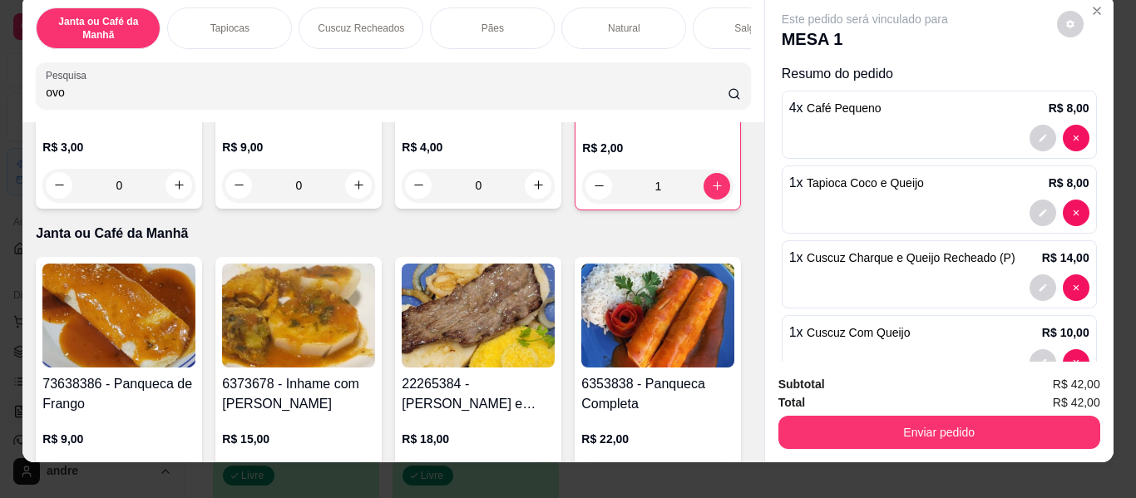
scroll to position [0, 0]
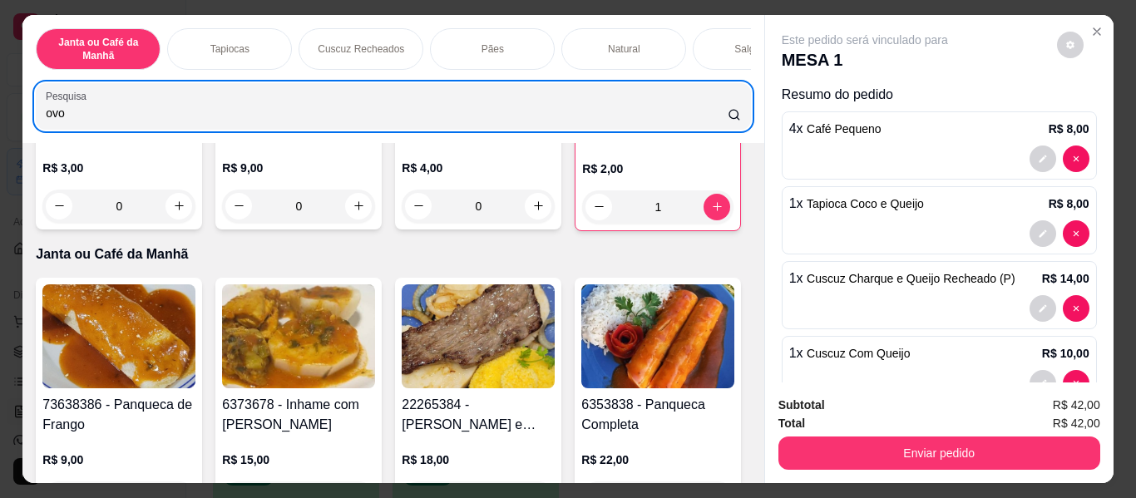
drag, startPoint x: 482, startPoint y: 106, endPoint x: 0, endPoint y: 148, distance: 484.0
click at [0, 148] on div "Janta ou Café da Manhã Tapiocas Cuscuz Recheados Pães Natural Salgados Tapiocas…" at bounding box center [568, 249] width 1136 height 498
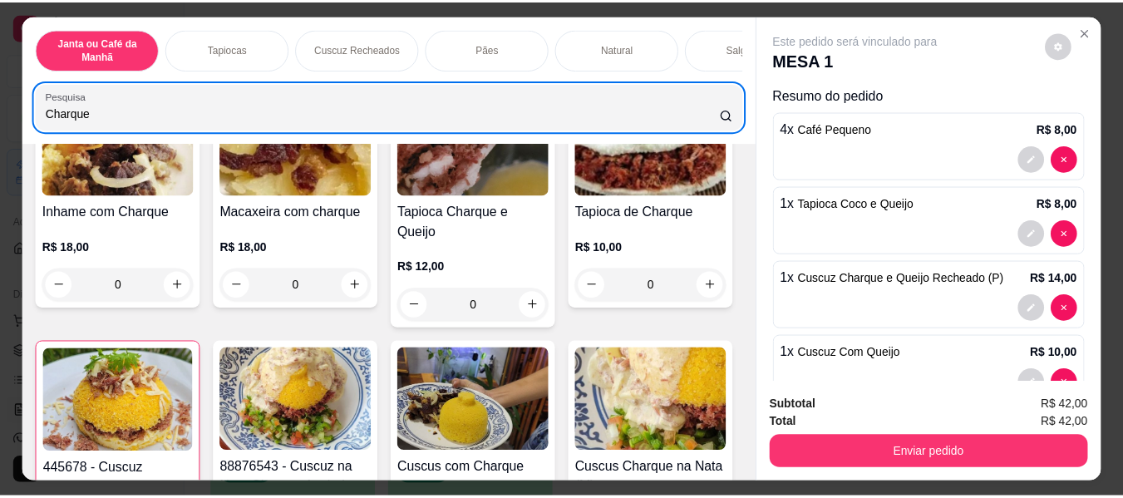
scroll to position [333, 0]
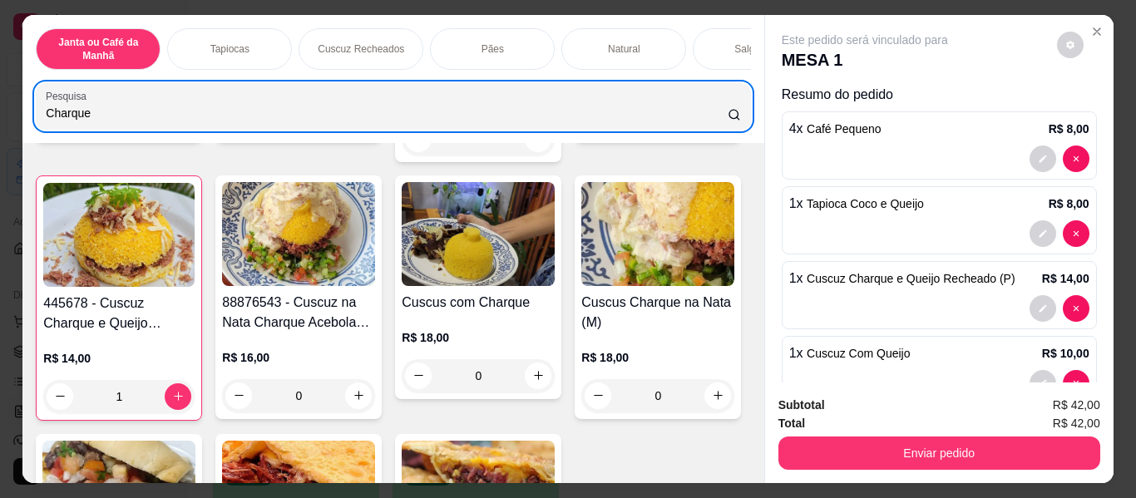
type input "Charque"
click at [712, 125] on icon "increase-product-quantity" at bounding box center [718, 118] width 12 height 12
type input "1"
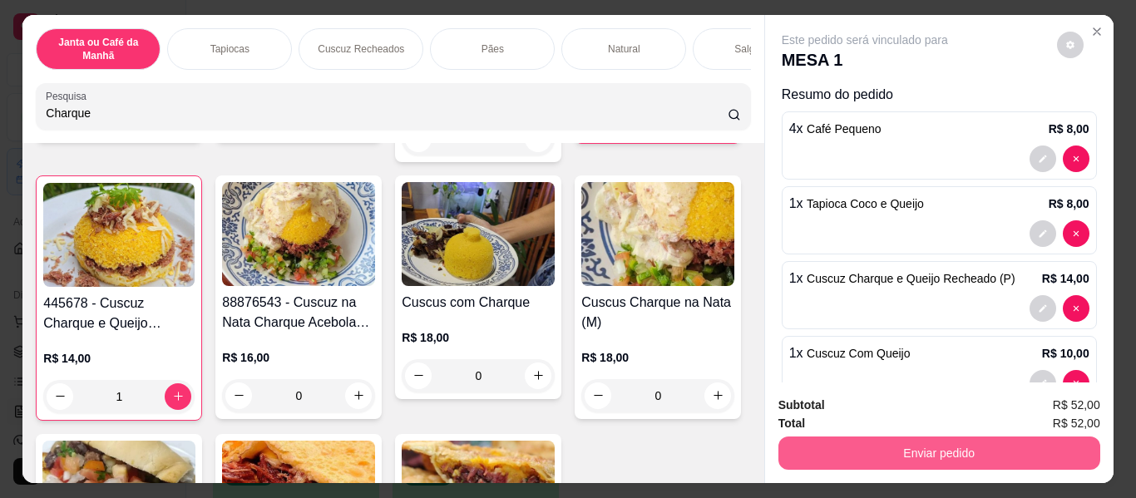
click at [944, 442] on button "Enviar pedido" at bounding box center [939, 452] width 322 height 33
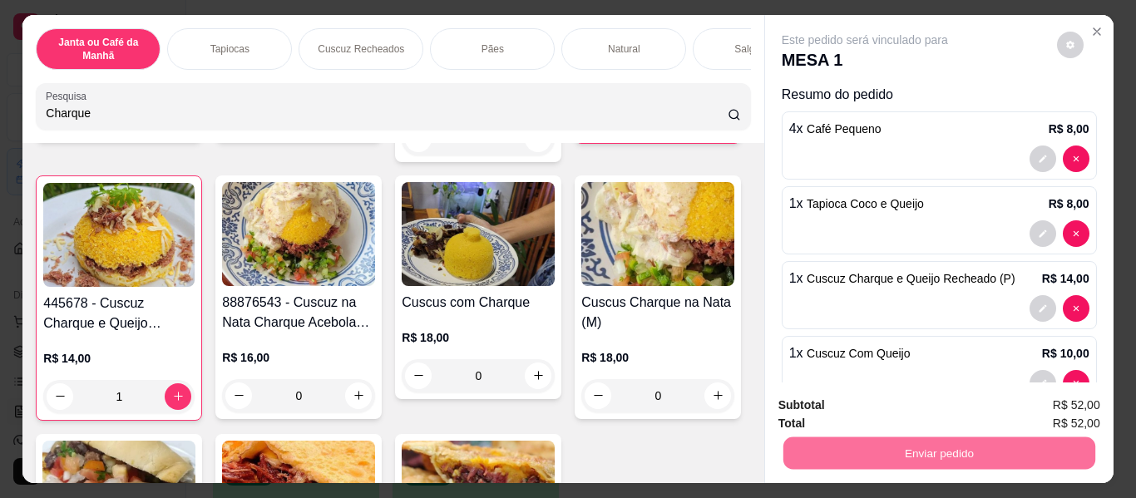
click at [1055, 397] on button "Enviar pedido" at bounding box center [1056, 407] width 94 height 32
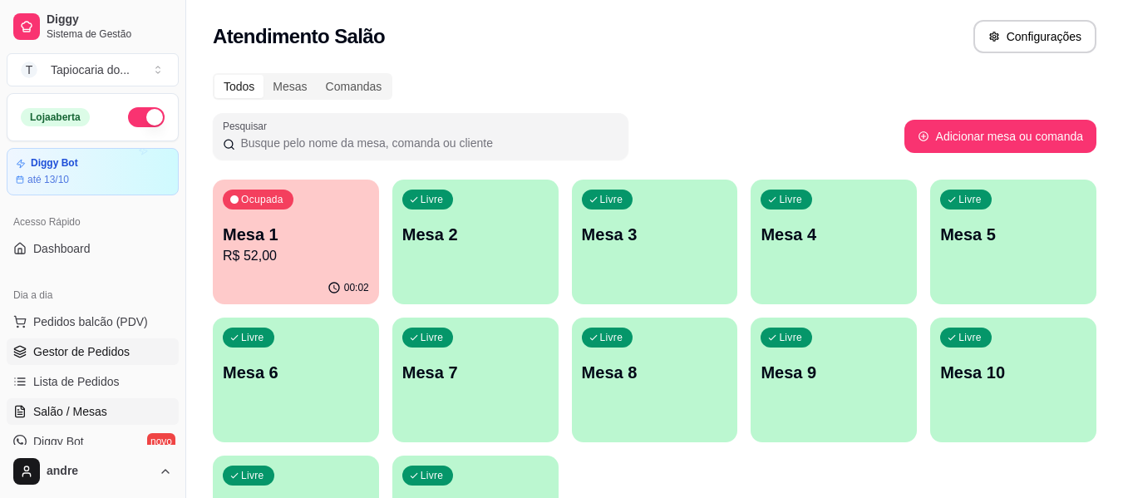
click at [79, 350] on span "Gestor de Pedidos" at bounding box center [81, 351] width 96 height 17
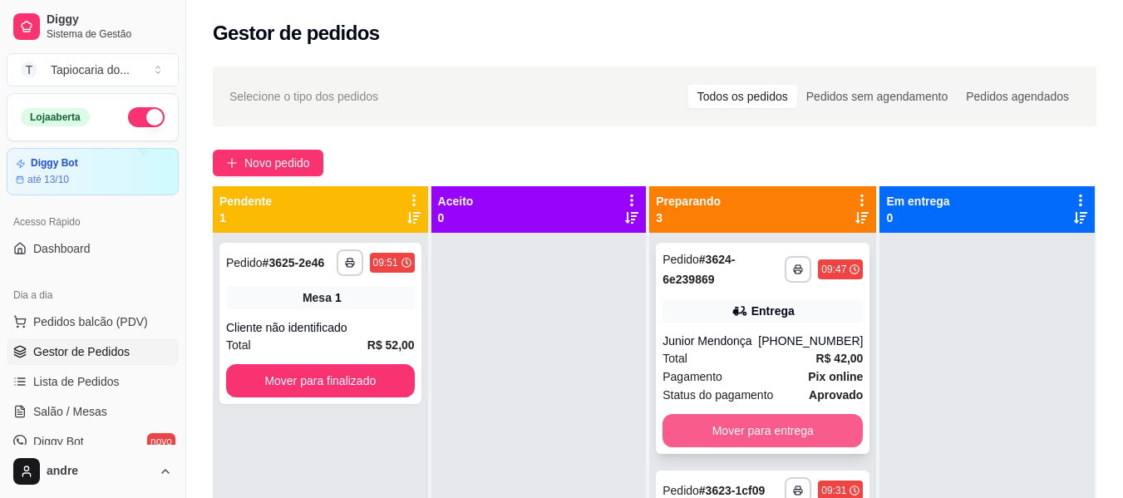
click at [808, 426] on button "Mover para entrega" at bounding box center [763, 430] width 200 height 33
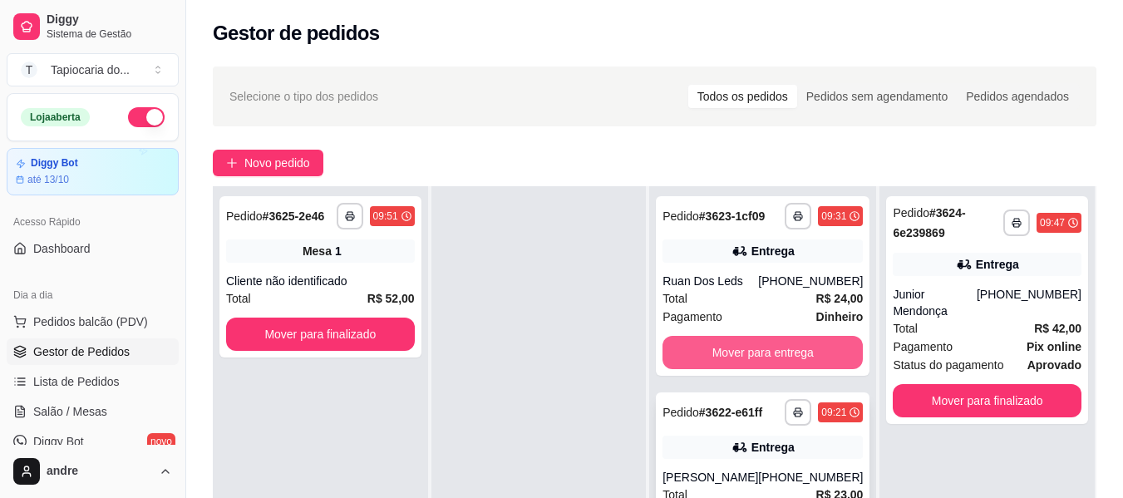
scroll to position [254, 0]
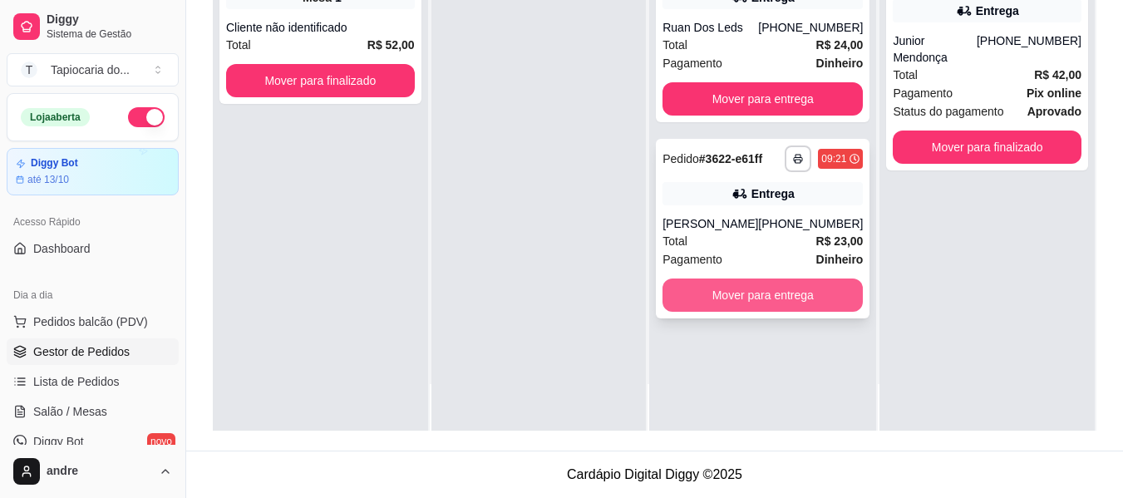
click at [792, 304] on button "Mover para entrega" at bounding box center [763, 295] width 200 height 33
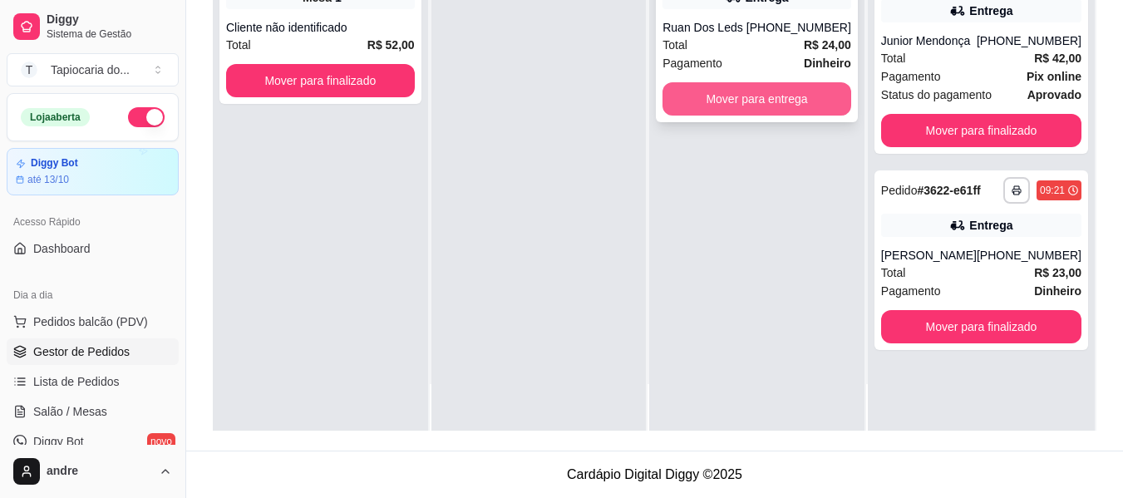
click at [806, 106] on button "Mover para entrega" at bounding box center [757, 98] width 189 height 33
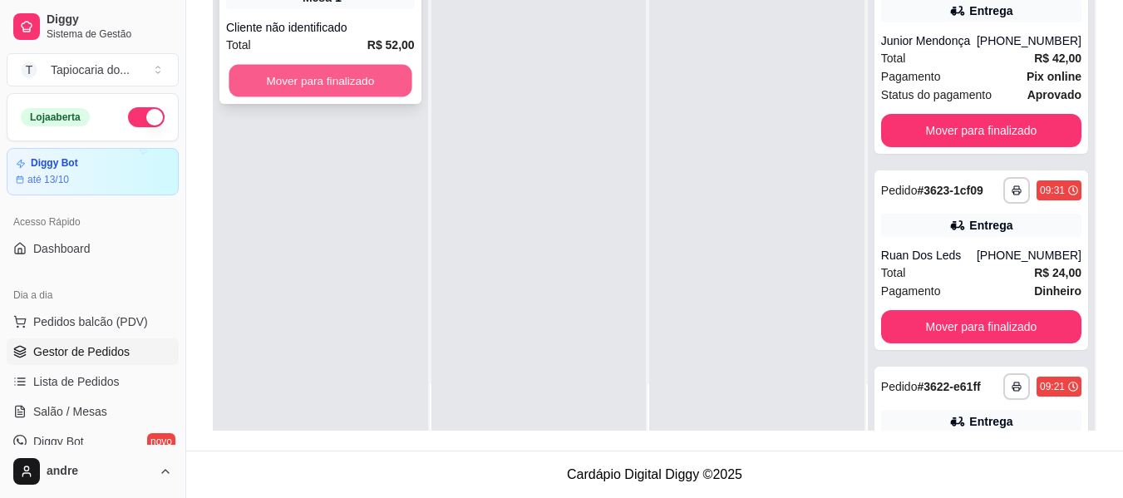
click at [401, 94] on button "Mover para finalizado" at bounding box center [320, 81] width 183 height 32
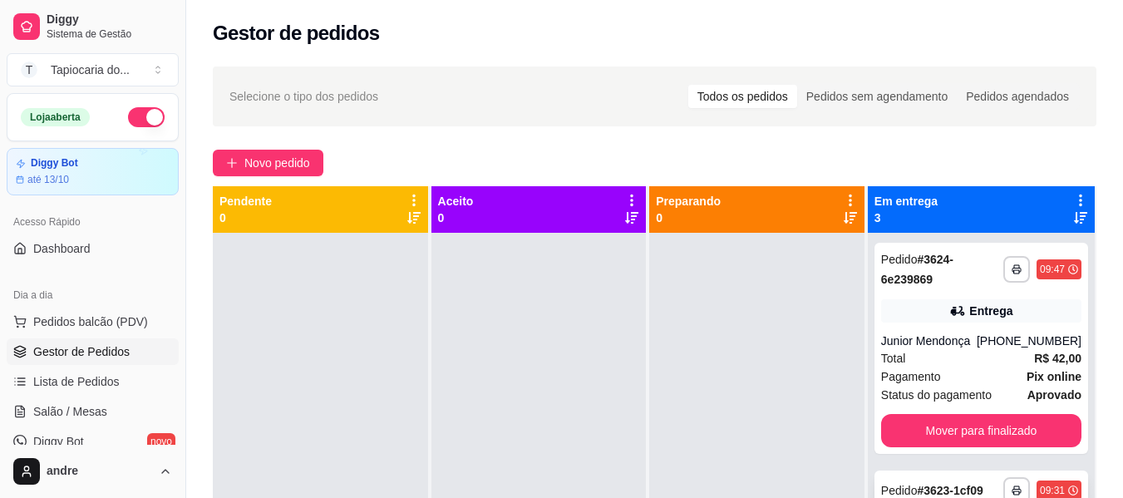
scroll to position [165, 0]
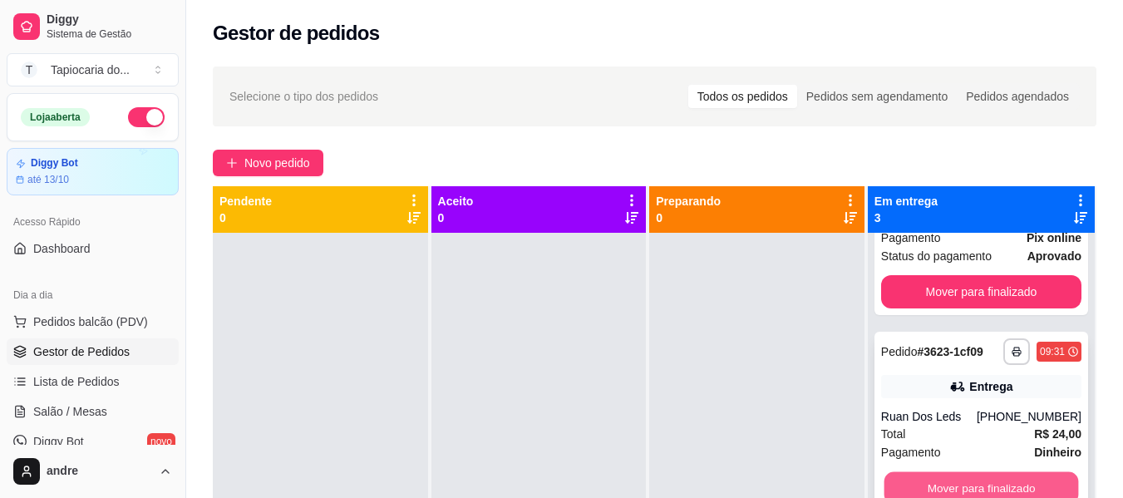
click at [983, 476] on button "Mover para finalizado" at bounding box center [981, 488] width 195 height 32
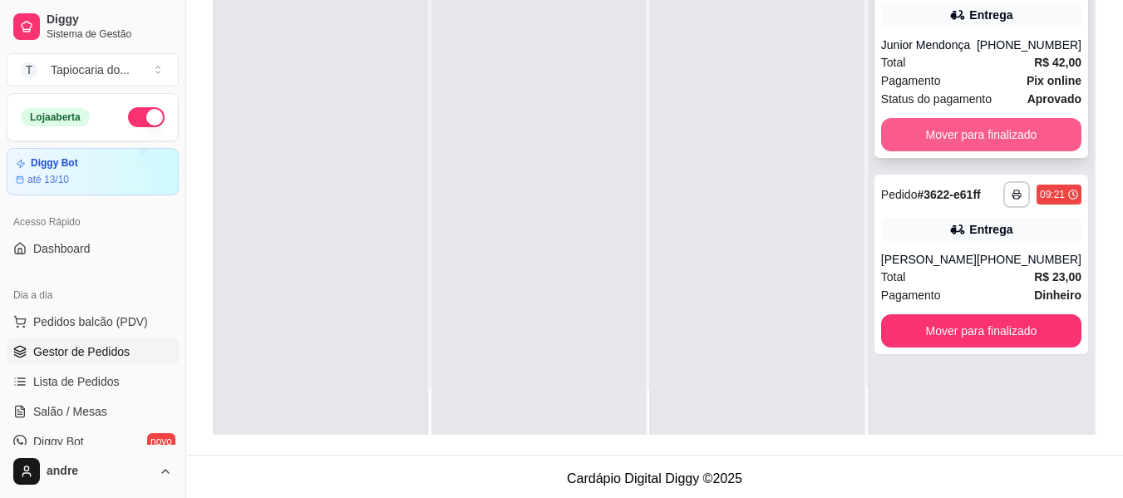
scroll to position [254, 0]
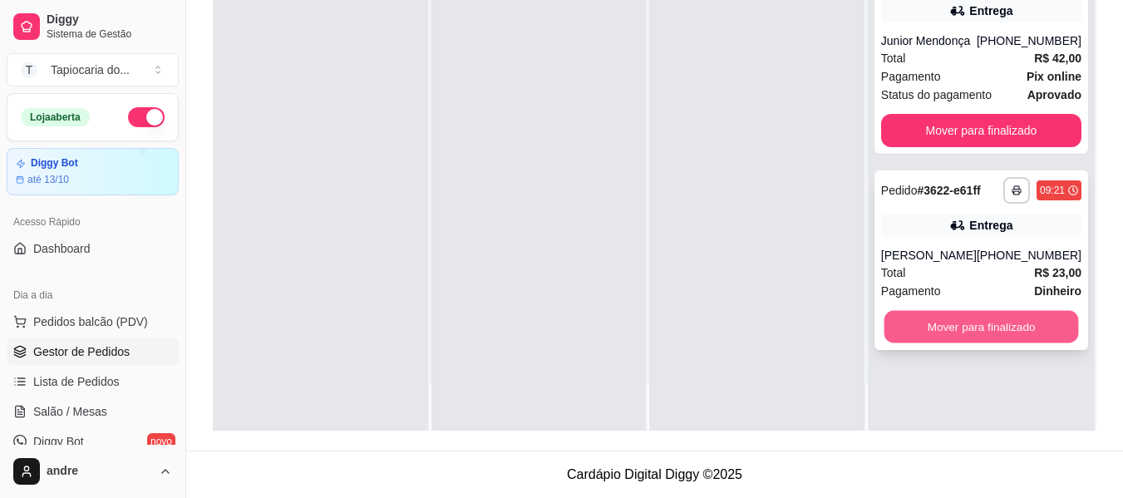
click at [985, 324] on button "Mover para finalizado" at bounding box center [981, 327] width 195 height 32
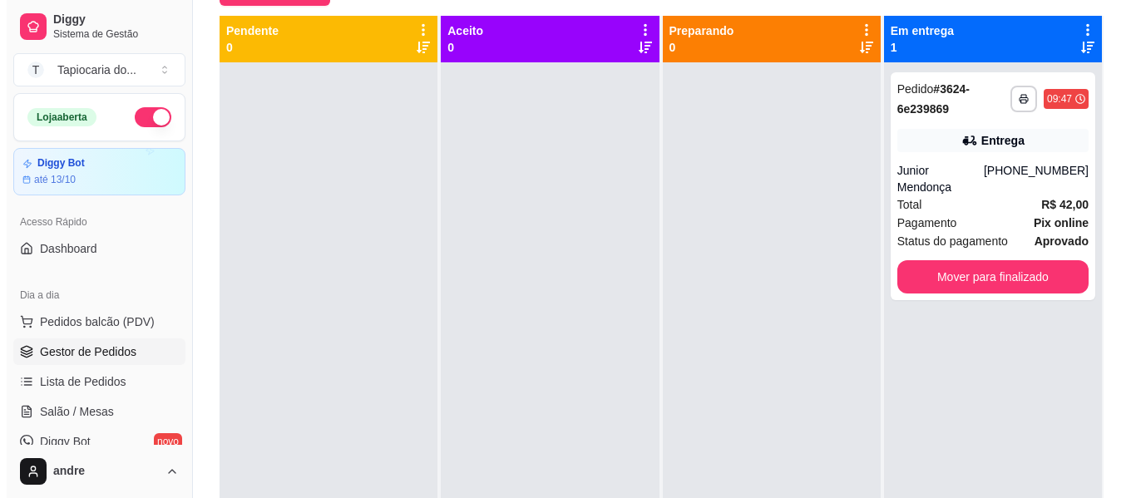
scroll to position [0, 0]
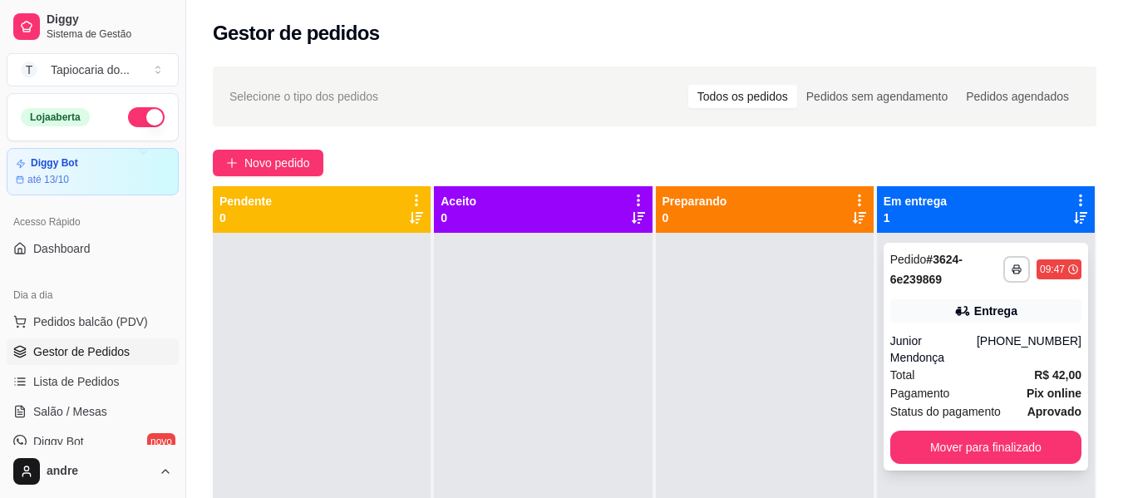
click at [1003, 312] on div "Entrega" at bounding box center [995, 311] width 43 height 17
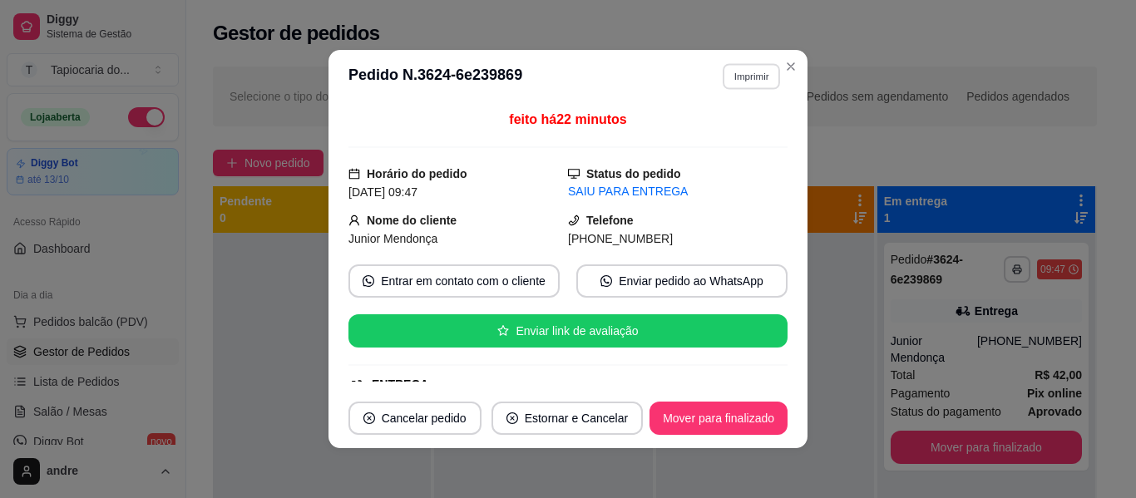
click at [724, 67] on button "Imprimir" at bounding box center [750, 76] width 57 height 26
click at [722, 135] on button "Impressora" at bounding box center [715, 134] width 121 height 27
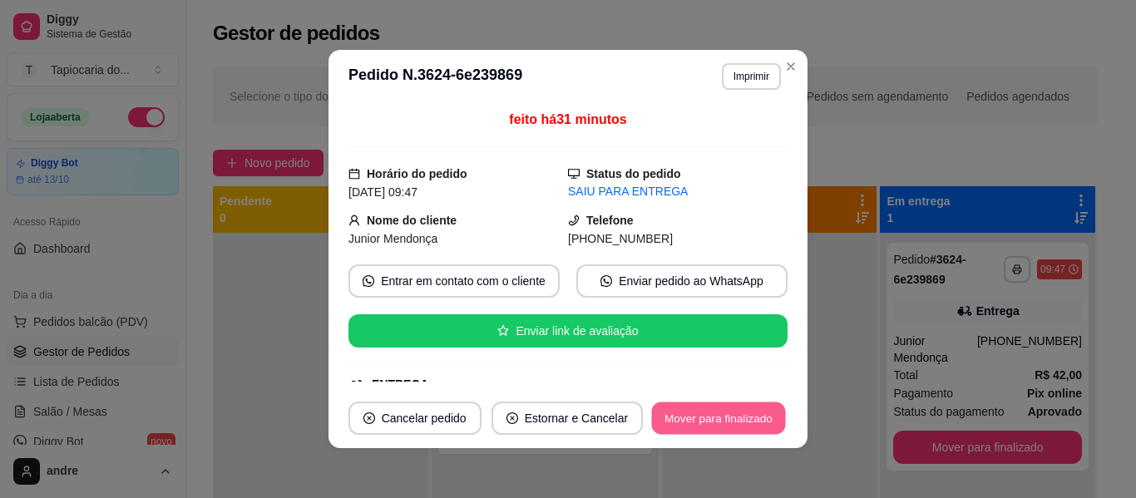
click at [718, 408] on button "Mover para finalizado" at bounding box center [719, 418] width 134 height 32
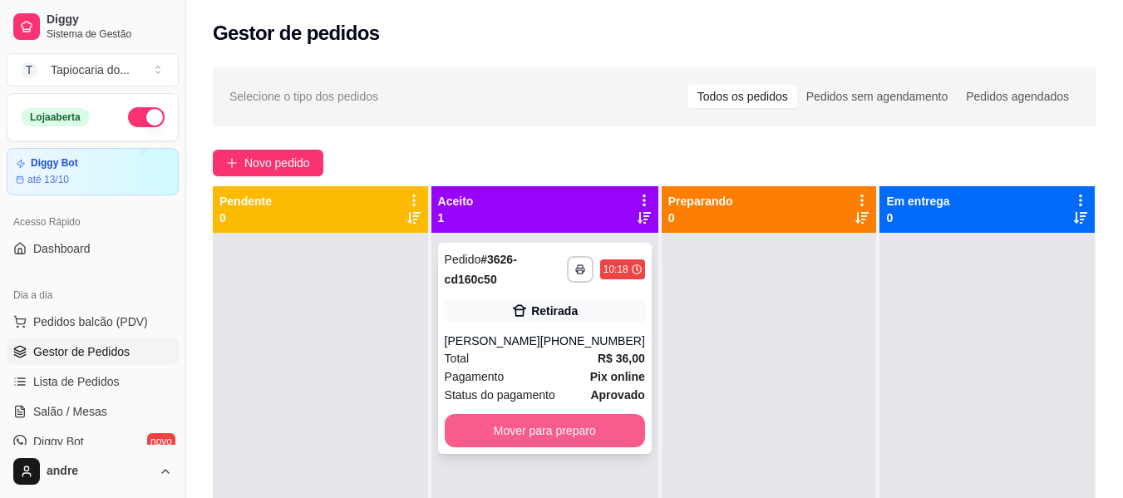
click at [583, 447] on button "Mover para preparo" at bounding box center [545, 430] width 200 height 33
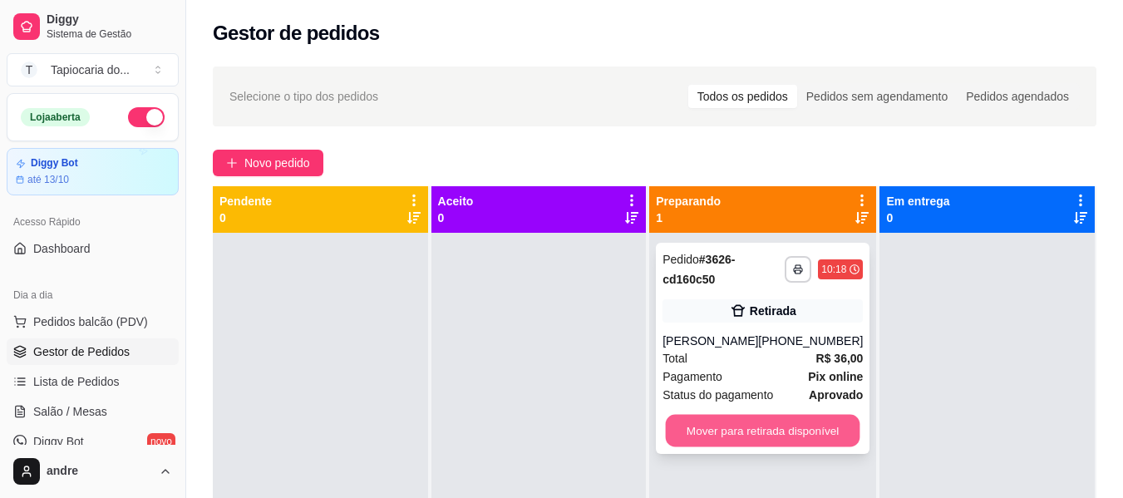
click at [807, 447] on button "Mover para retirada disponível" at bounding box center [763, 431] width 195 height 32
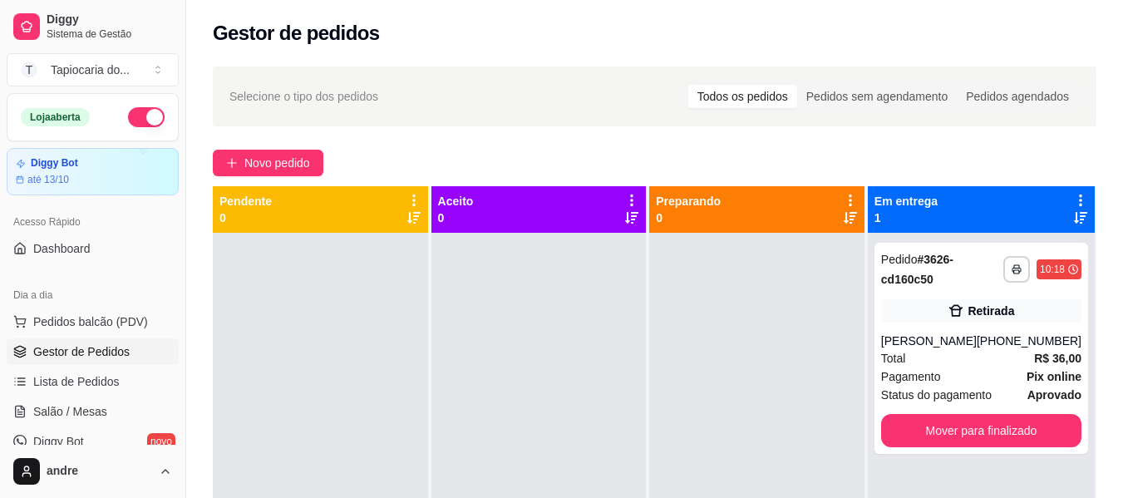
click at [97, 357] on span "Gestor de Pedidos" at bounding box center [81, 351] width 96 height 17
click at [57, 407] on span "Salão / Mesas" at bounding box center [70, 411] width 74 height 17
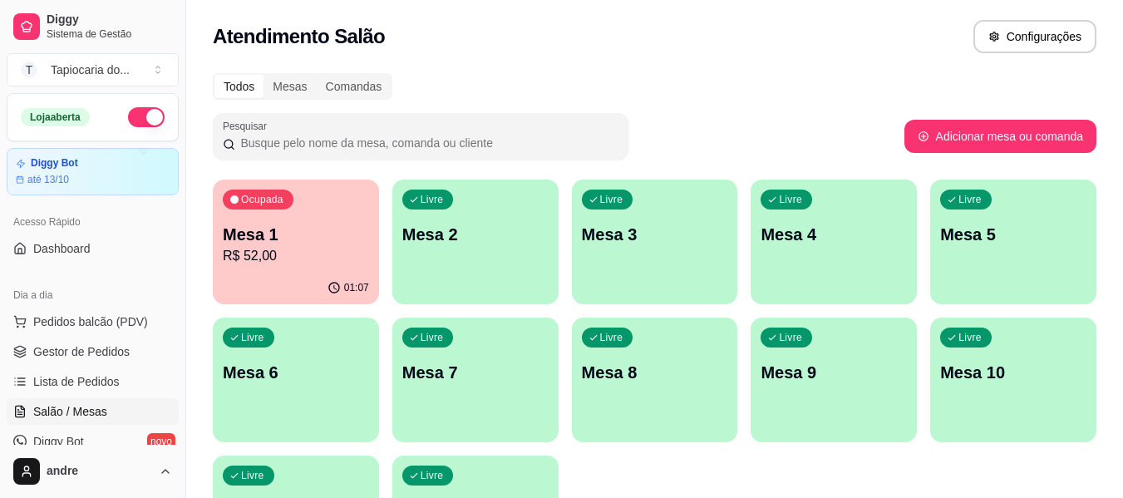
click at [57, 407] on span "Salão / Mesas" at bounding box center [70, 411] width 74 height 17
click at [304, 247] on p "R$ 52,00" at bounding box center [296, 256] width 146 height 20
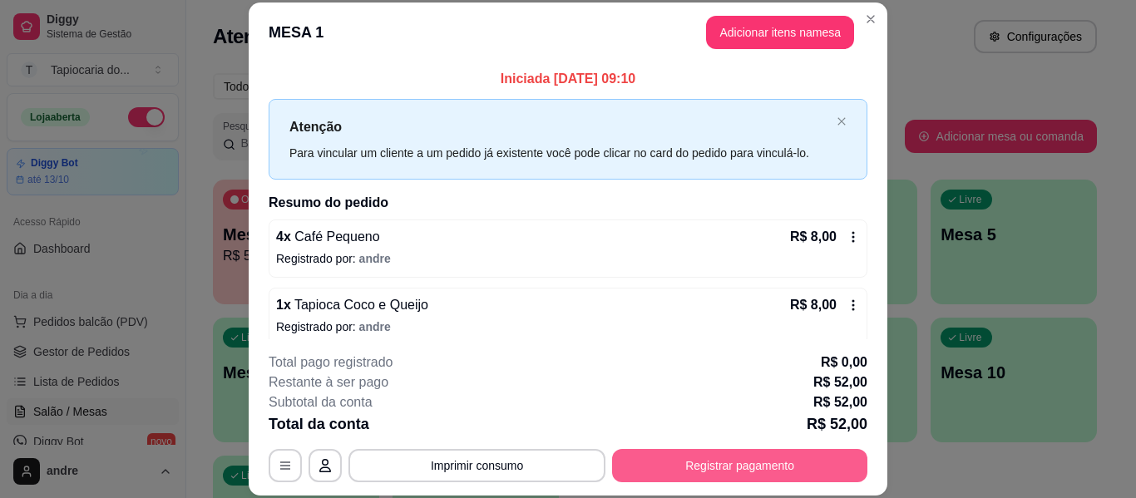
click at [745, 469] on button "Registrar pagamento" at bounding box center [739, 465] width 255 height 33
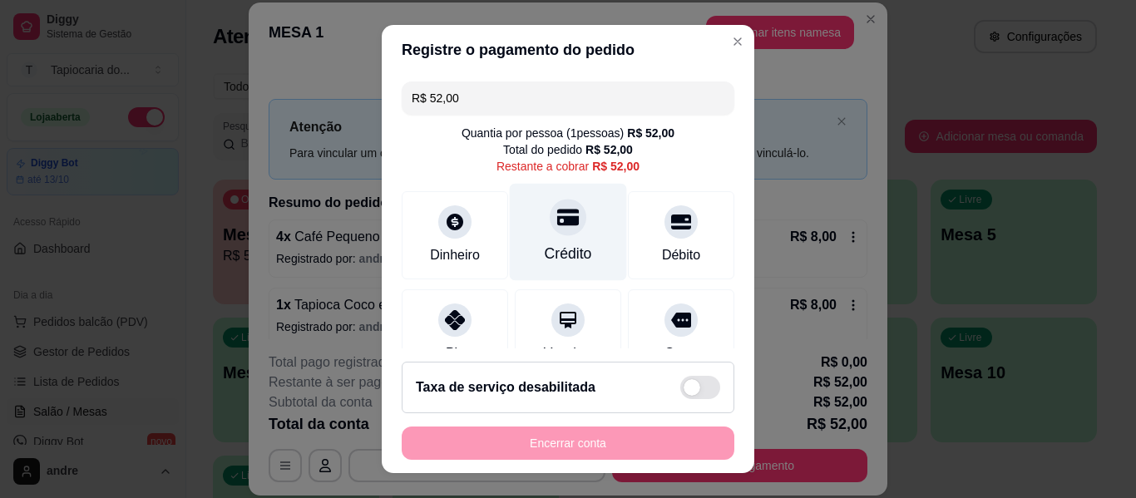
click at [545, 248] on div "Crédito" at bounding box center [568, 254] width 47 height 22
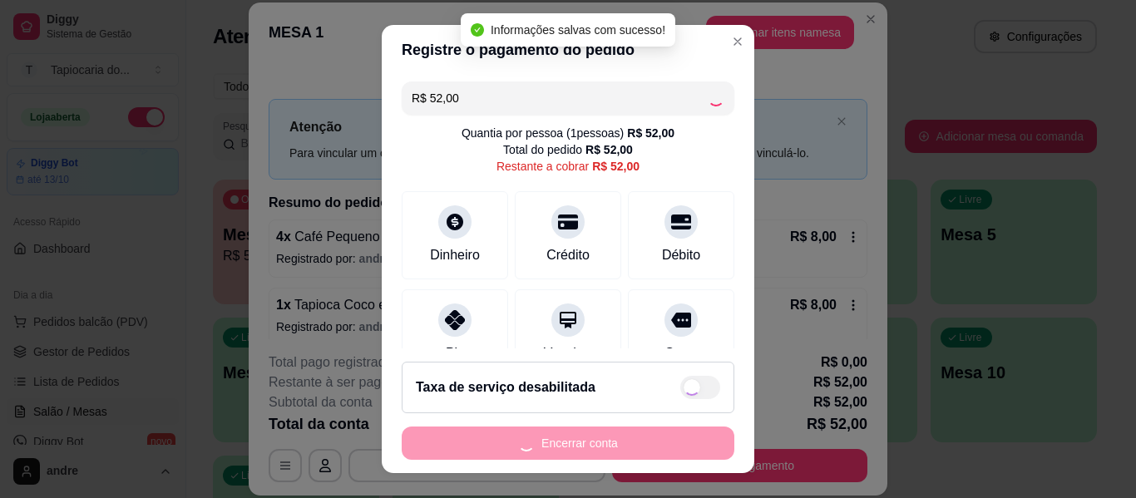
type input "R$ 0,00"
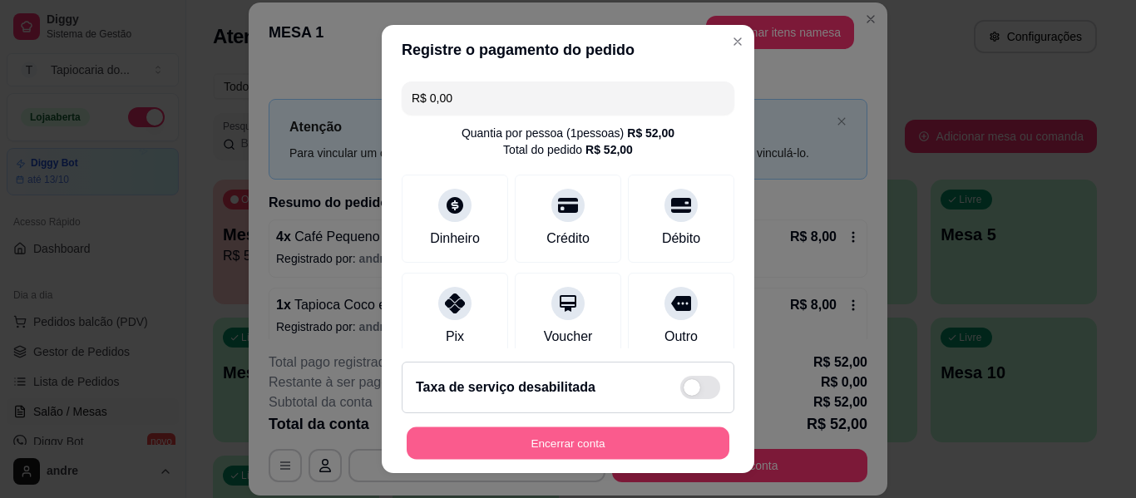
click at [567, 437] on button "Encerrar conta" at bounding box center [568, 443] width 323 height 32
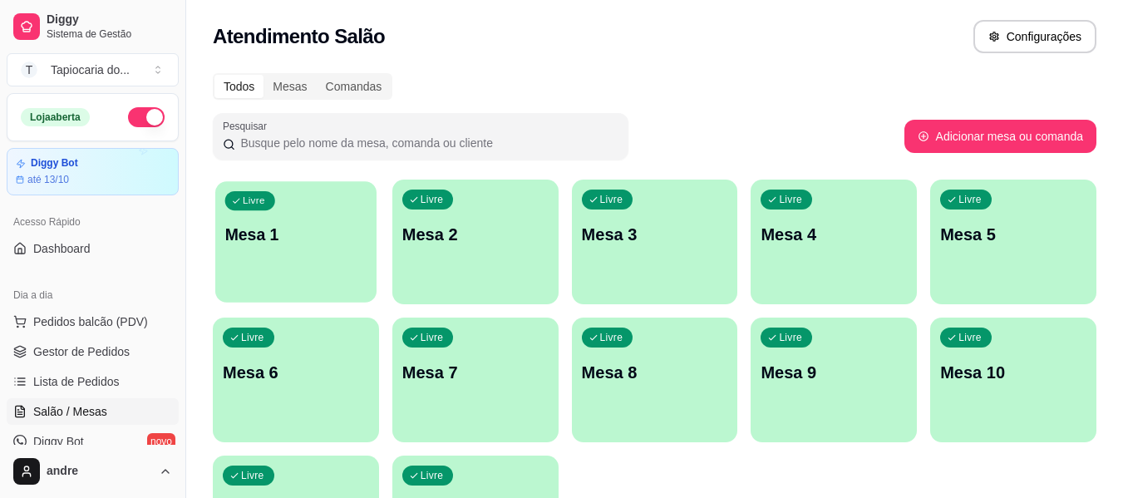
click at [340, 268] on div "Livre Mesa 1" at bounding box center [295, 231] width 161 height 101
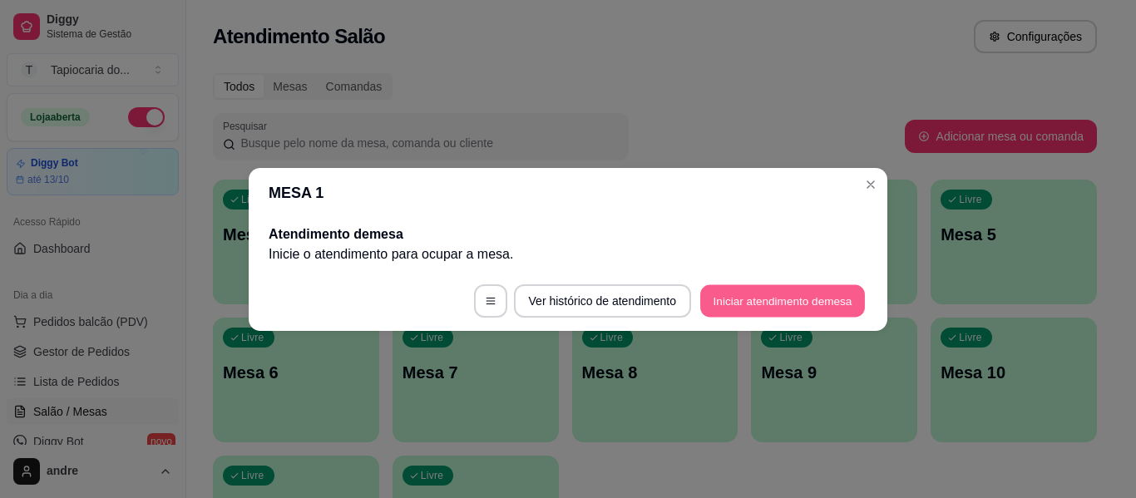
click at [789, 292] on button "Iniciar atendimento de mesa" at bounding box center [782, 300] width 165 height 32
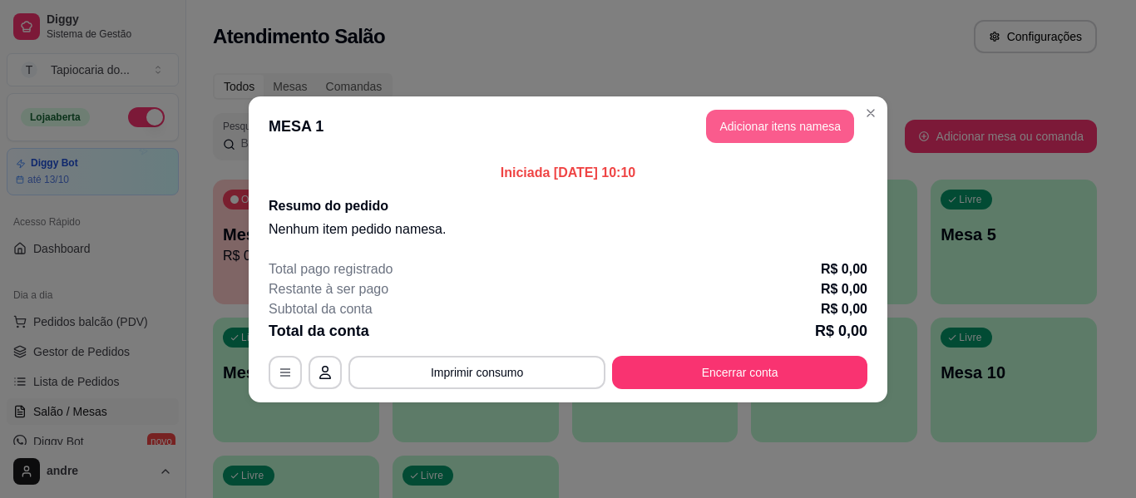
click at [783, 133] on button "Adicionar itens na mesa" at bounding box center [780, 126] width 148 height 33
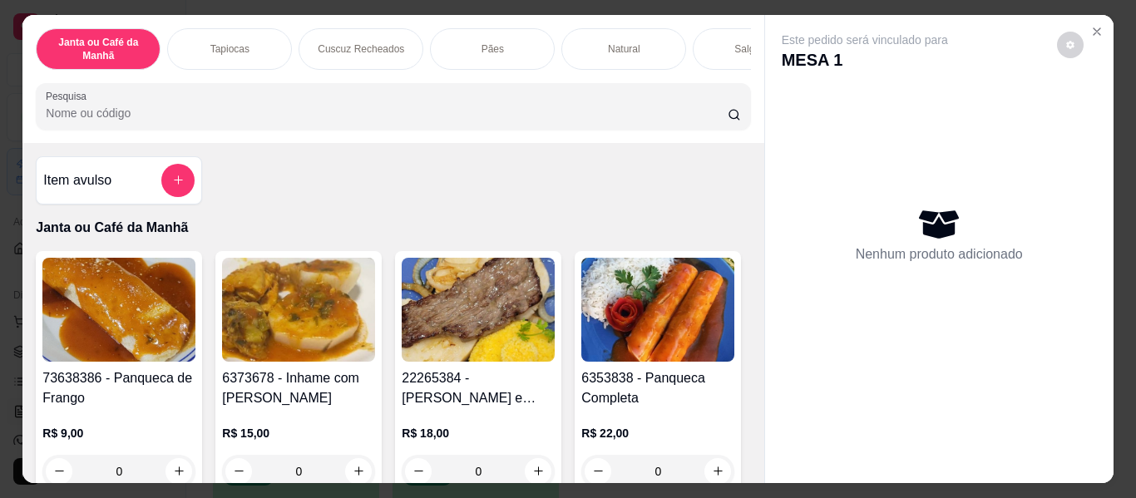
click at [468, 318] on img at bounding box center [478, 310] width 153 height 104
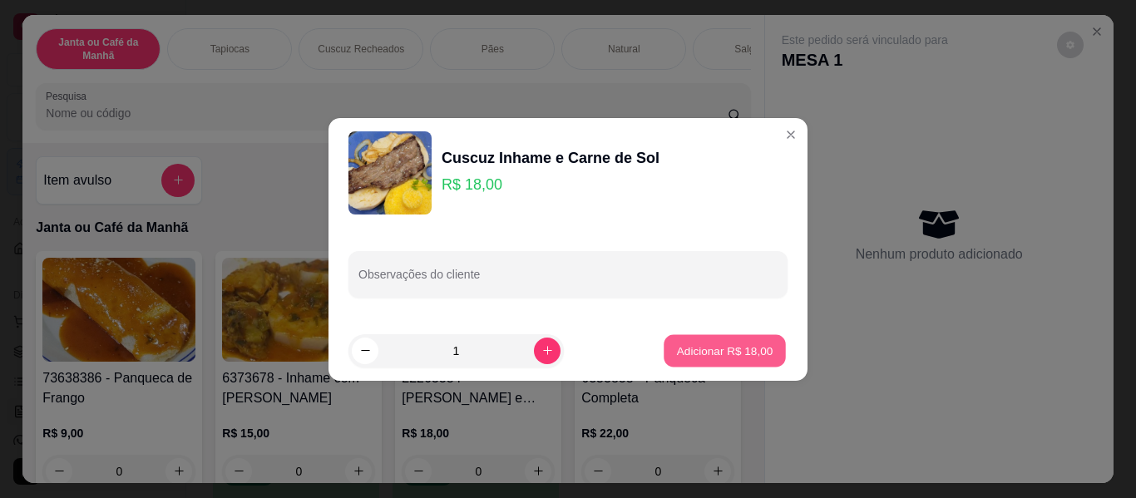
click at [736, 347] on p "Adicionar R$ 18,00" at bounding box center [725, 351] width 96 height 16
type input "1"
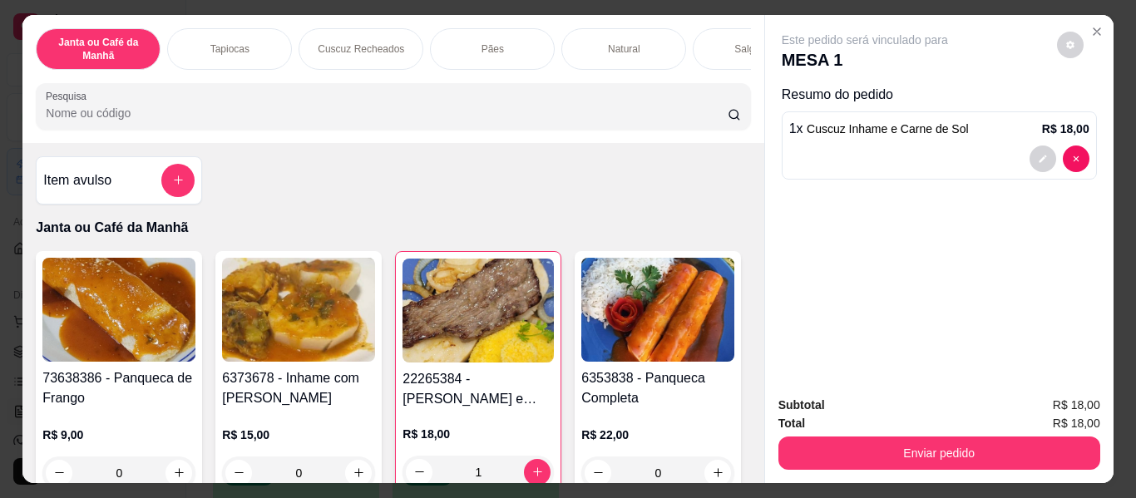
click at [338, 117] on input "Pesquisa" at bounding box center [387, 113] width 682 height 17
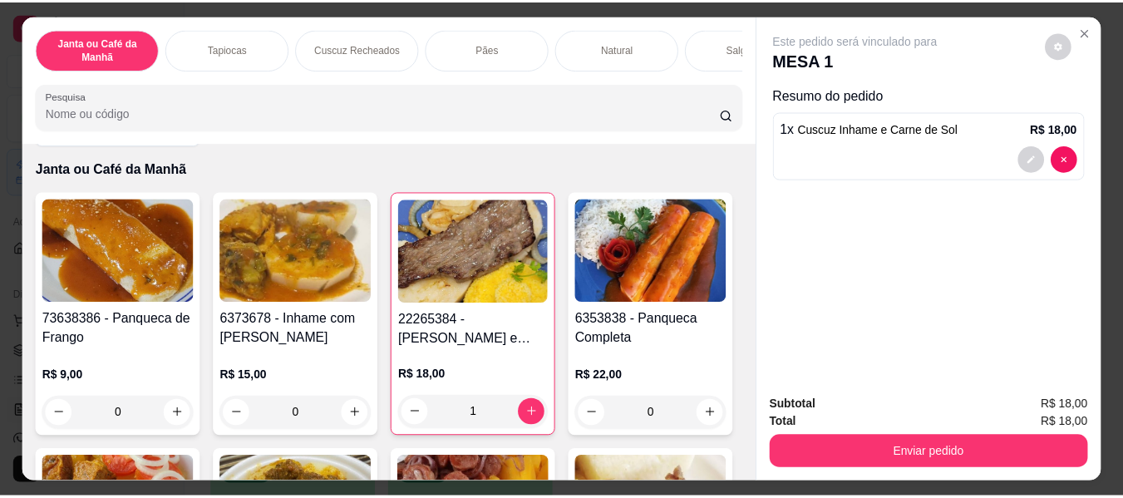
scroll to position [83, 0]
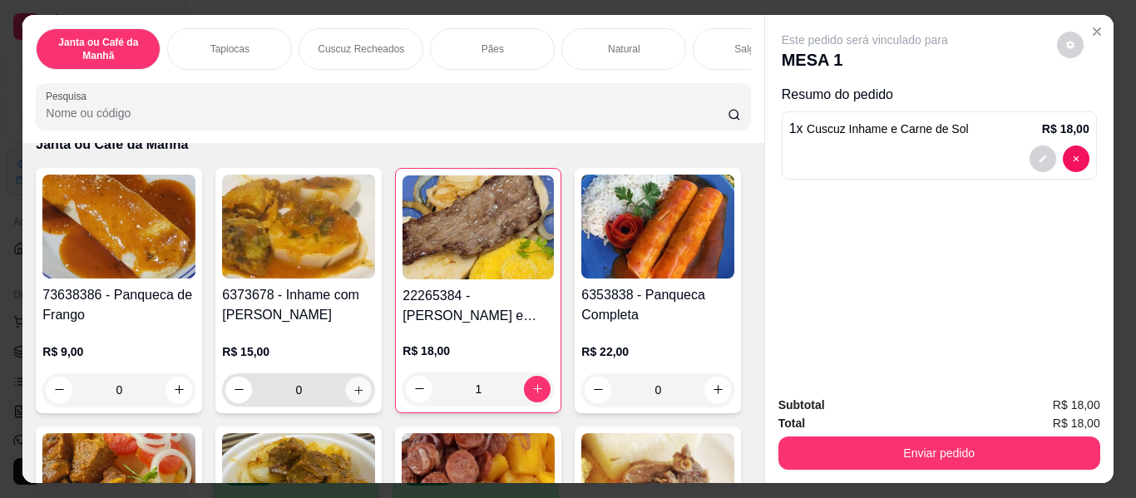
click at [350, 402] on button "increase-product-quantity" at bounding box center [359, 390] width 26 height 26
type input "1"
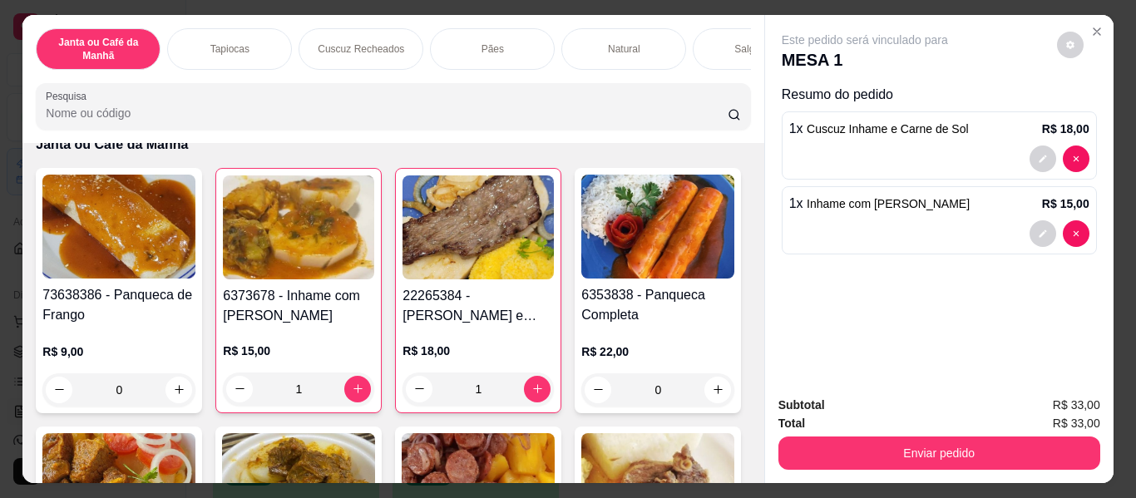
click at [440, 111] on input "Pesquisa" at bounding box center [387, 113] width 682 height 17
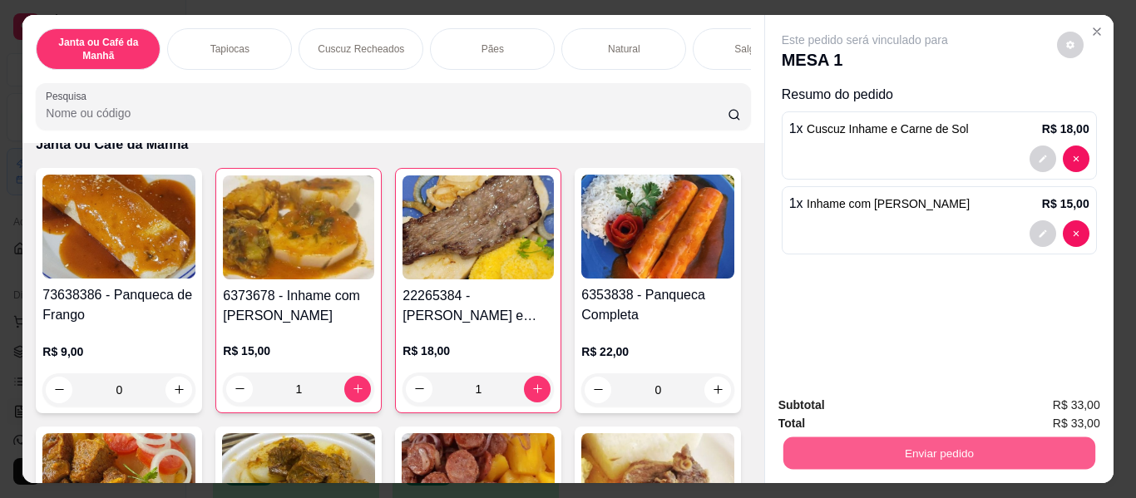
click at [1034, 461] on button "Enviar pedido" at bounding box center [938, 453] width 312 height 32
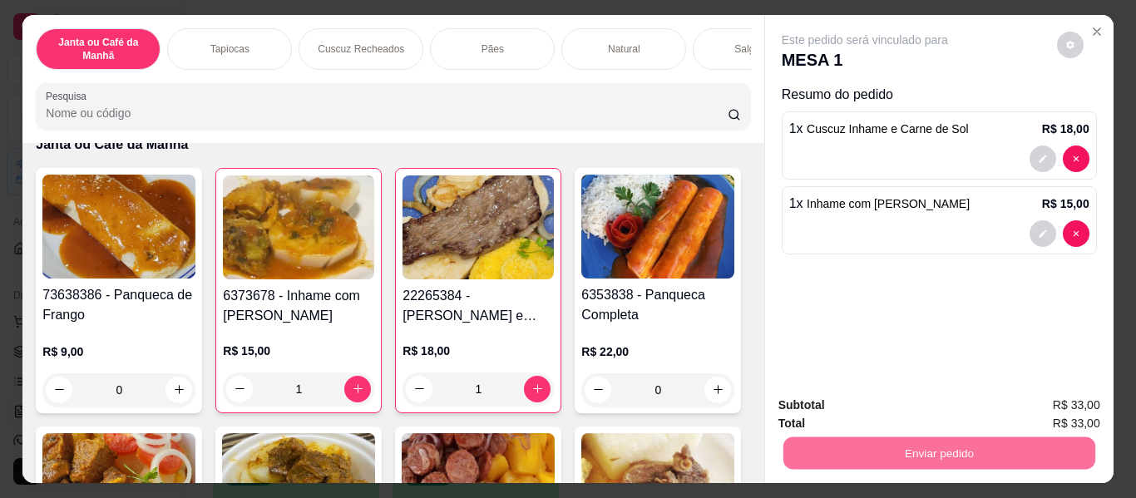
click at [1028, 398] on button "Enviar pedido" at bounding box center [1056, 405] width 91 height 31
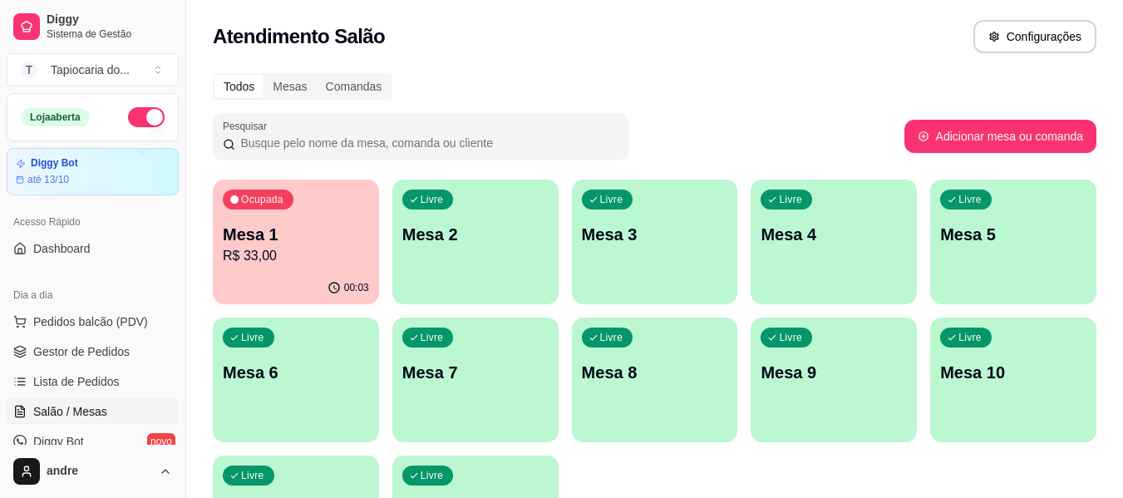
click at [140, 113] on button "button" at bounding box center [146, 117] width 37 height 20
click at [492, 91] on div "Todos Mesas Comandas" at bounding box center [655, 86] width 884 height 27
click at [363, 207] on div "Ocupada Mesa 1 R$ 33,00" at bounding box center [295, 226] width 161 height 90
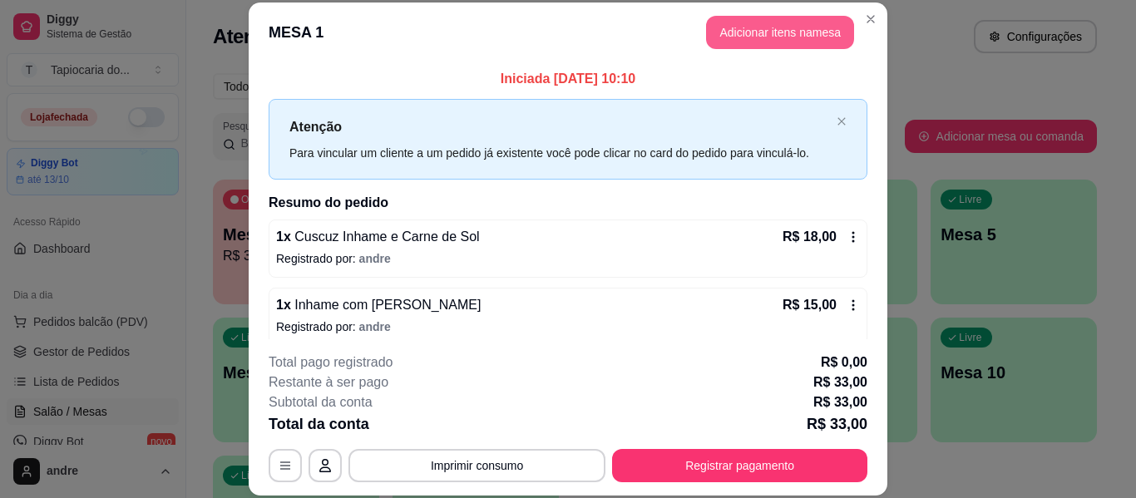
click at [745, 27] on button "Adicionar itens na mesa" at bounding box center [780, 32] width 148 height 33
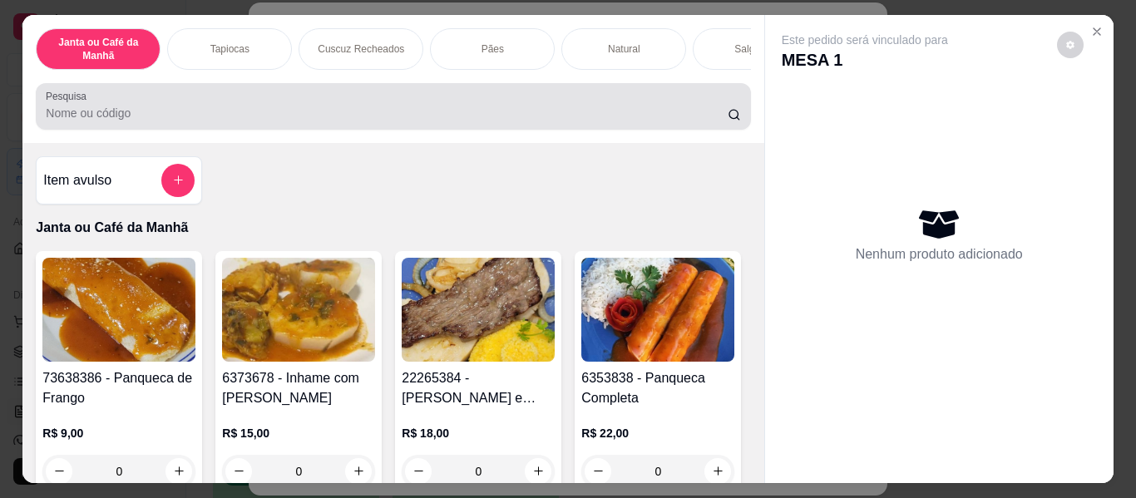
click at [210, 118] on input "Pesquisa" at bounding box center [387, 113] width 682 height 17
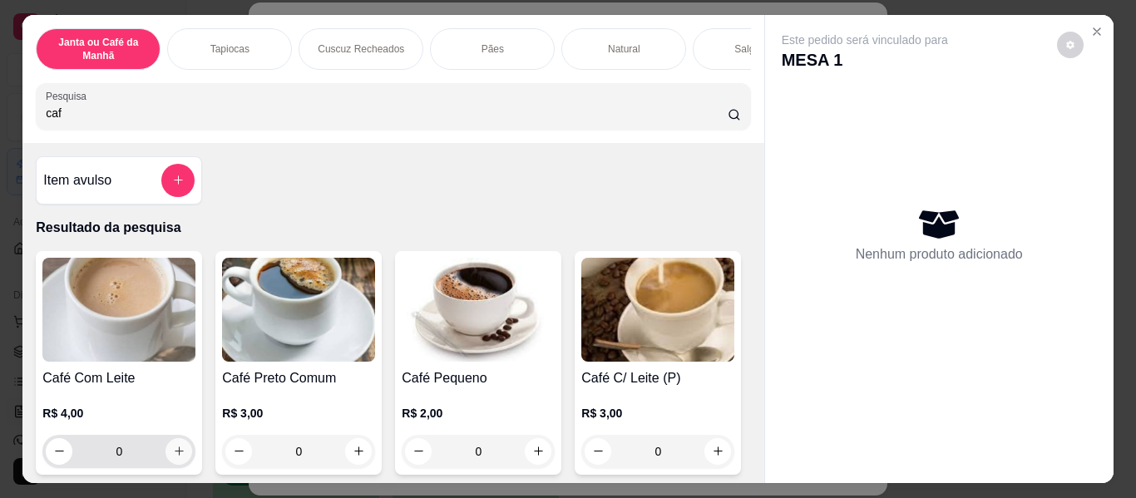
type input "caf"
click at [180, 464] on button "increase-product-quantity" at bounding box center [179, 451] width 26 height 26
type input "1"
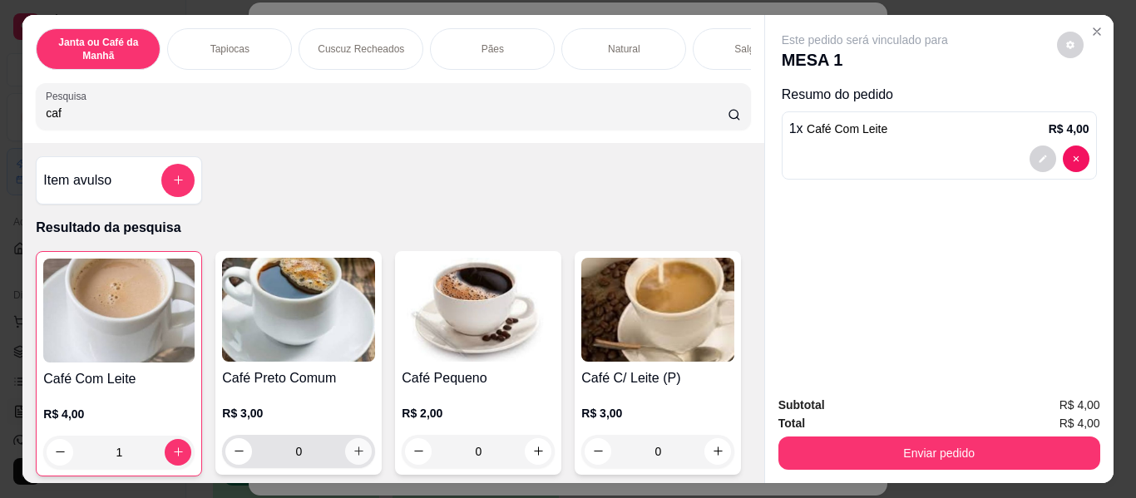
click at [361, 461] on button "increase-product-quantity" at bounding box center [358, 451] width 27 height 27
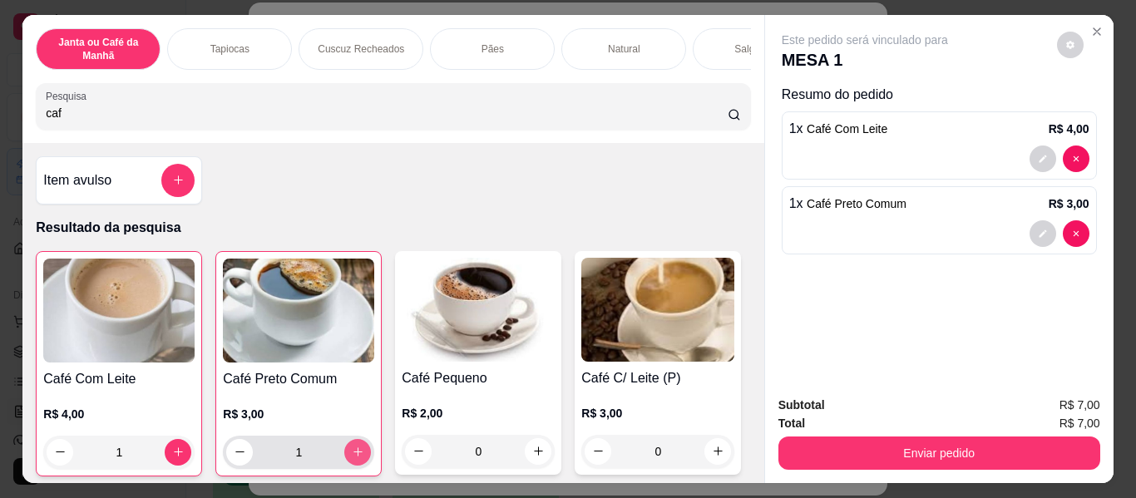
type input "1"
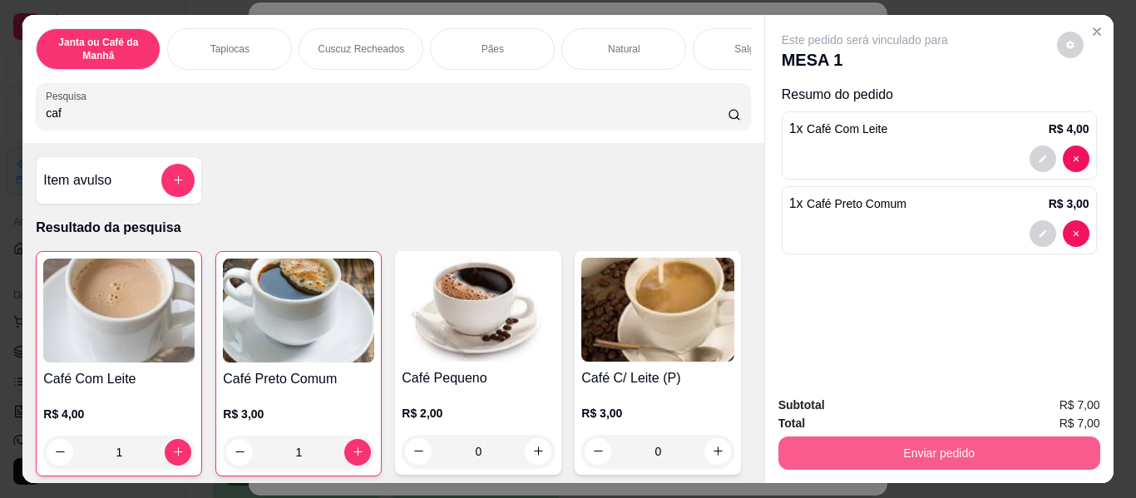
click at [1013, 441] on button "Enviar pedido" at bounding box center [939, 452] width 322 height 33
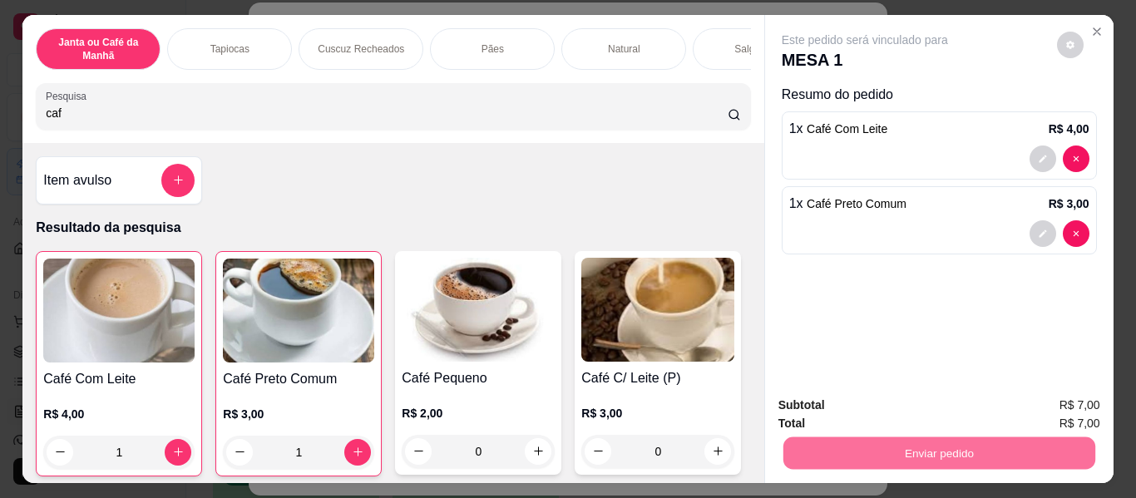
click at [1051, 405] on button "Enviar pedido" at bounding box center [1056, 406] width 91 height 31
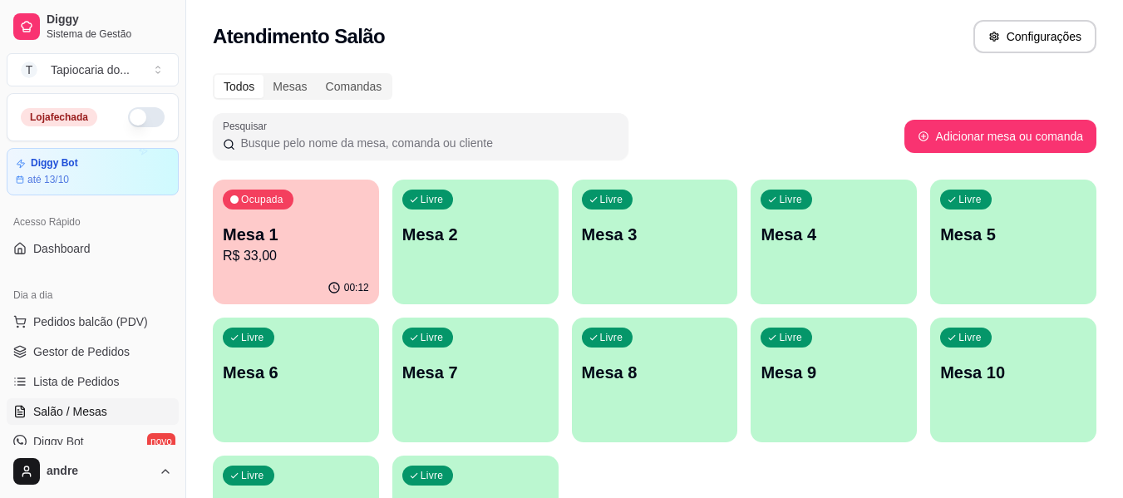
click at [655, 53] on div "Atendimento Salão Configurações" at bounding box center [654, 31] width 937 height 63
click at [248, 251] on p "R$ 40,00" at bounding box center [296, 255] width 142 height 19
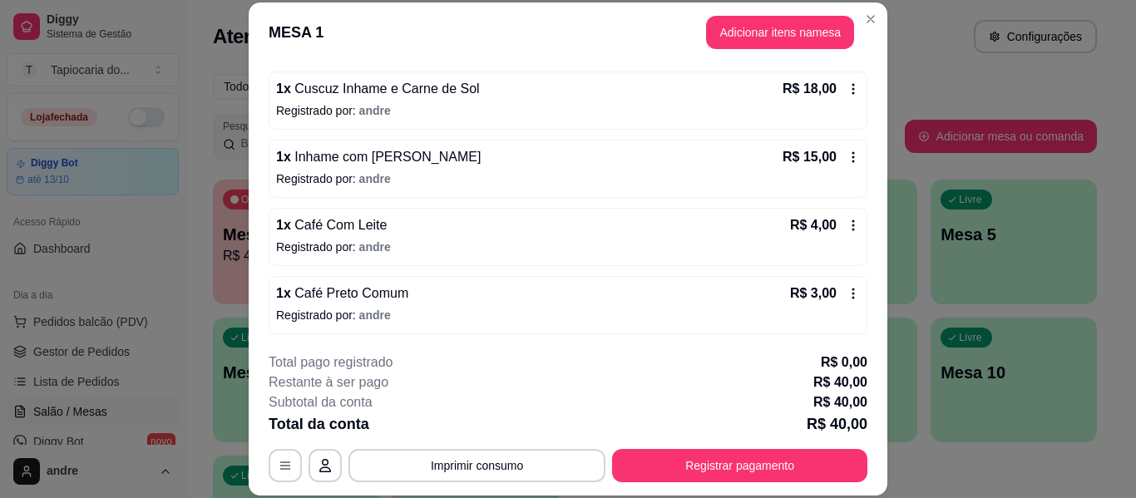
scroll to position [150, 0]
click at [440, 471] on button "Imprimir consumo" at bounding box center [476, 466] width 249 height 32
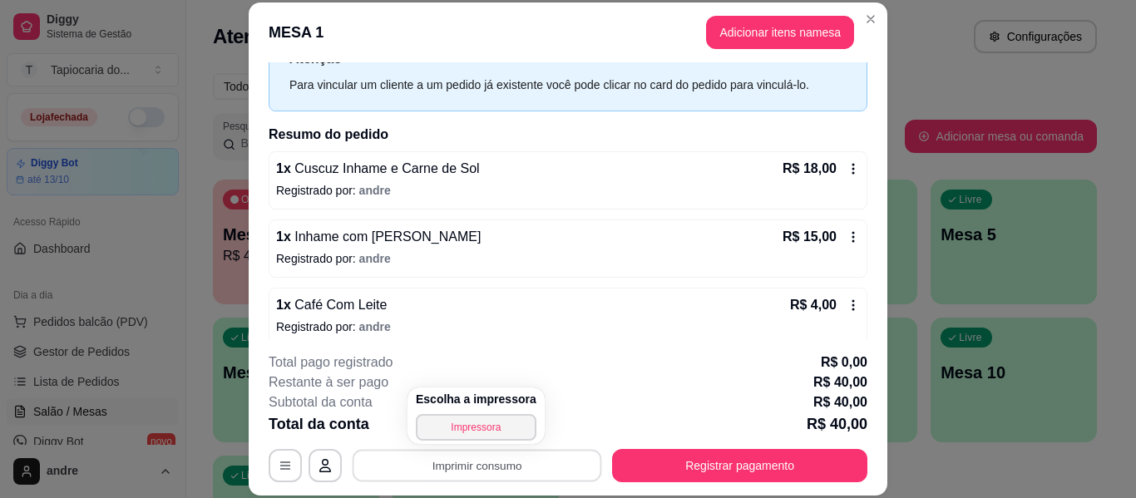
scroll to position [0, 0]
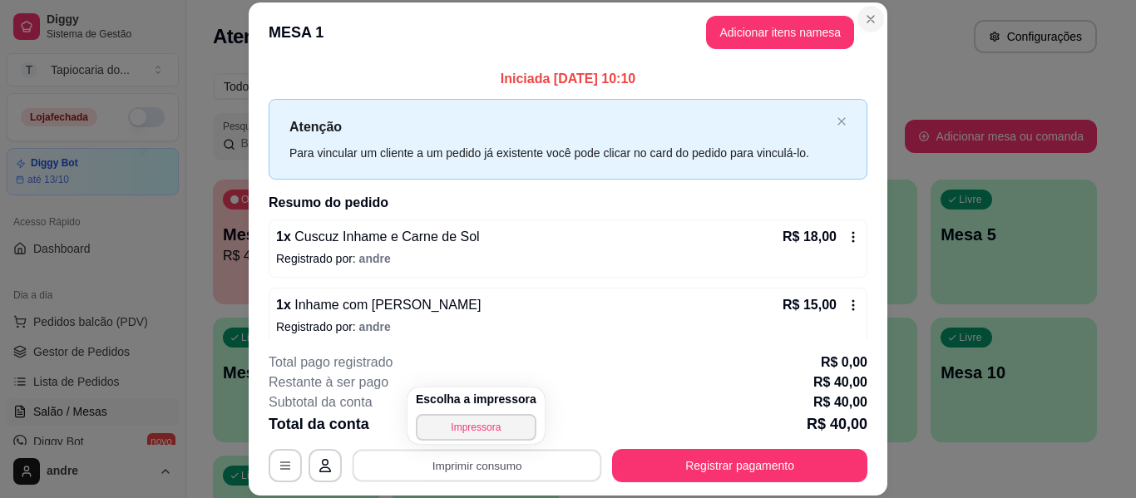
click at [864, 22] on icon "Close" at bounding box center [870, 18] width 13 height 13
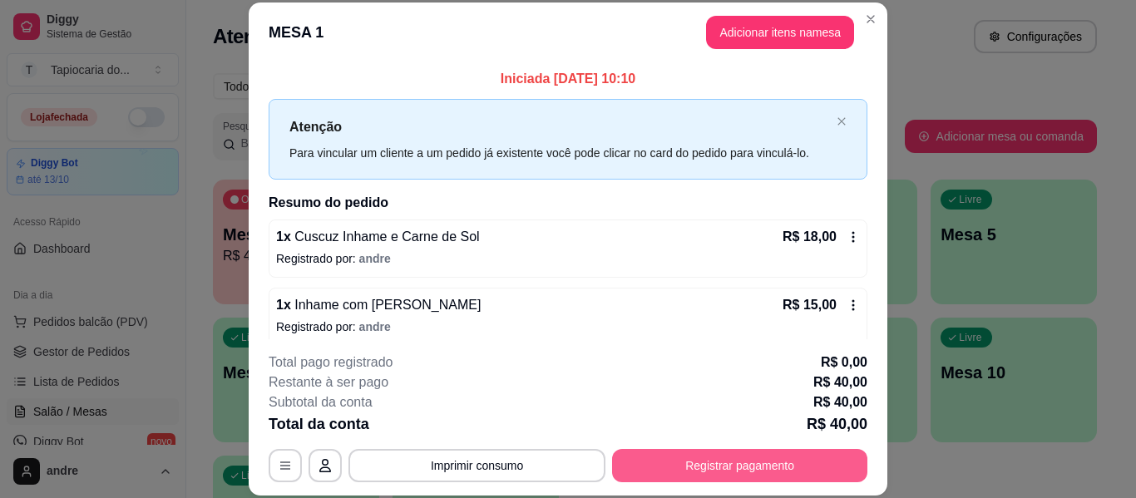
click at [754, 466] on button "Registrar pagamento" at bounding box center [739, 465] width 255 height 33
